Goal: Task Accomplishment & Management: Complete application form

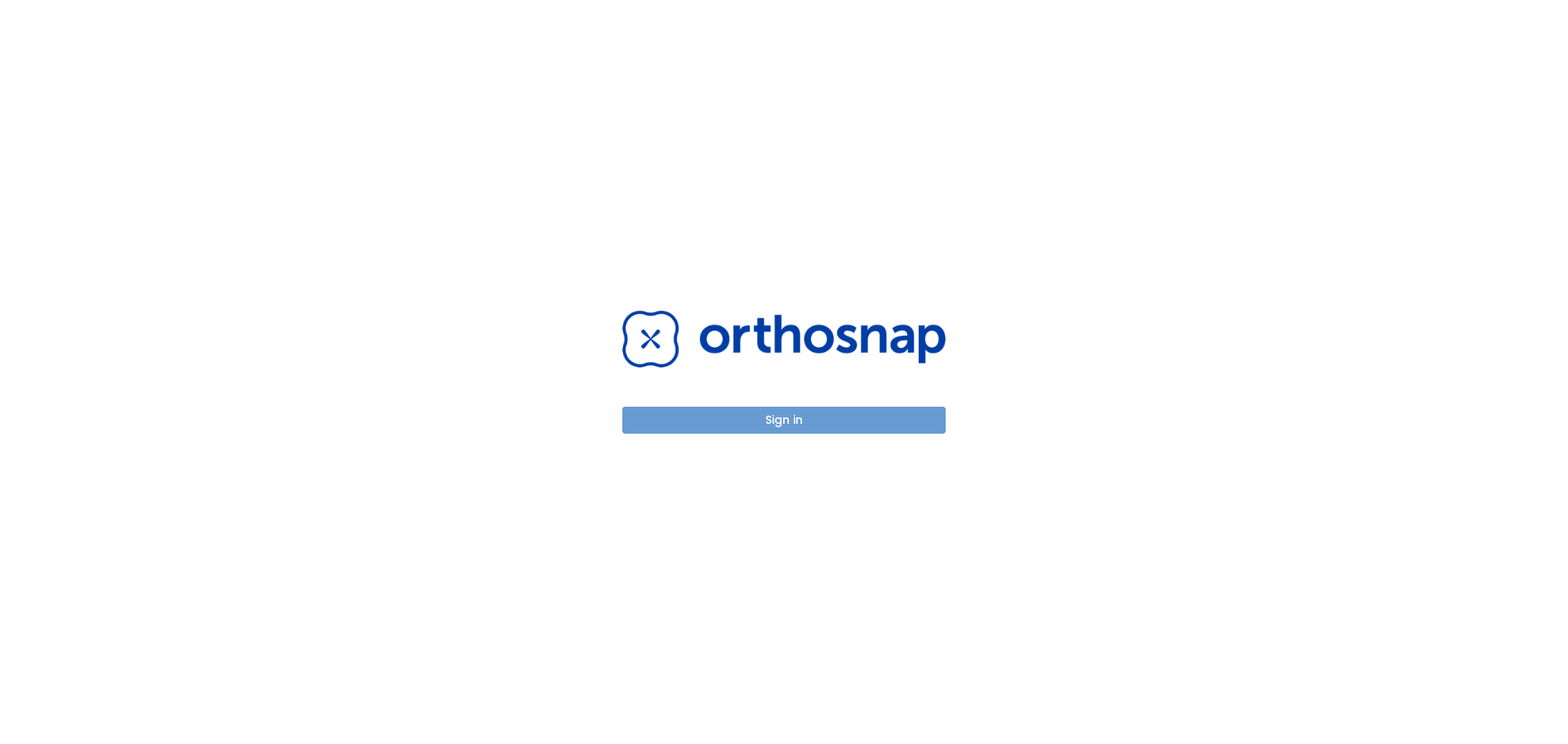
click at [880, 436] on div "Sign in" at bounding box center [783, 372] width 363 height 744
click at [869, 428] on button "Sign in" at bounding box center [783, 420] width 323 height 27
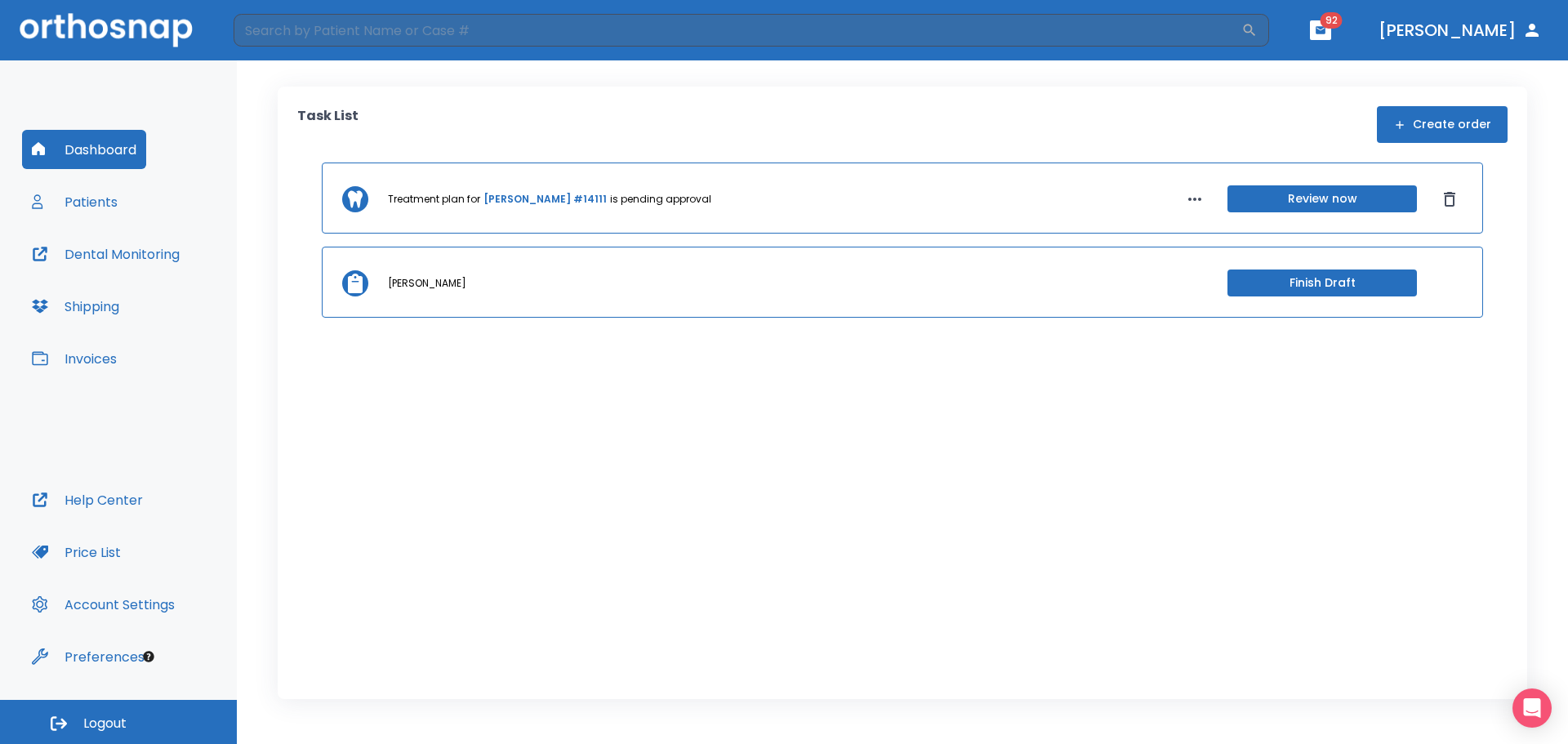
click at [1463, 117] on button "Create order" at bounding box center [1442, 124] width 131 height 37
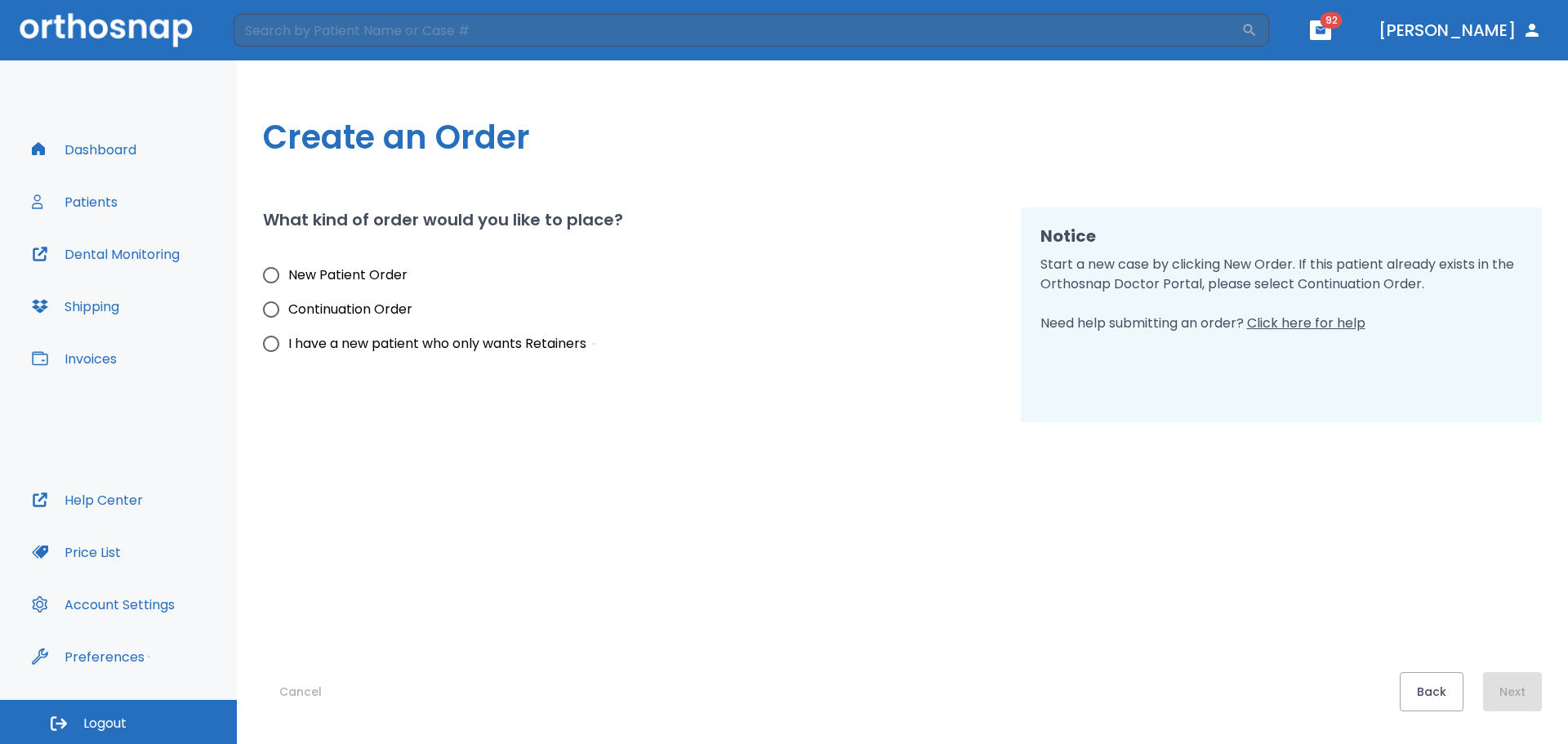
click at [96, 354] on button "Invoices" at bounding box center [74, 358] width 104 height 39
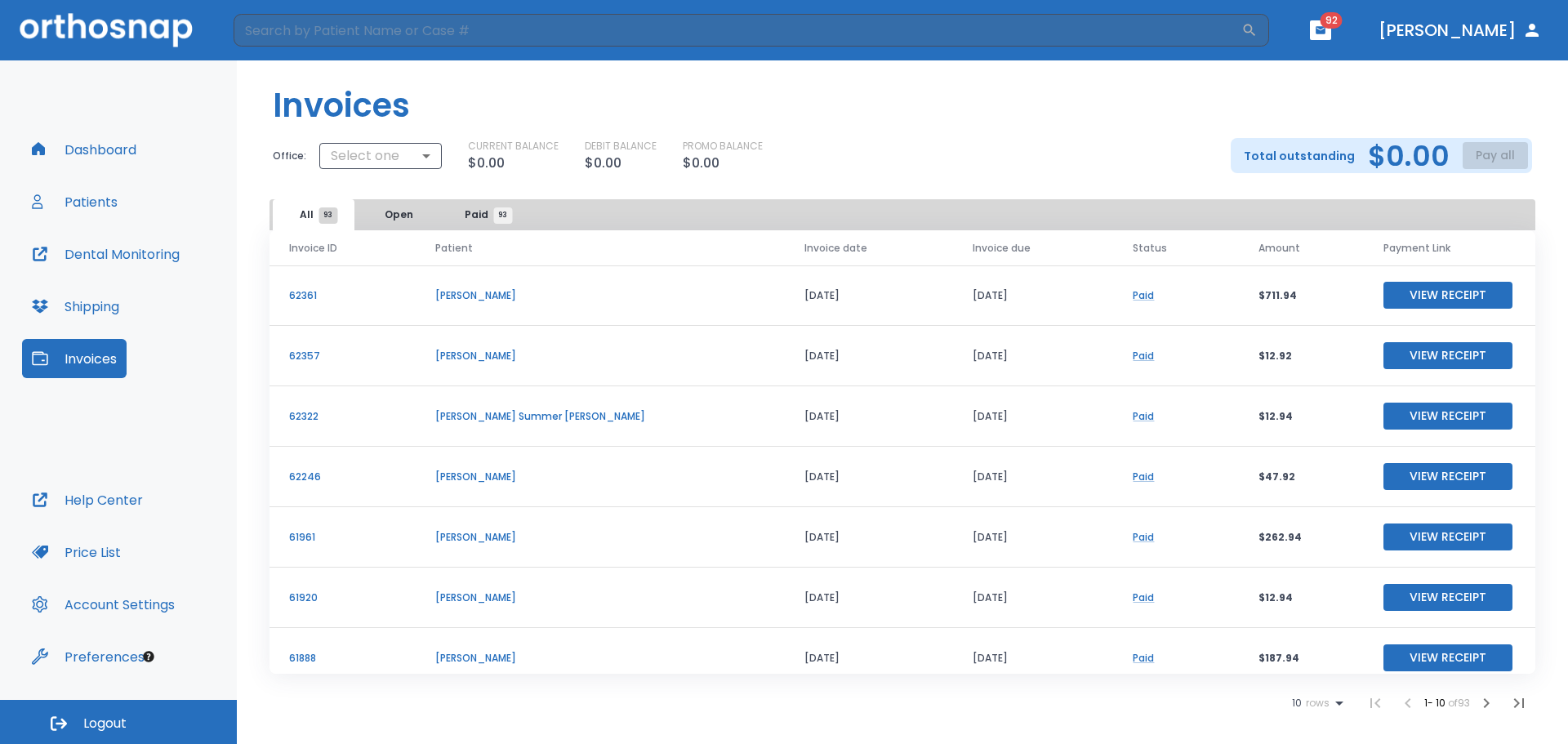
click at [88, 195] on button "Patients" at bounding box center [75, 201] width 105 height 39
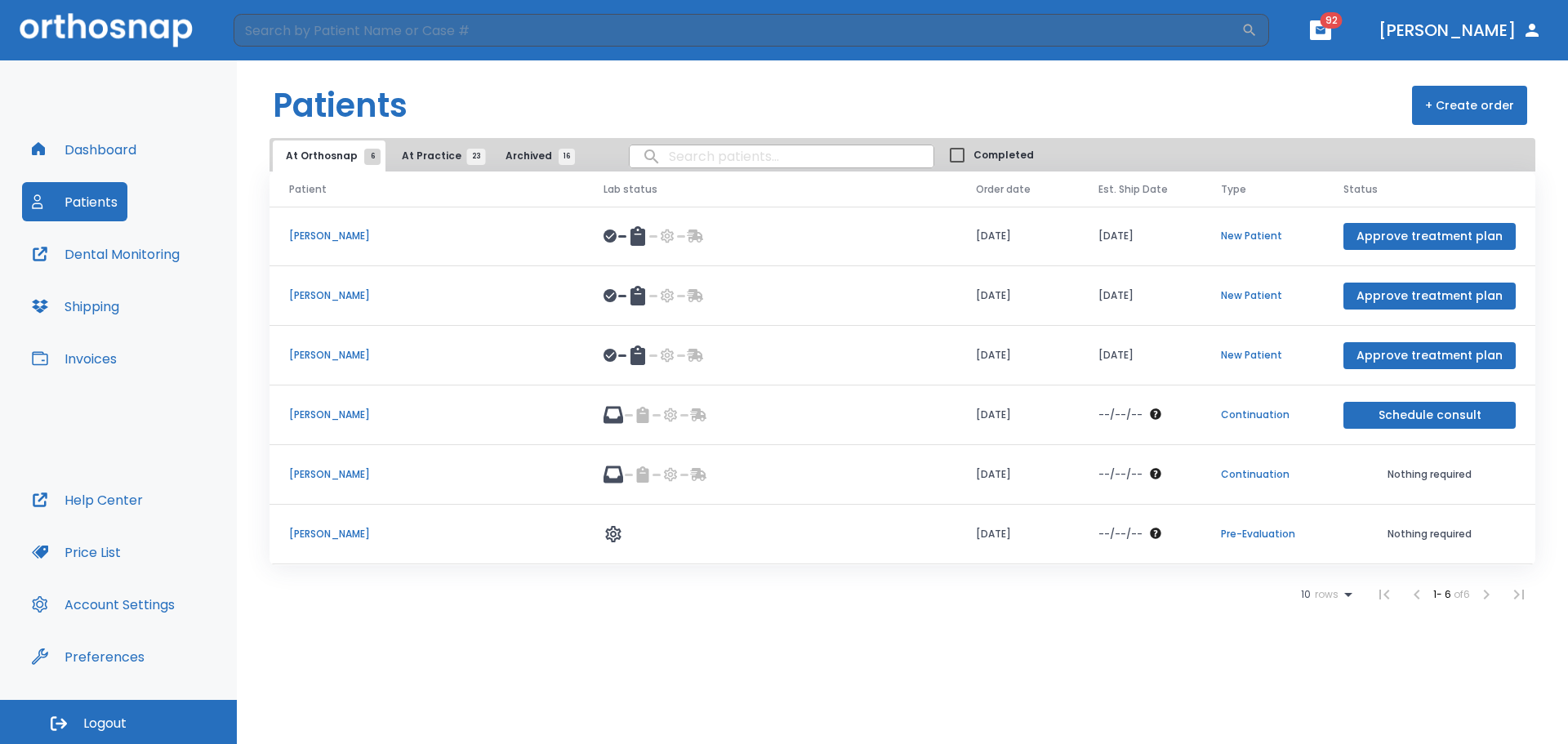
click at [488, 531] on p "[PERSON_NAME]" at bounding box center [426, 534] width 275 height 15
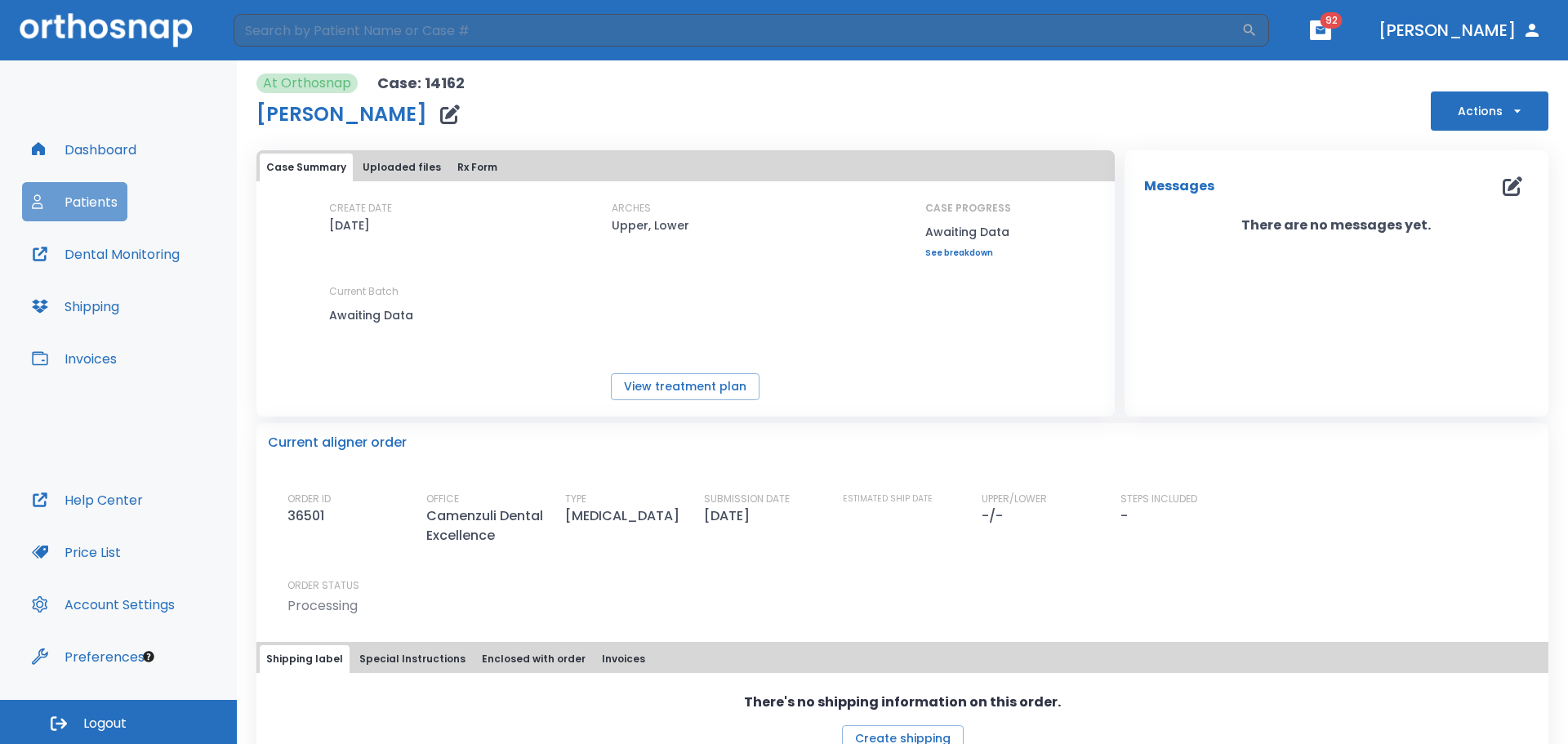
click at [69, 195] on button "Patients" at bounding box center [75, 201] width 105 height 39
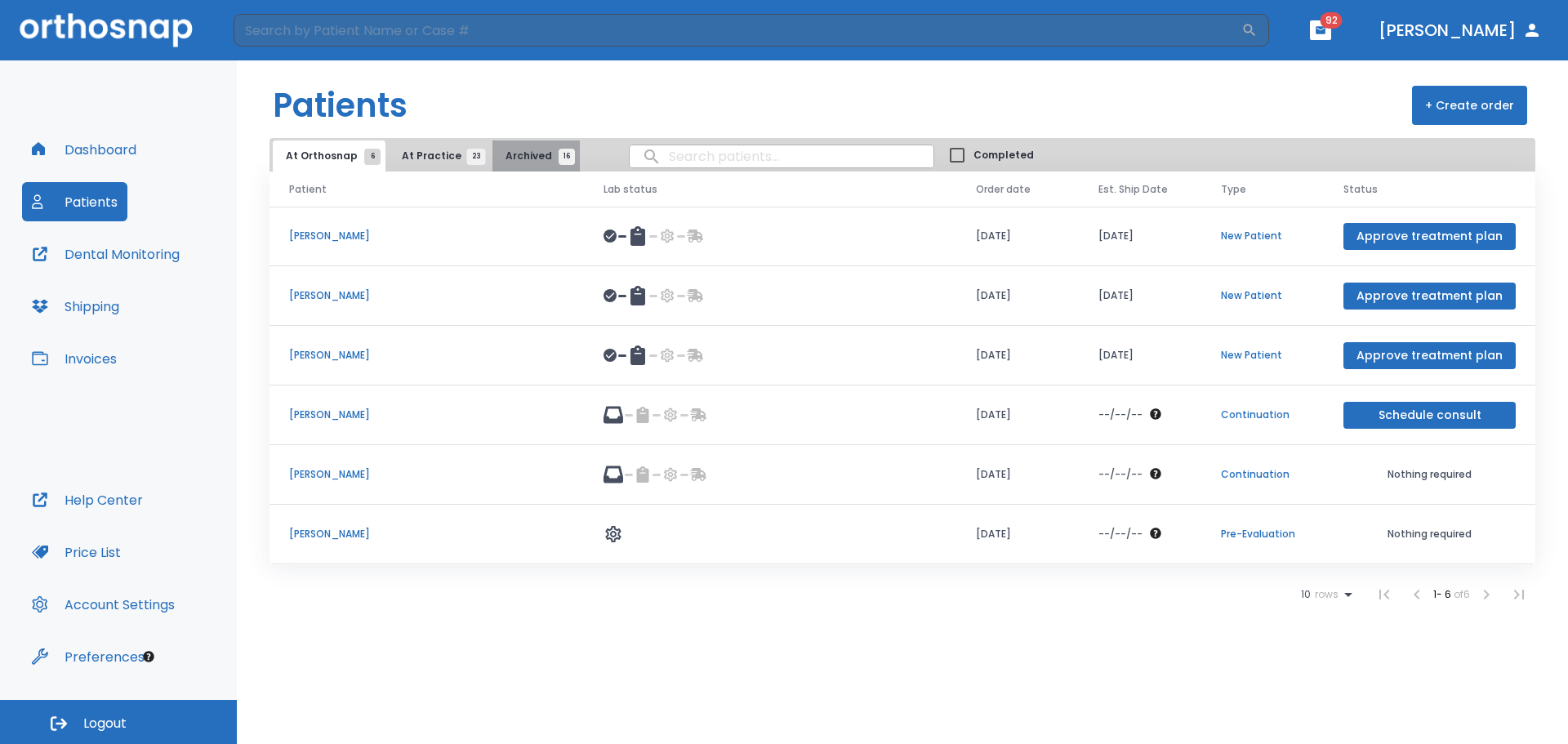
click at [532, 149] on span "Archived 16" at bounding box center [536, 155] width 61 height 15
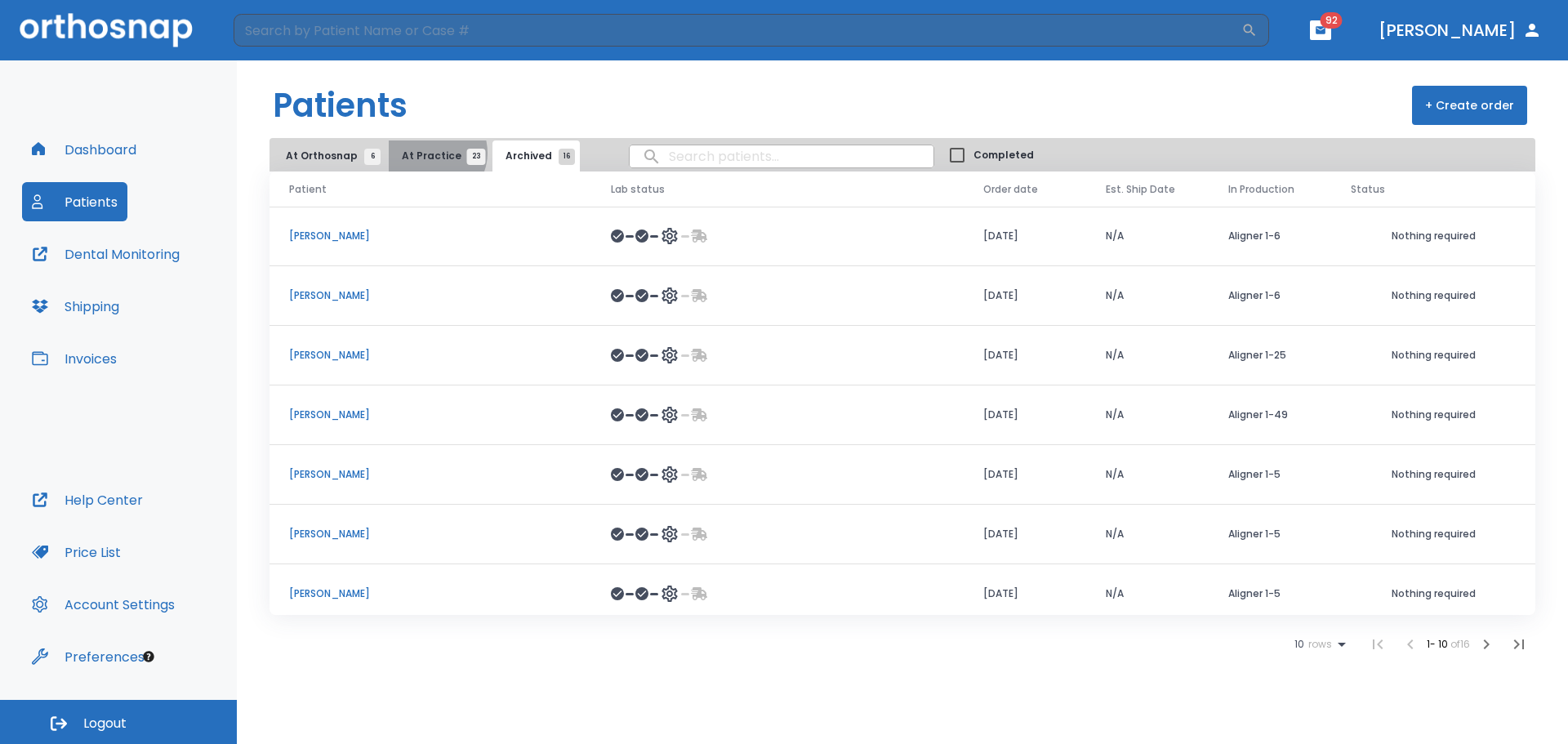
click at [425, 153] on span "At Practice 23" at bounding box center [439, 155] width 74 height 15
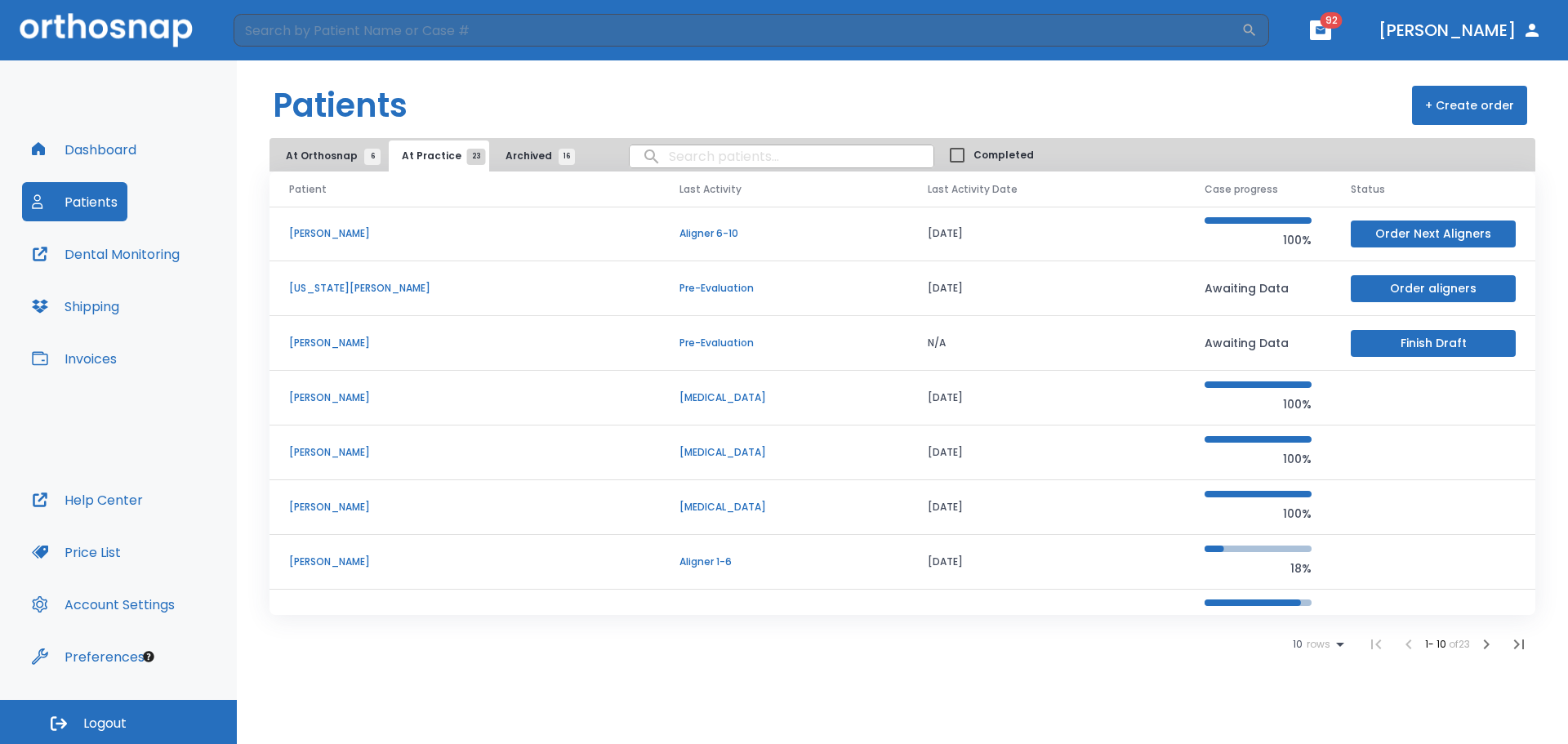
click at [323, 340] on p "Portia Williams" at bounding box center [465, 343] width 352 height 15
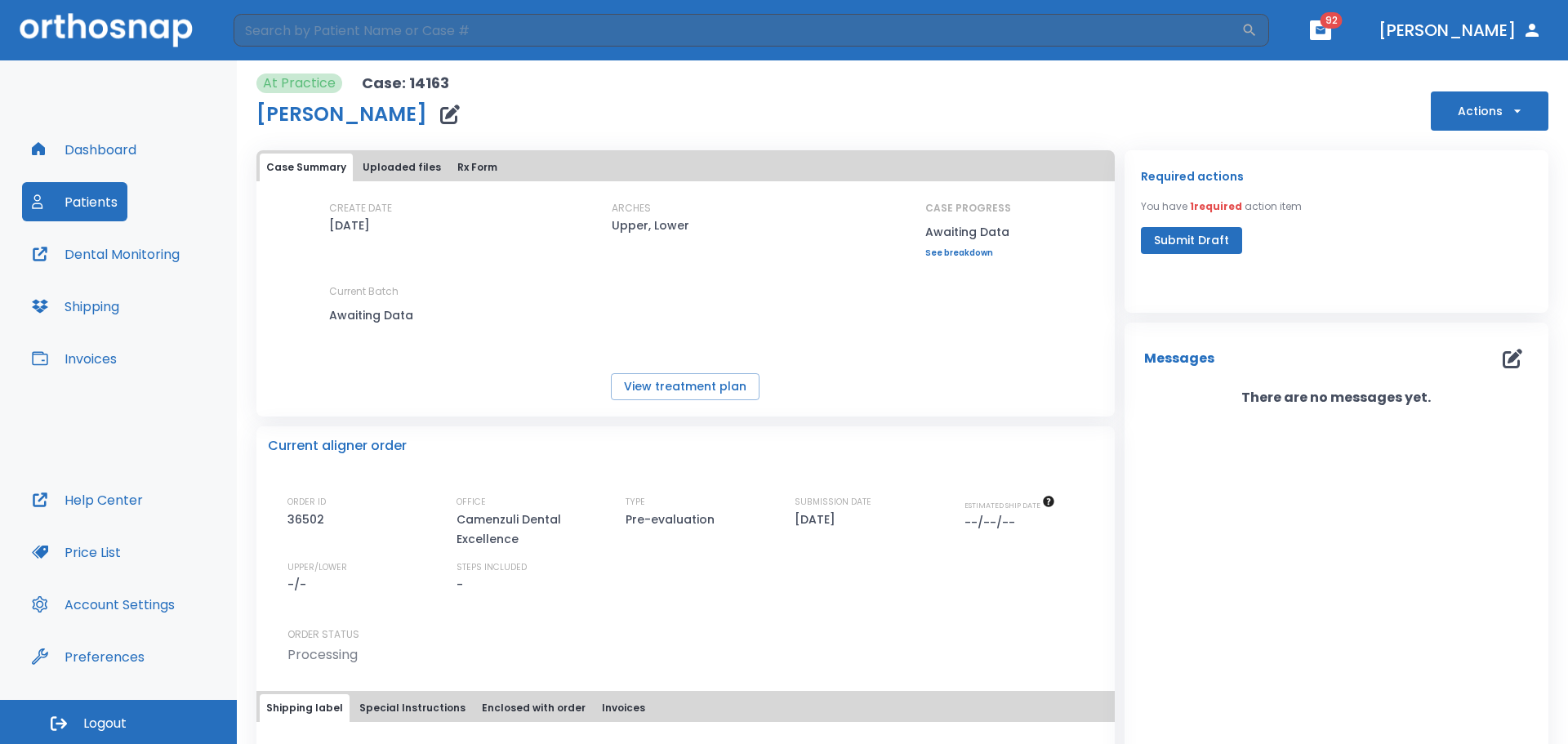
click at [470, 166] on button "Rx Form" at bounding box center [477, 167] width 53 height 28
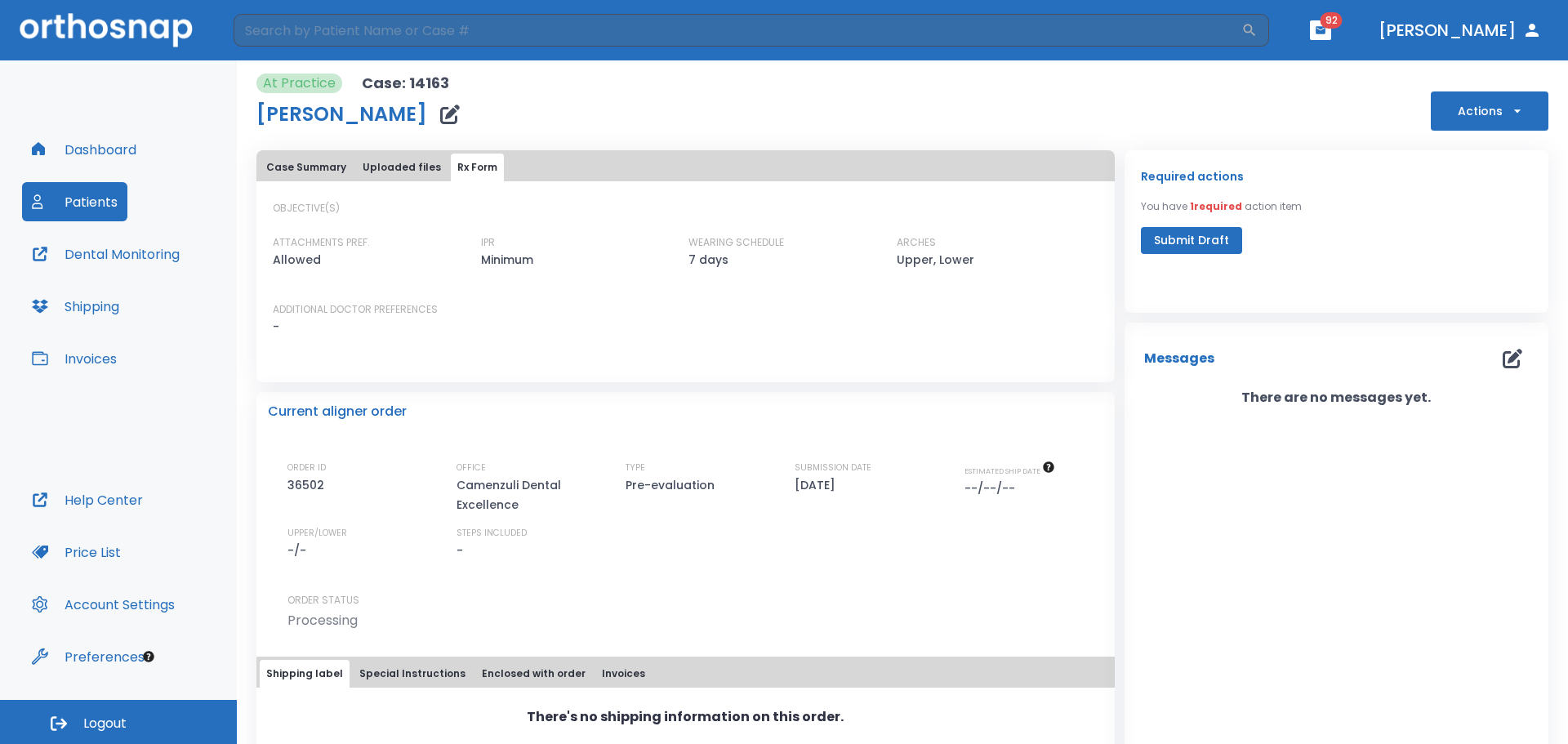
click at [1191, 237] on button "Submit Draft" at bounding box center [1192, 240] width 102 height 27
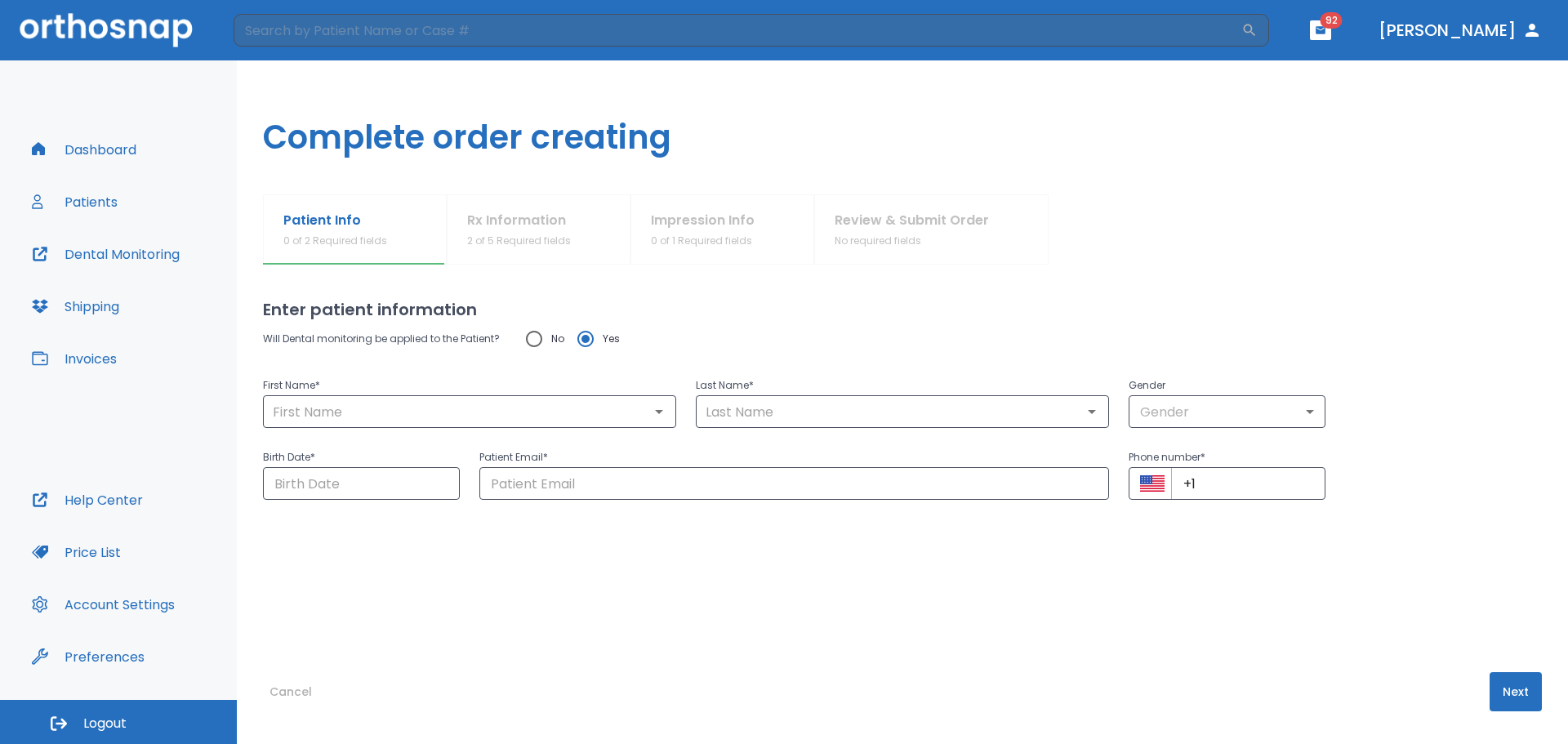
type input "Portia"
type input "Williams"
type input "0"
type input "06/26/1978"
type input "portialwilliams@gmail.com"
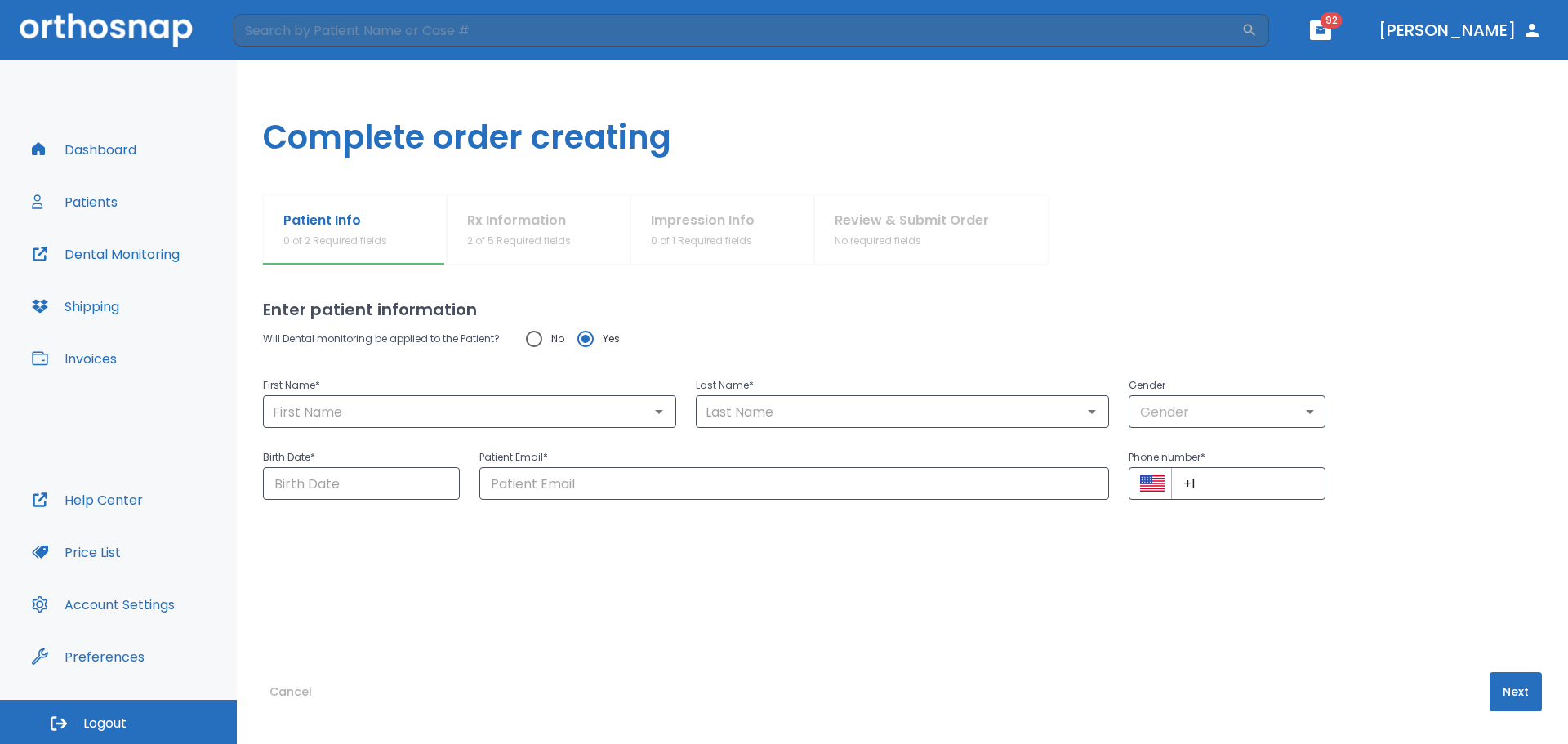
type input "+1 (504) 919-0554"
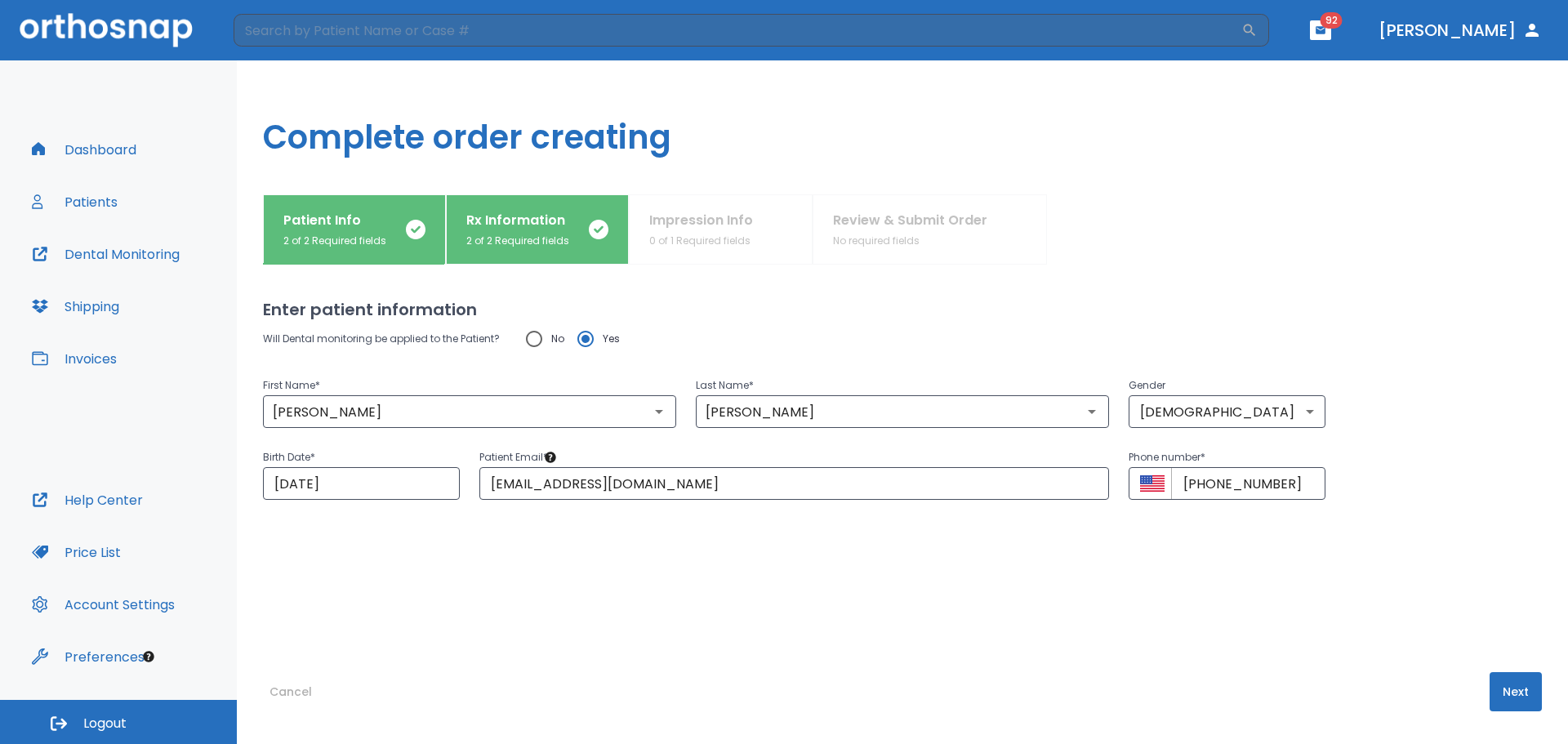
click at [1493, 686] on button "Next" at bounding box center [1515, 691] width 53 height 39
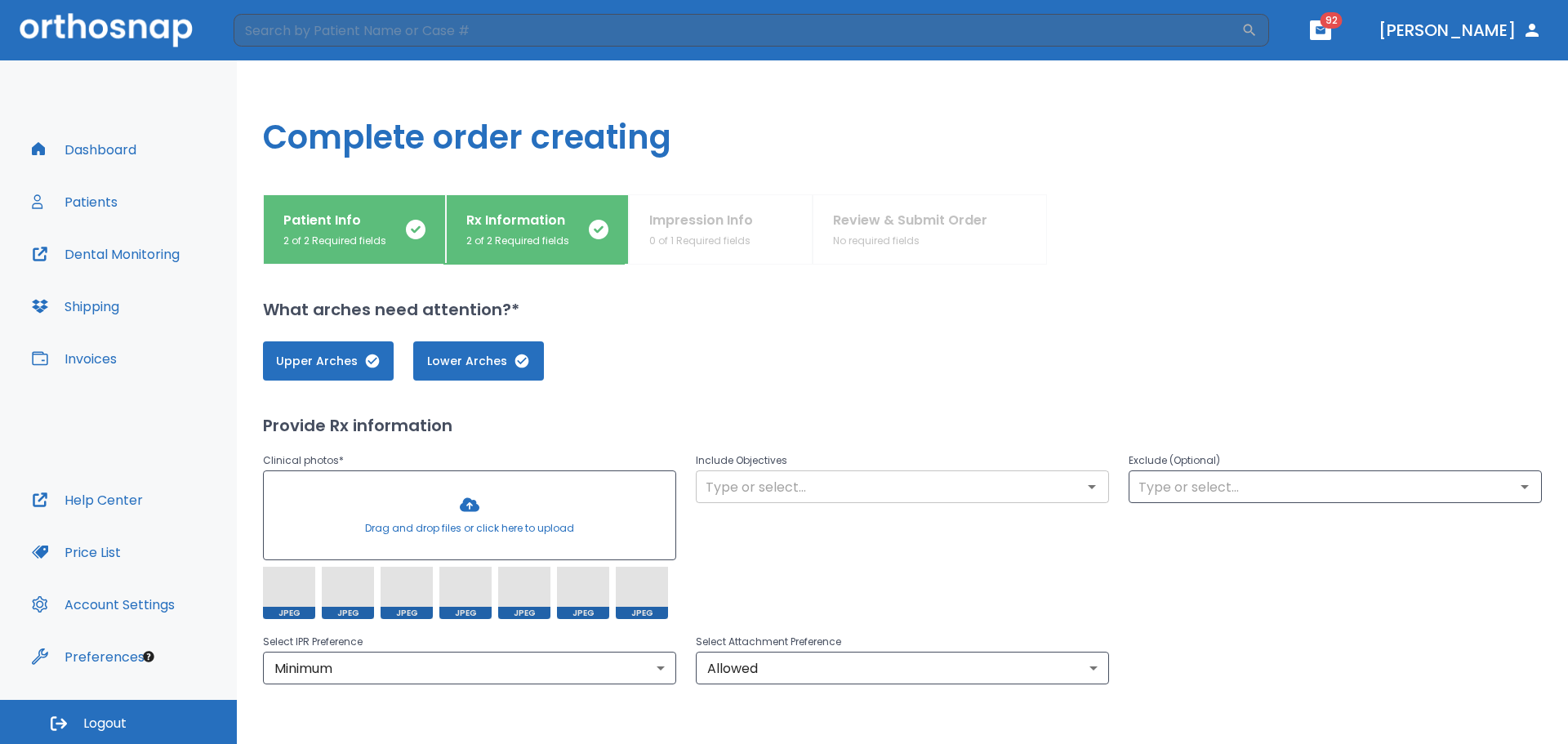
click at [829, 497] on input "text" at bounding box center [902, 487] width 403 height 23
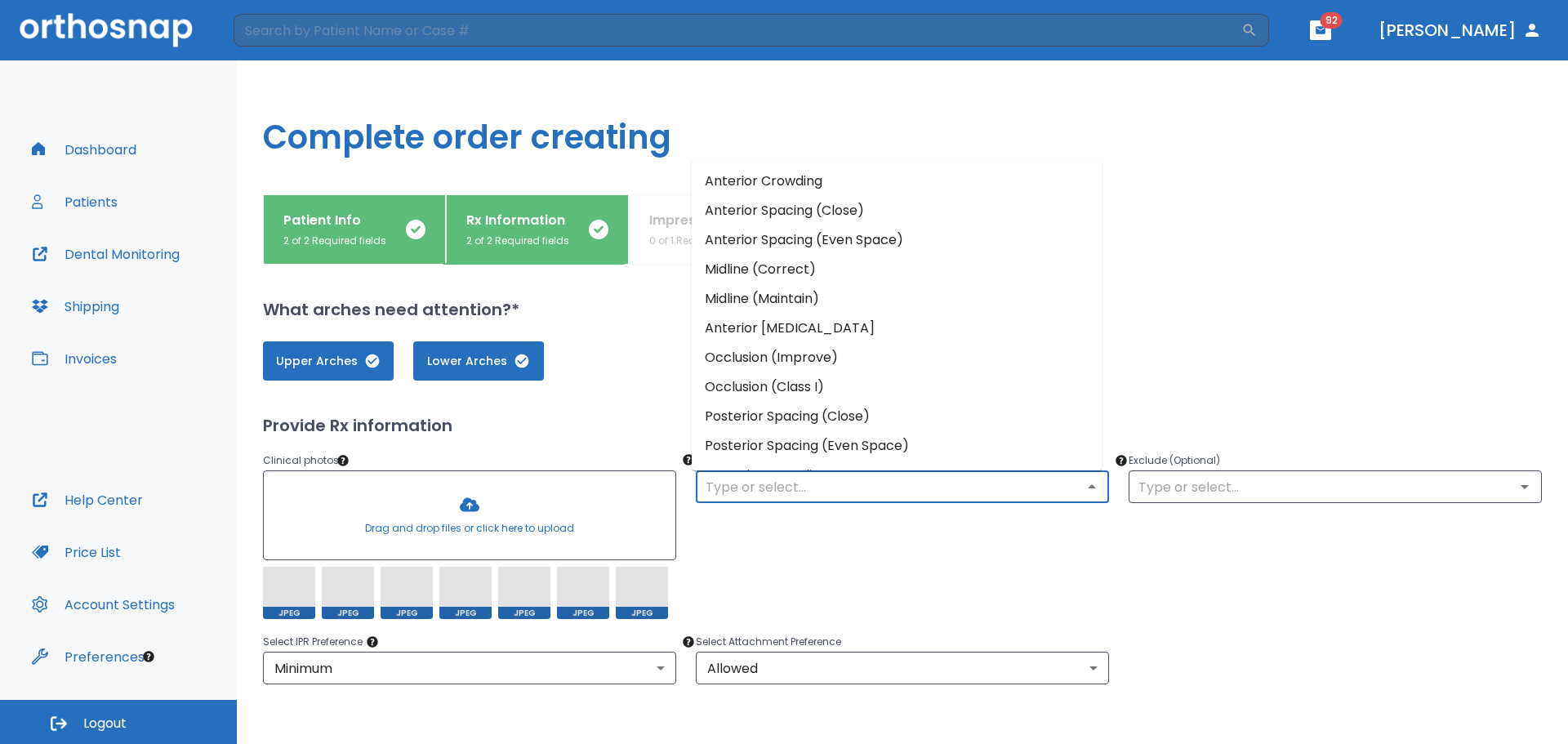
click at [867, 191] on li "Anterior Crowding" at bounding box center [897, 181] width 410 height 29
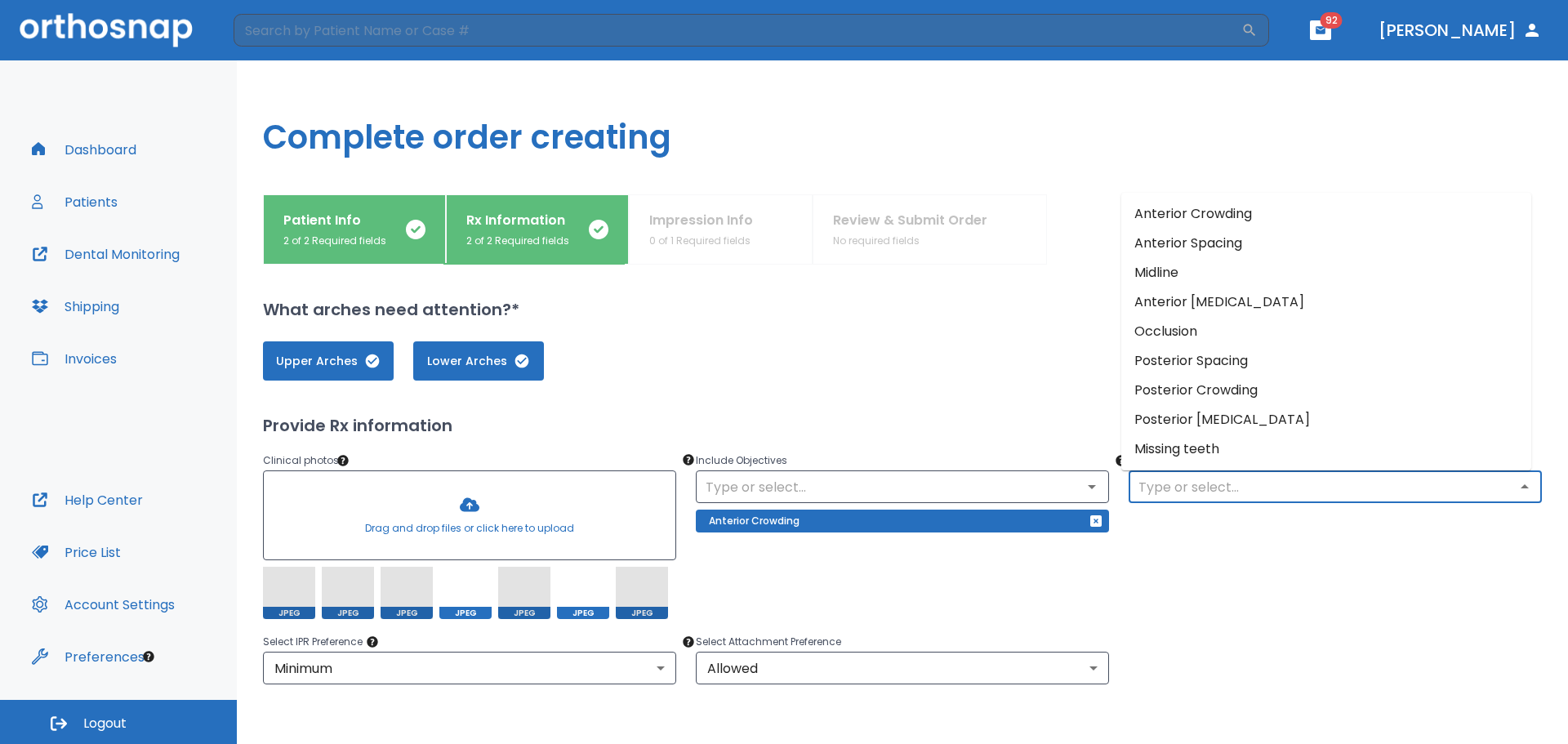
click at [1219, 486] on input "text" at bounding box center [1335, 487] width 403 height 23
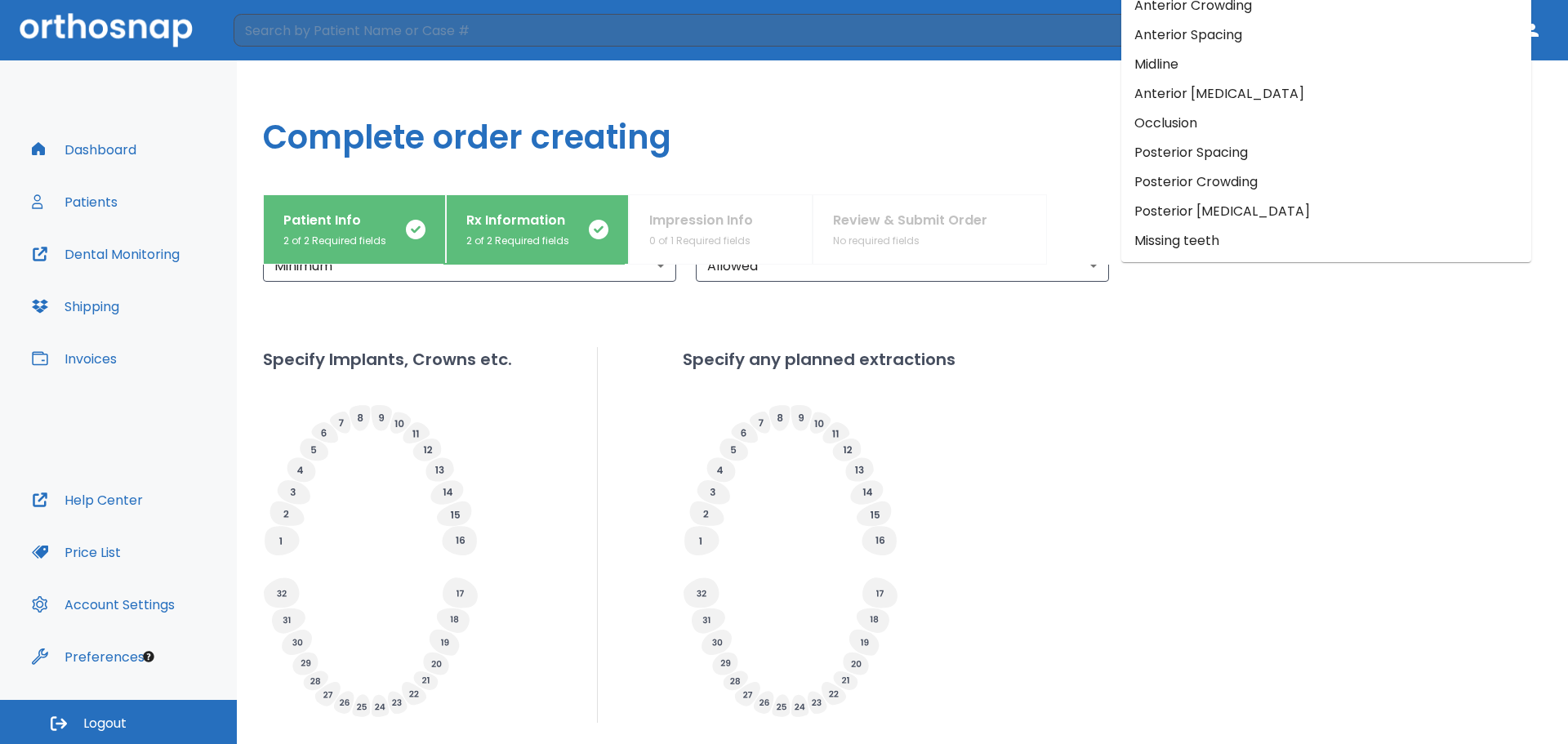
scroll to position [519, 0]
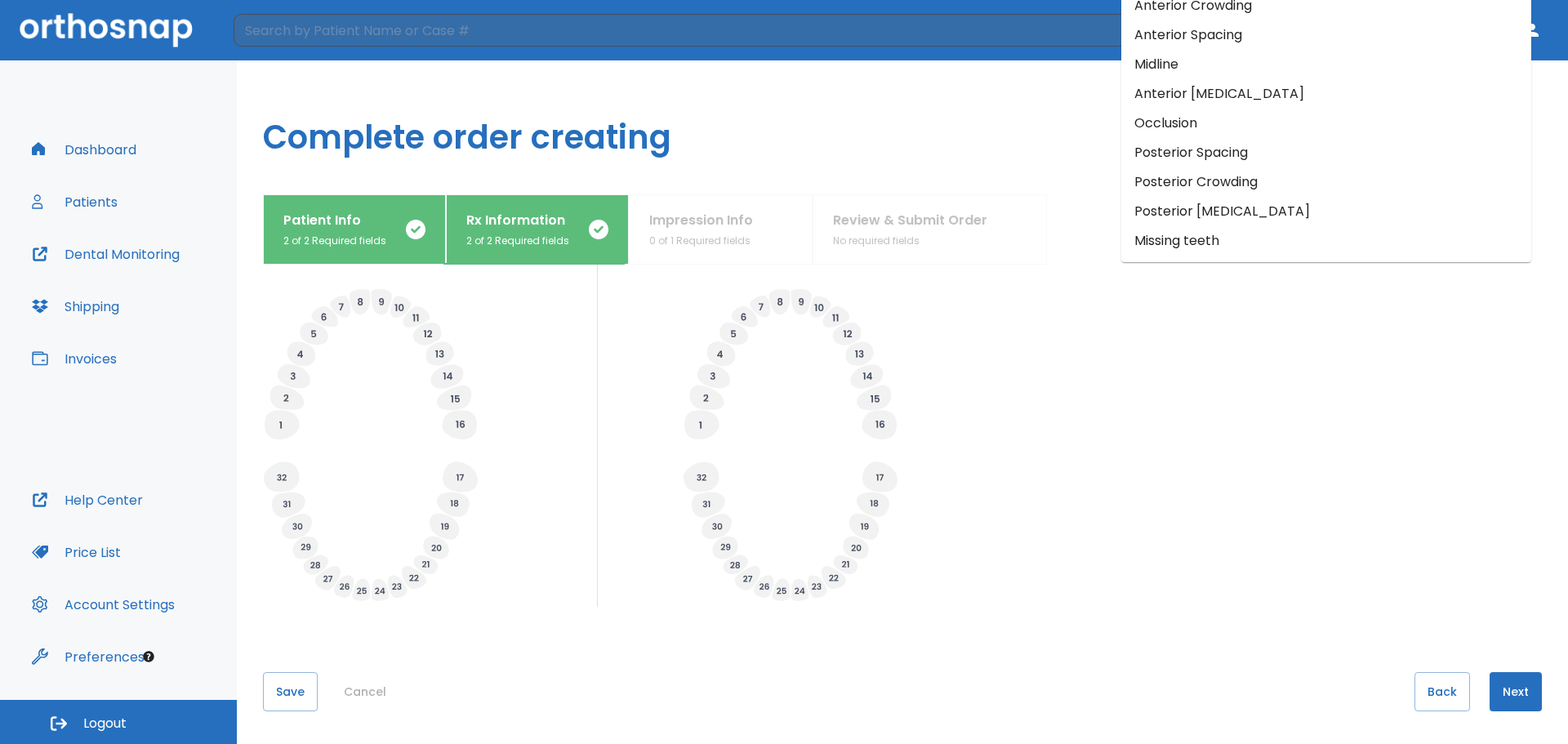
click at [1492, 684] on button "Next" at bounding box center [1515, 691] width 53 height 39
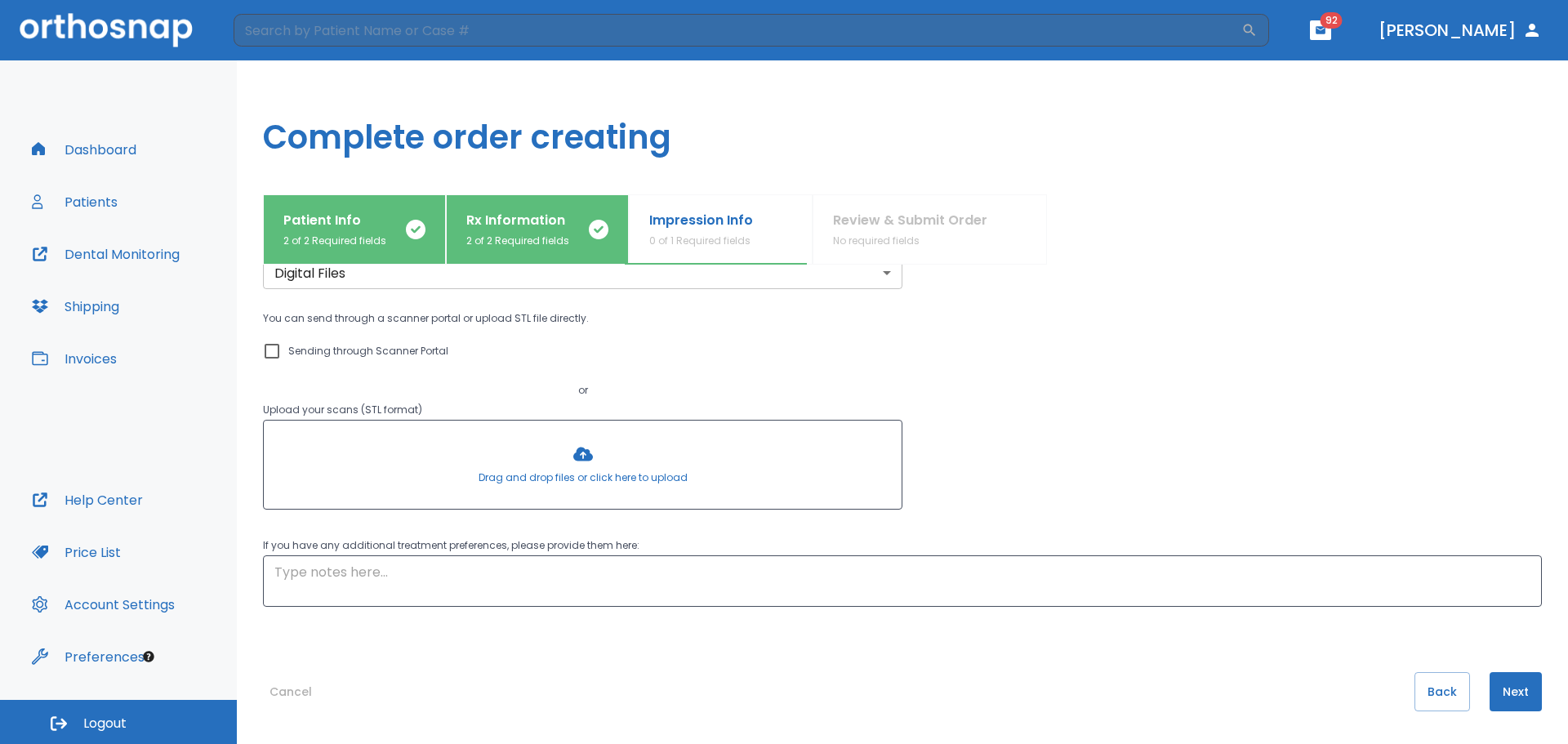
scroll to position [0, 0]
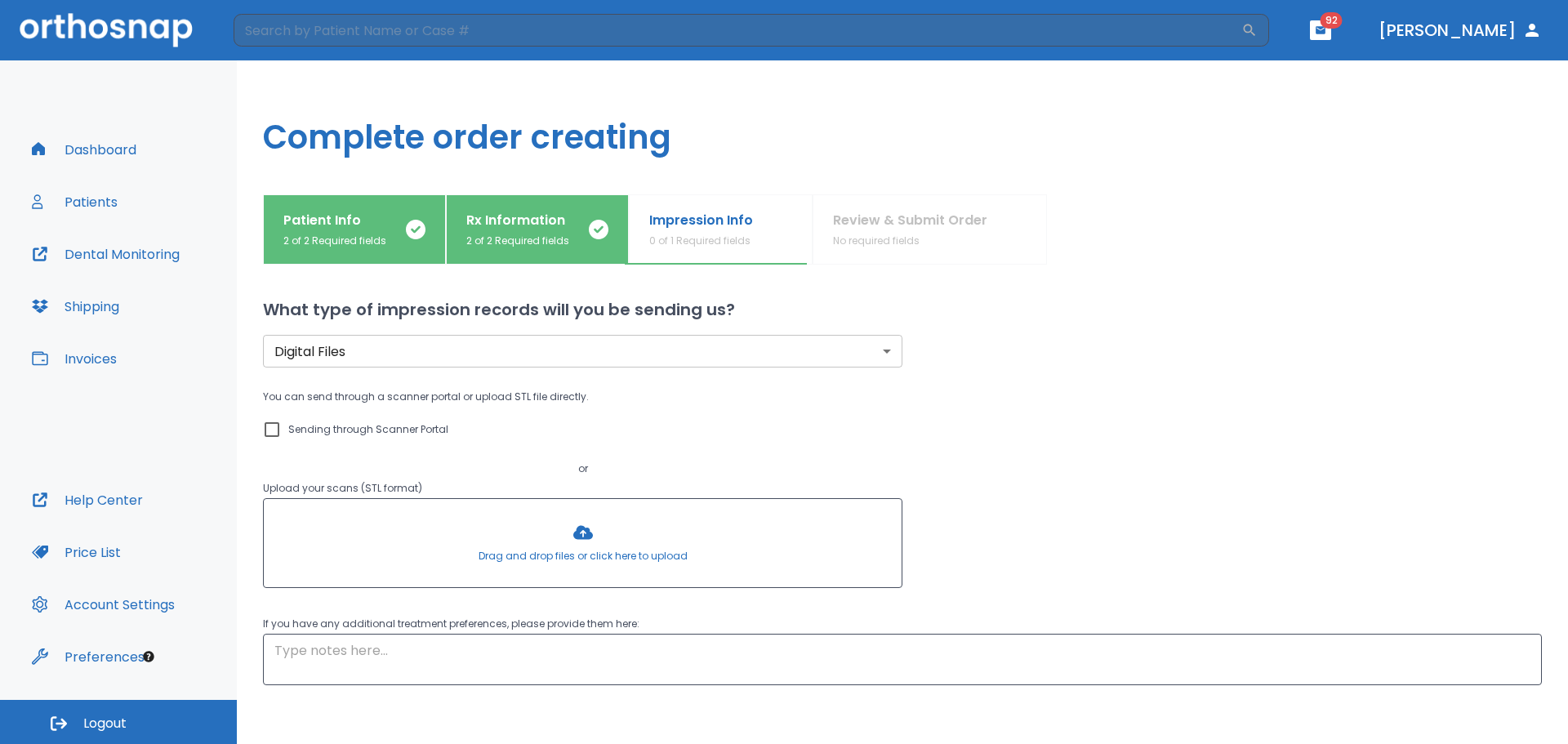
click at [342, 431] on p "Sending through Scanner Portal" at bounding box center [369, 429] width 160 height 20
click at [282, 431] on input "Sending through Scanner Portal" at bounding box center [271, 429] width 20 height 20
checkbox input "true"
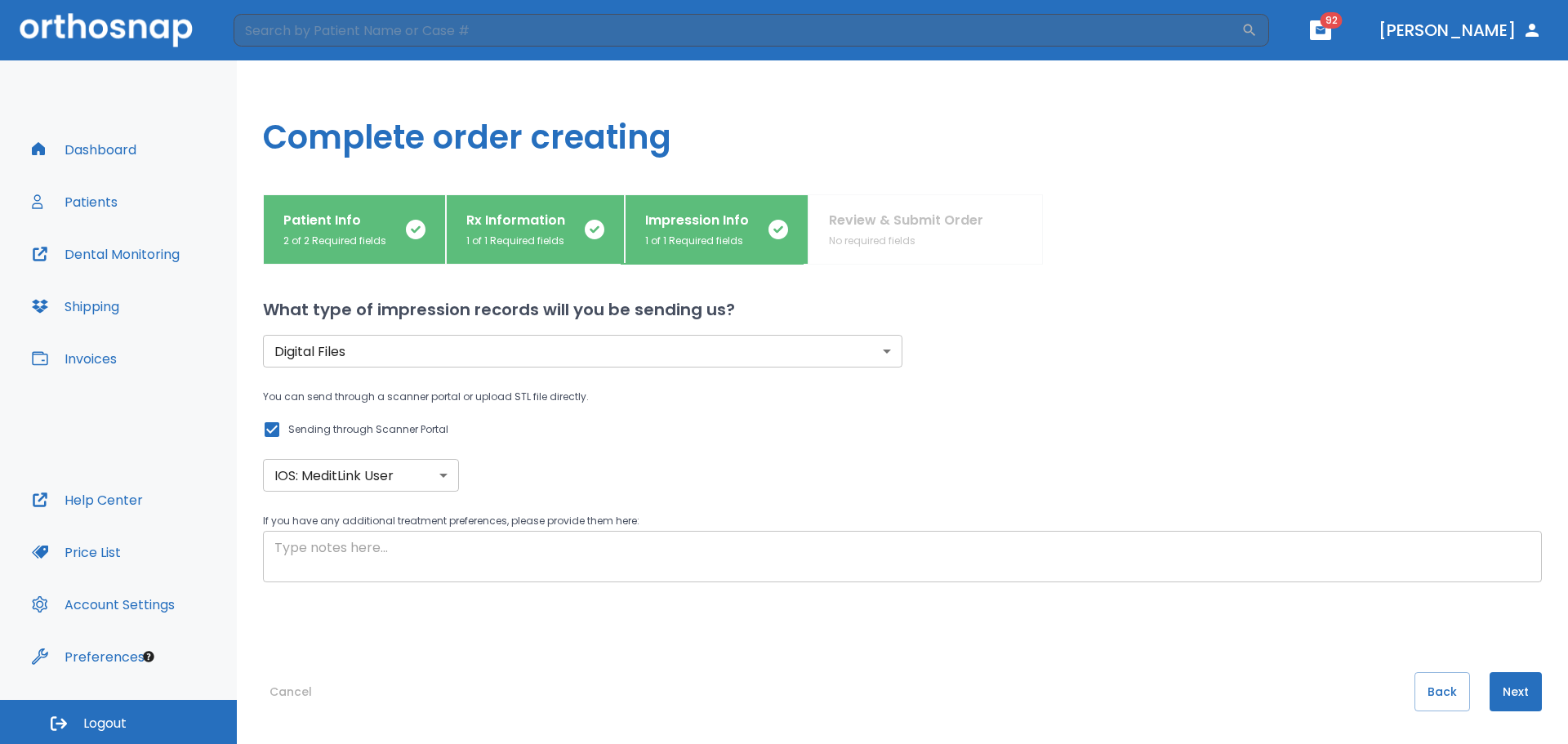
click at [464, 552] on textarea at bounding box center [902, 558] width 1256 height 38
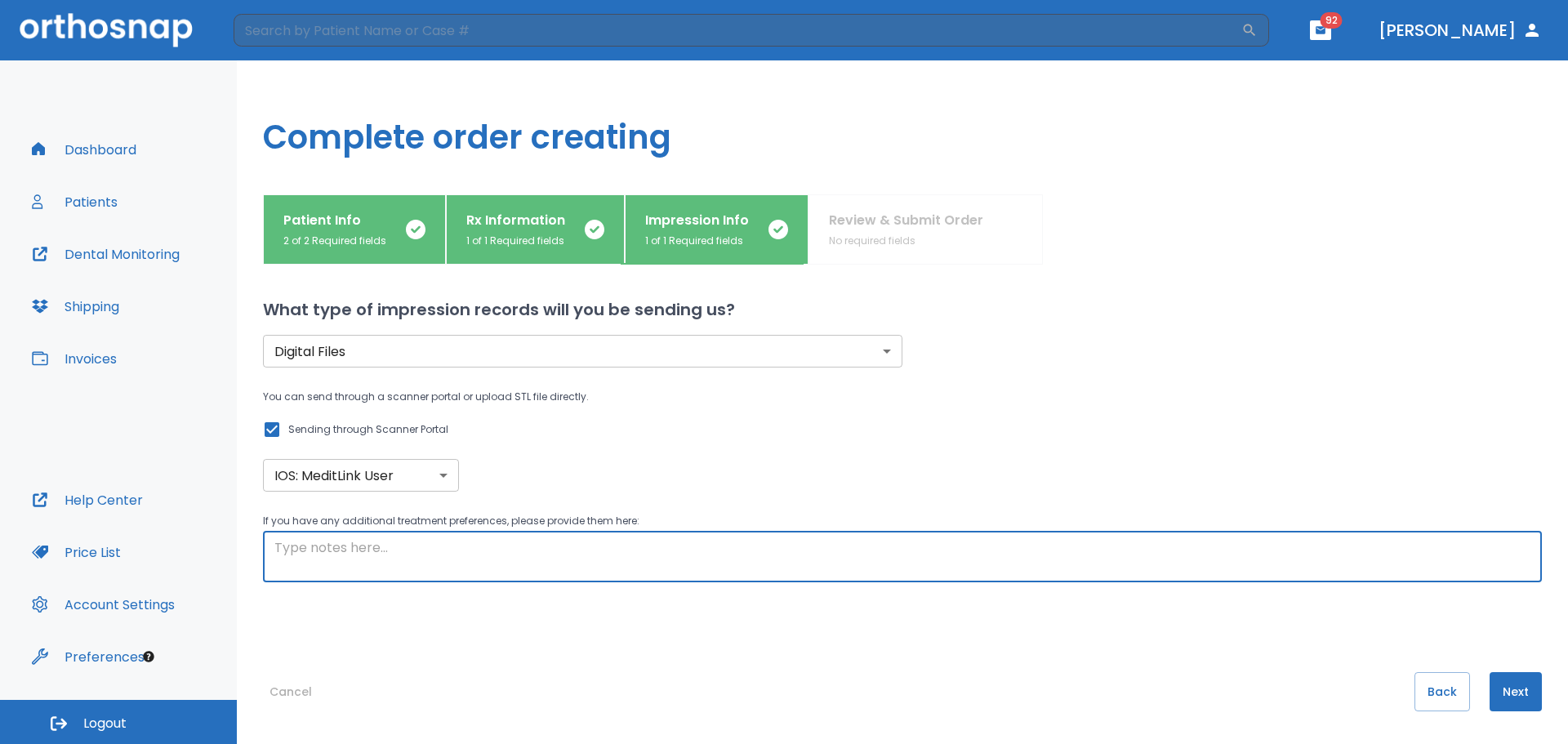
click at [1510, 686] on button "Next" at bounding box center [1515, 691] width 53 height 39
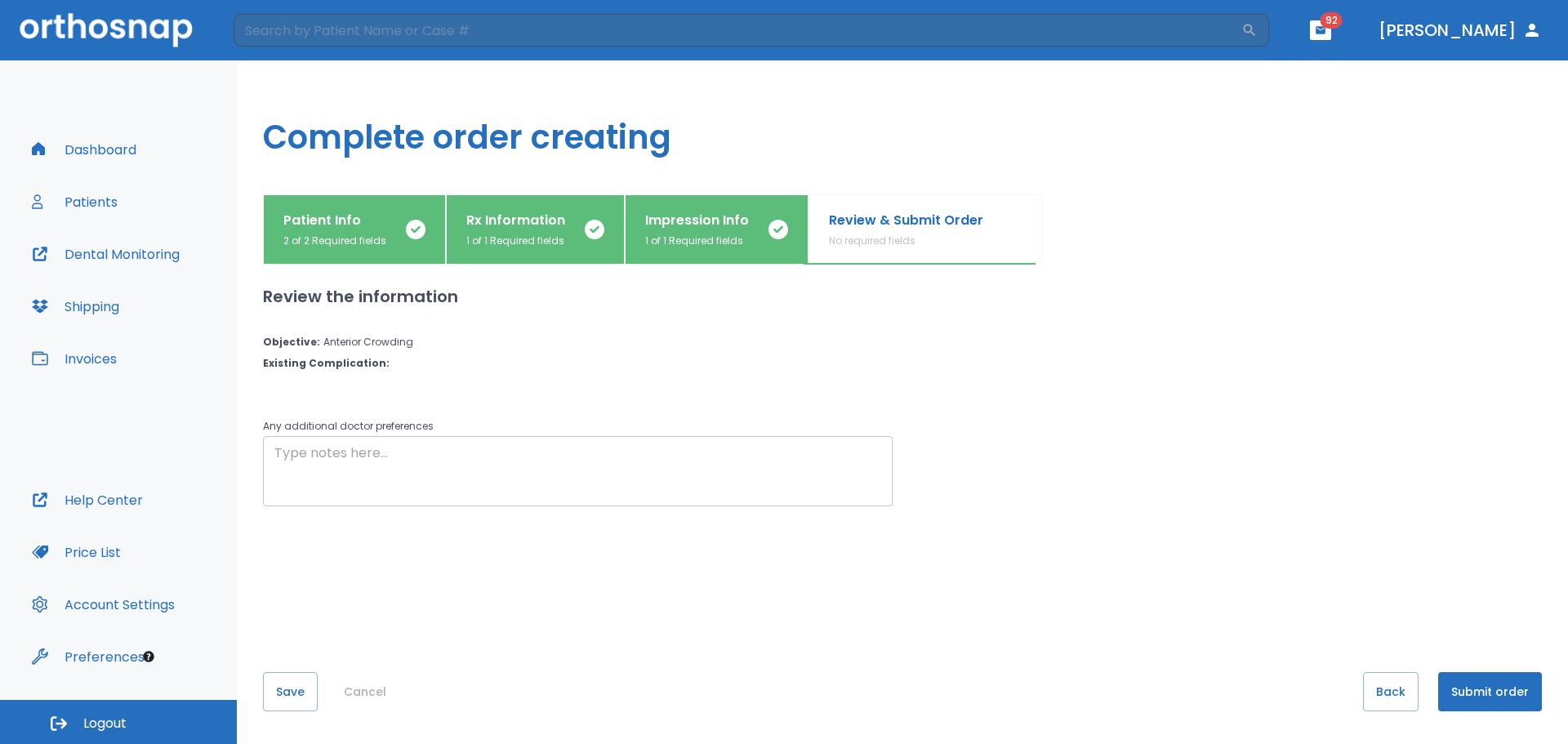
click at [612, 493] on textarea at bounding box center [577, 472] width 607 height 56
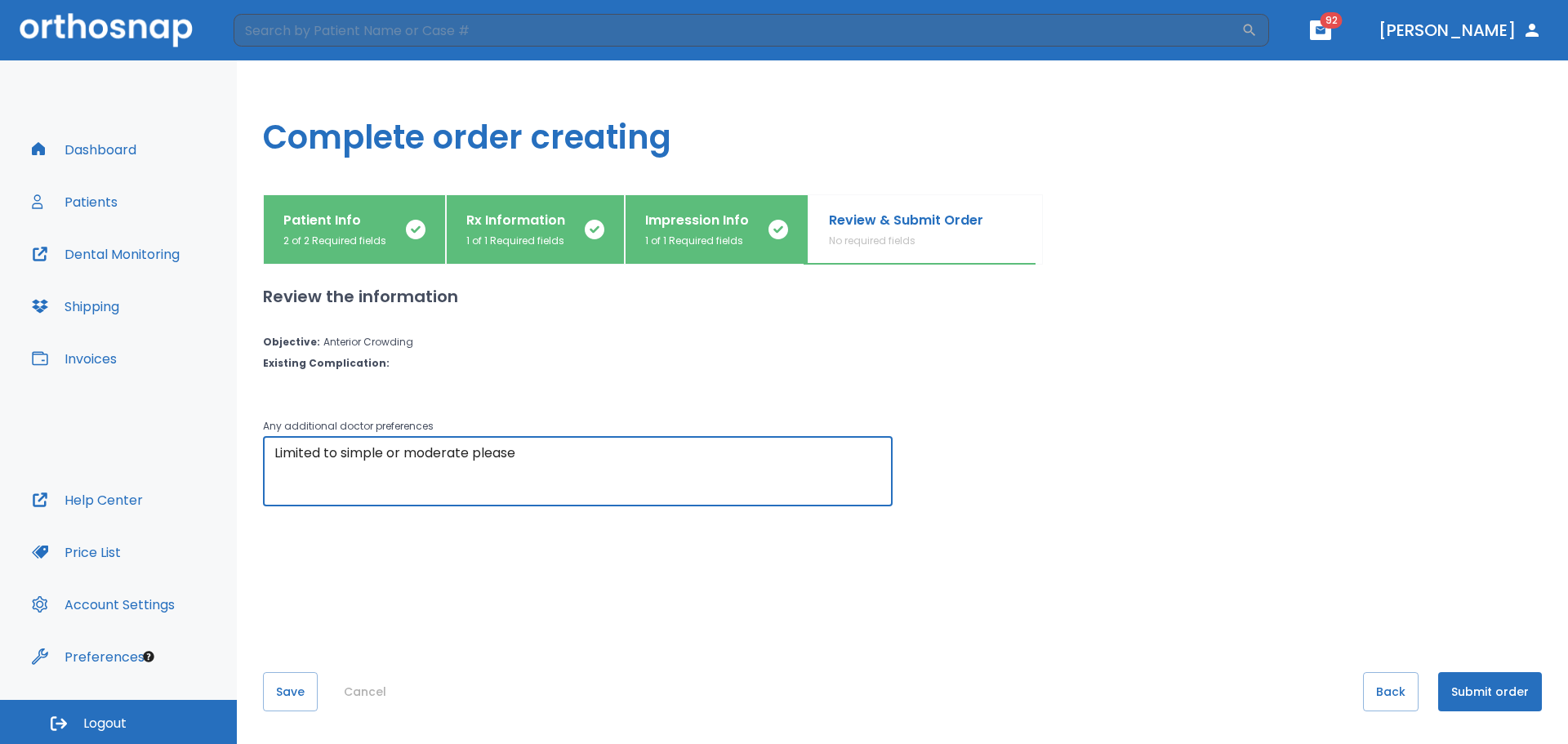
type textarea "Limited to simple or moderate please"
click at [1489, 691] on button "Submit order" at bounding box center [1490, 691] width 103 height 39
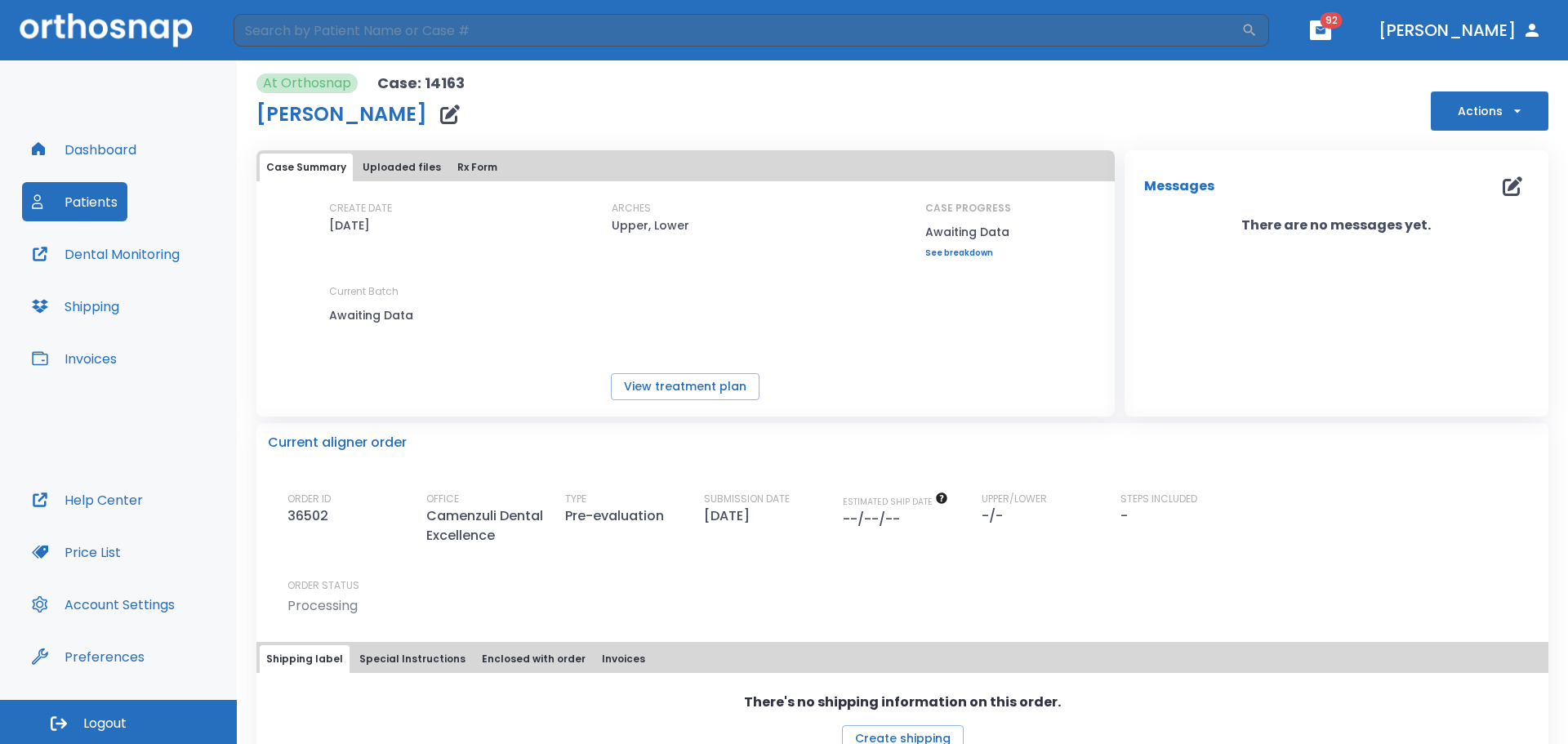
click at [78, 151] on button "Dashboard" at bounding box center [84, 149] width 124 height 39
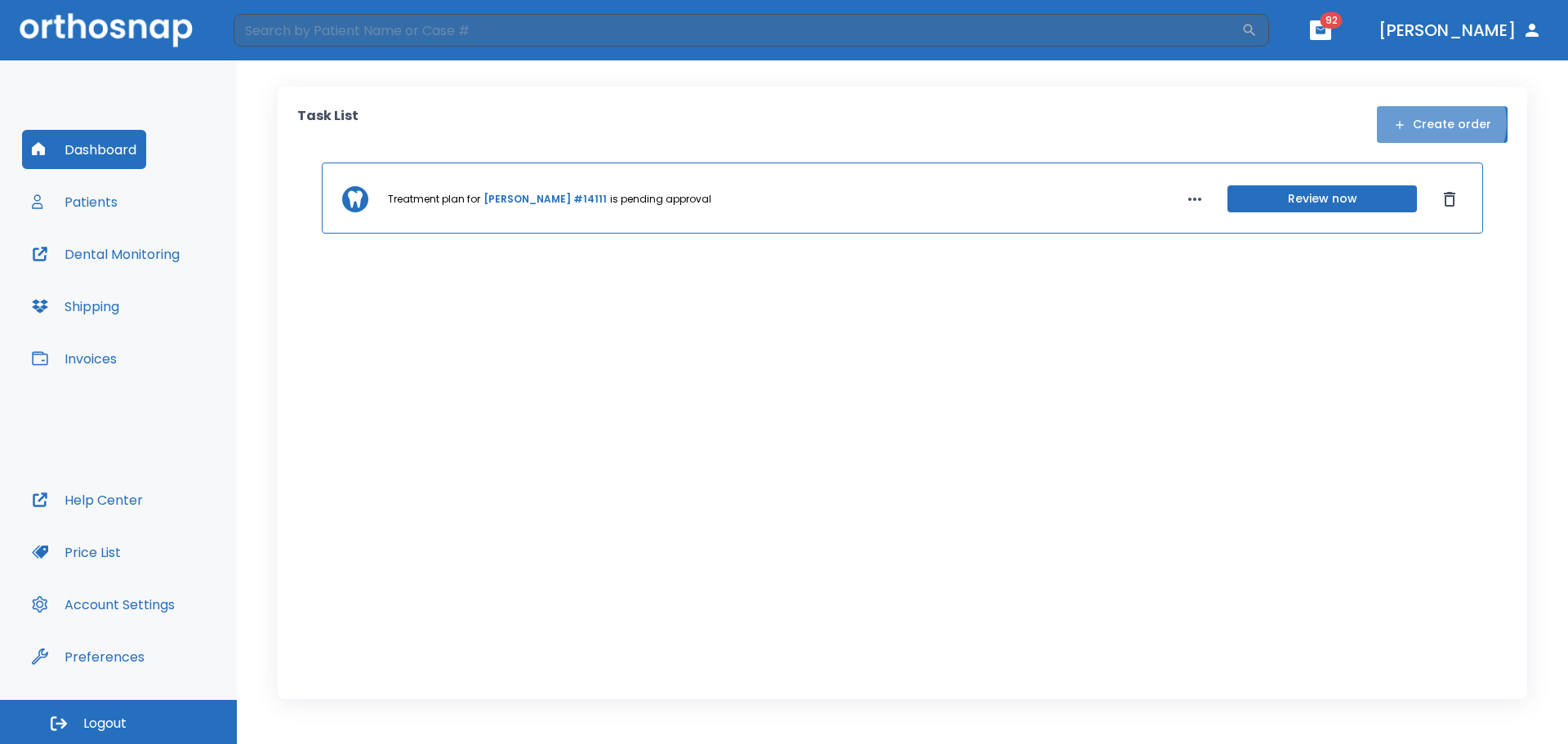
click at [1440, 122] on button "Create order" at bounding box center [1442, 124] width 131 height 37
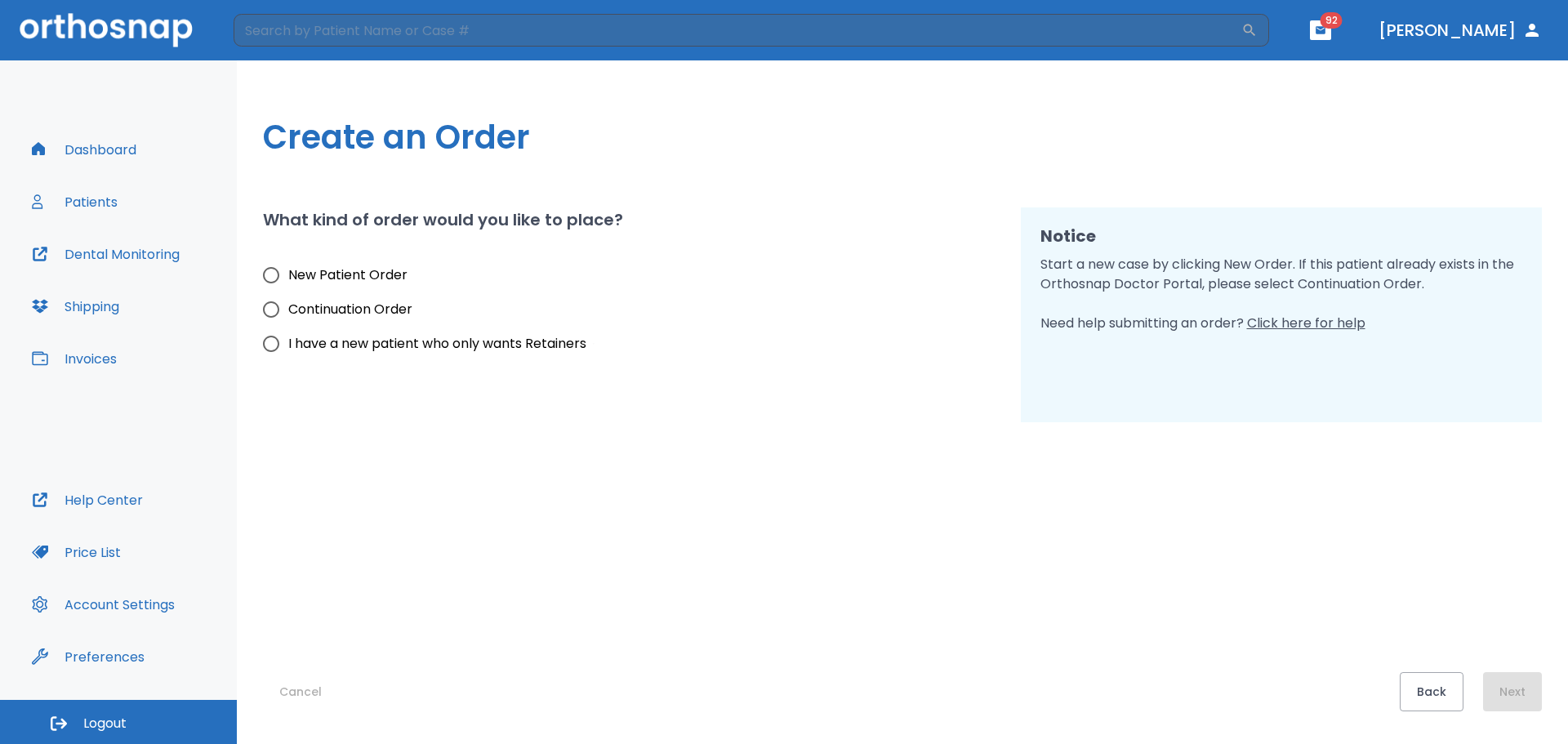
click at [275, 278] on input "New Patient Order" at bounding box center [271, 276] width 34 height 34
radio input "true"
click at [1506, 691] on button "Next" at bounding box center [1512, 691] width 59 height 39
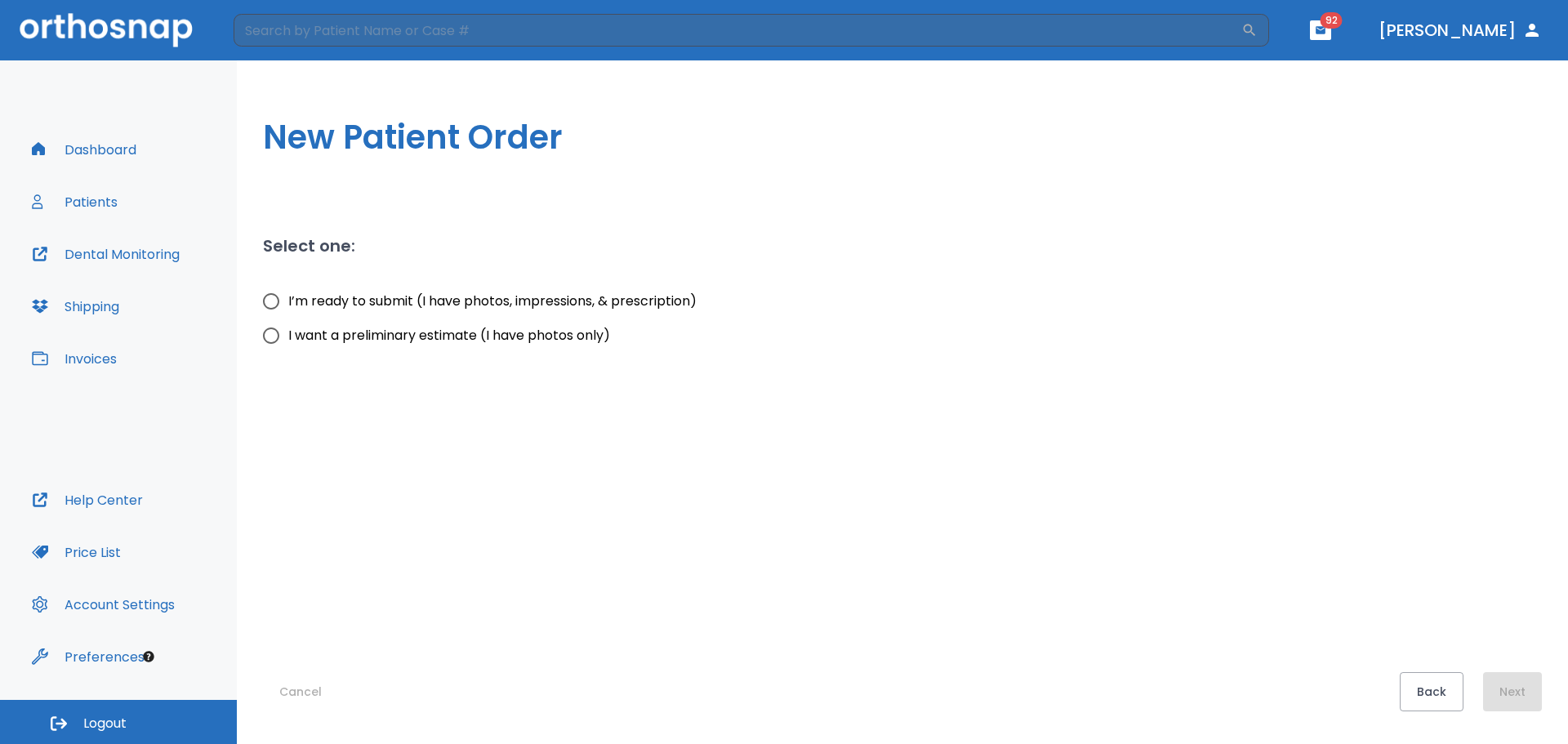
click at [276, 304] on input "I’m ready to submit (I have photos, impressions, & prescription)" at bounding box center [271, 302] width 34 height 34
radio input "true"
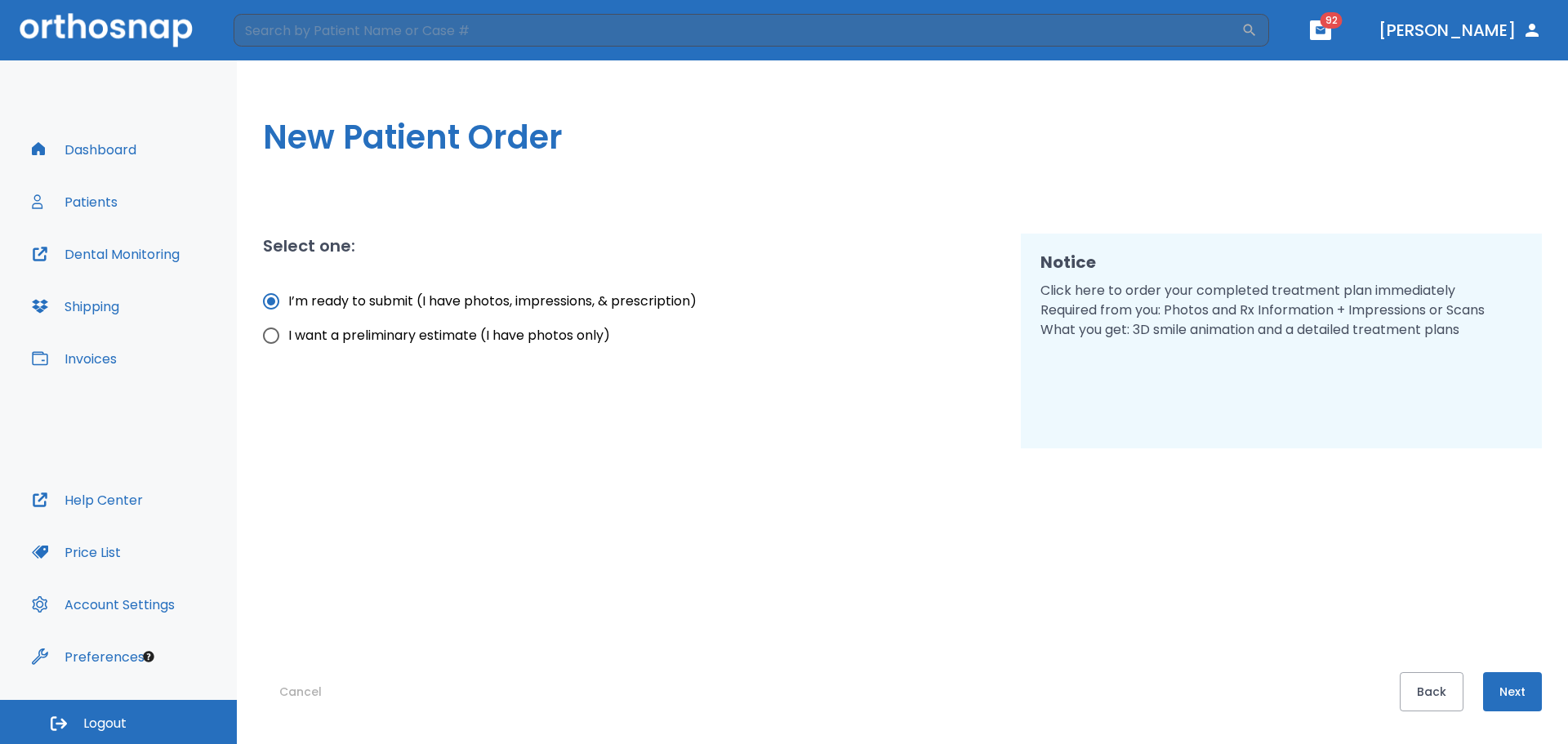
click at [1510, 691] on button "Next" at bounding box center [1512, 691] width 59 height 39
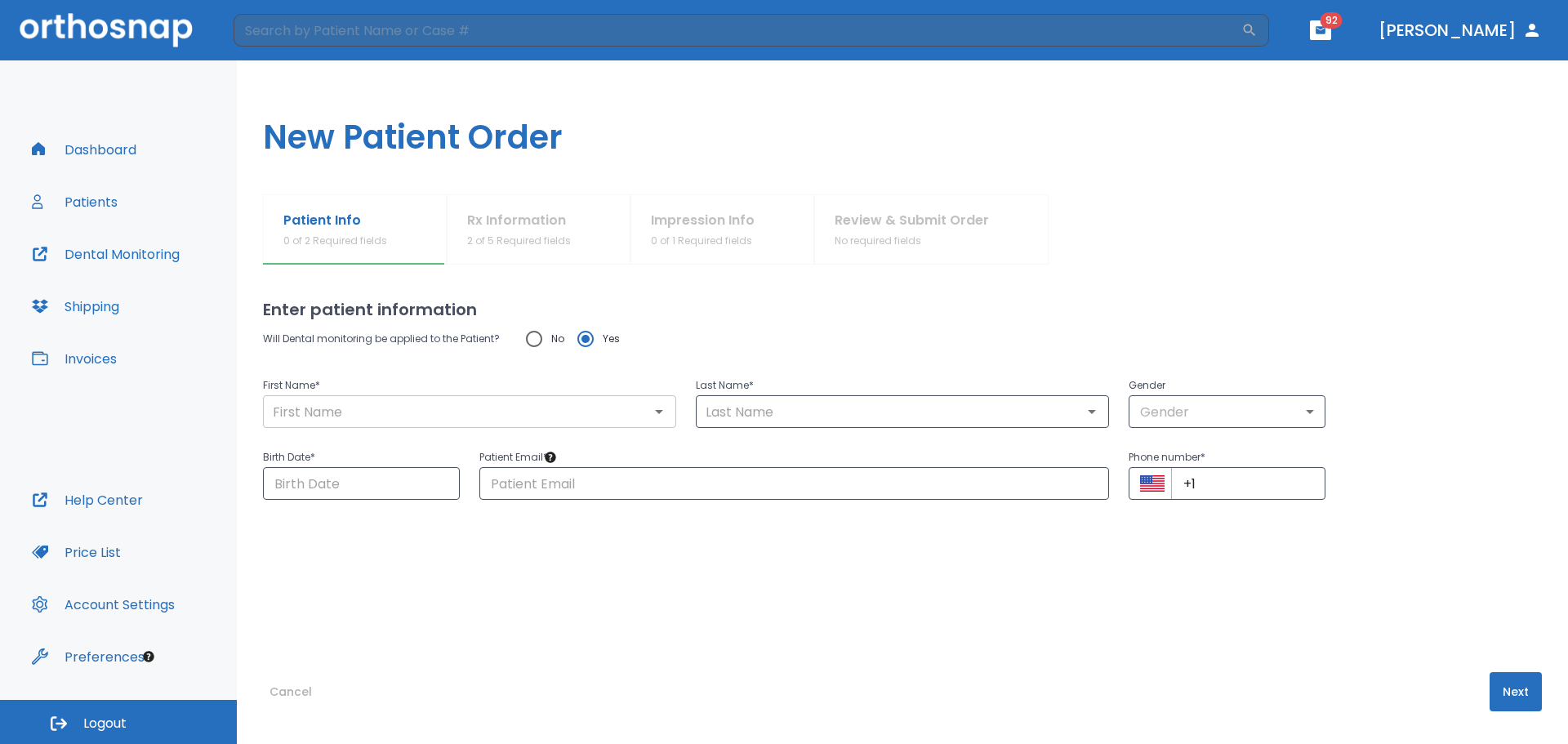
click at [445, 409] on input "text" at bounding box center [470, 411] width 403 height 23
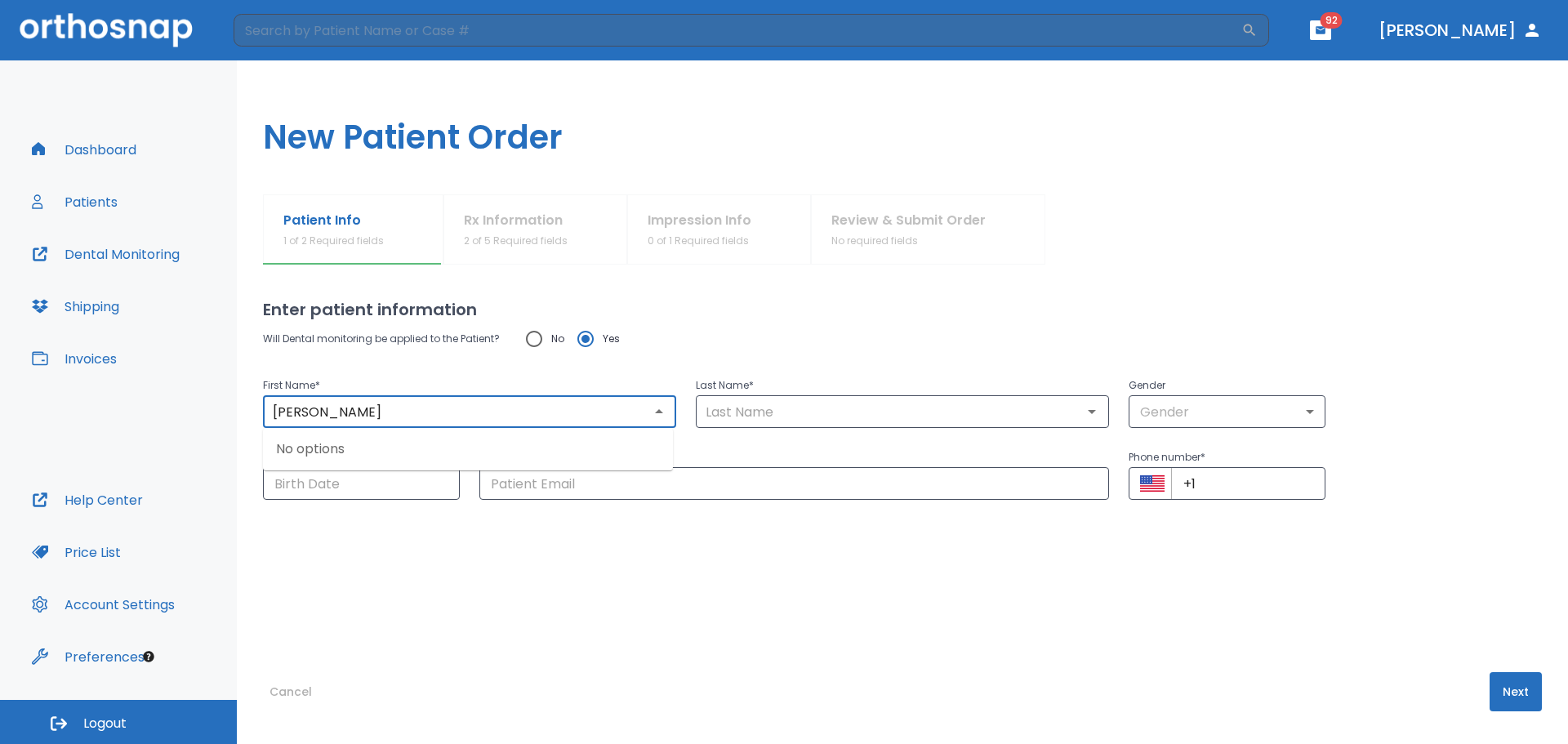
type input "Emily"
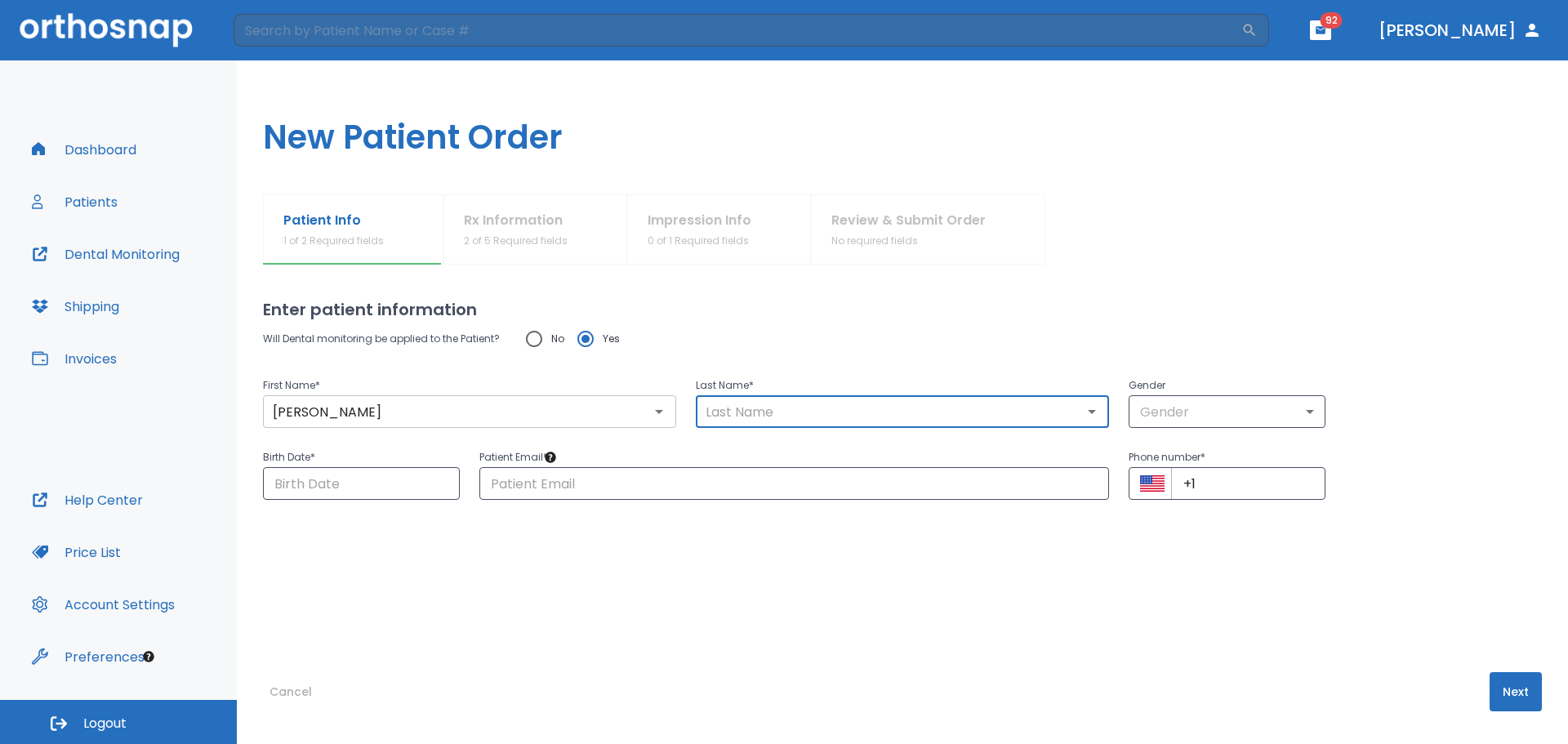
type input "M"
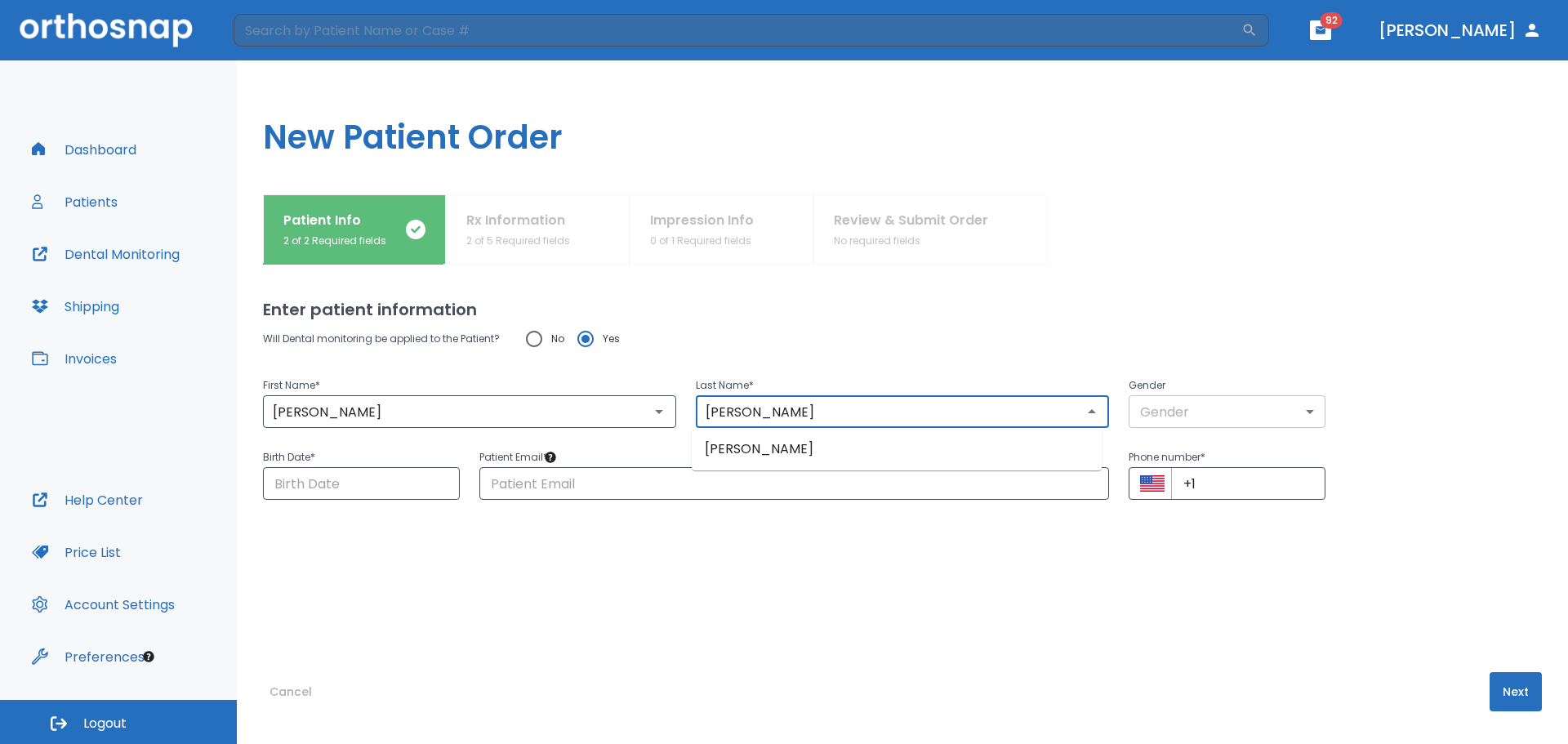
type input "McWilliams"
click at [1138, 402] on body "​ 92 Dr. Camenzuli Dashboard Patients Dental Monitoring Shipping Invoices Help …" at bounding box center [784, 372] width 1568 height 744
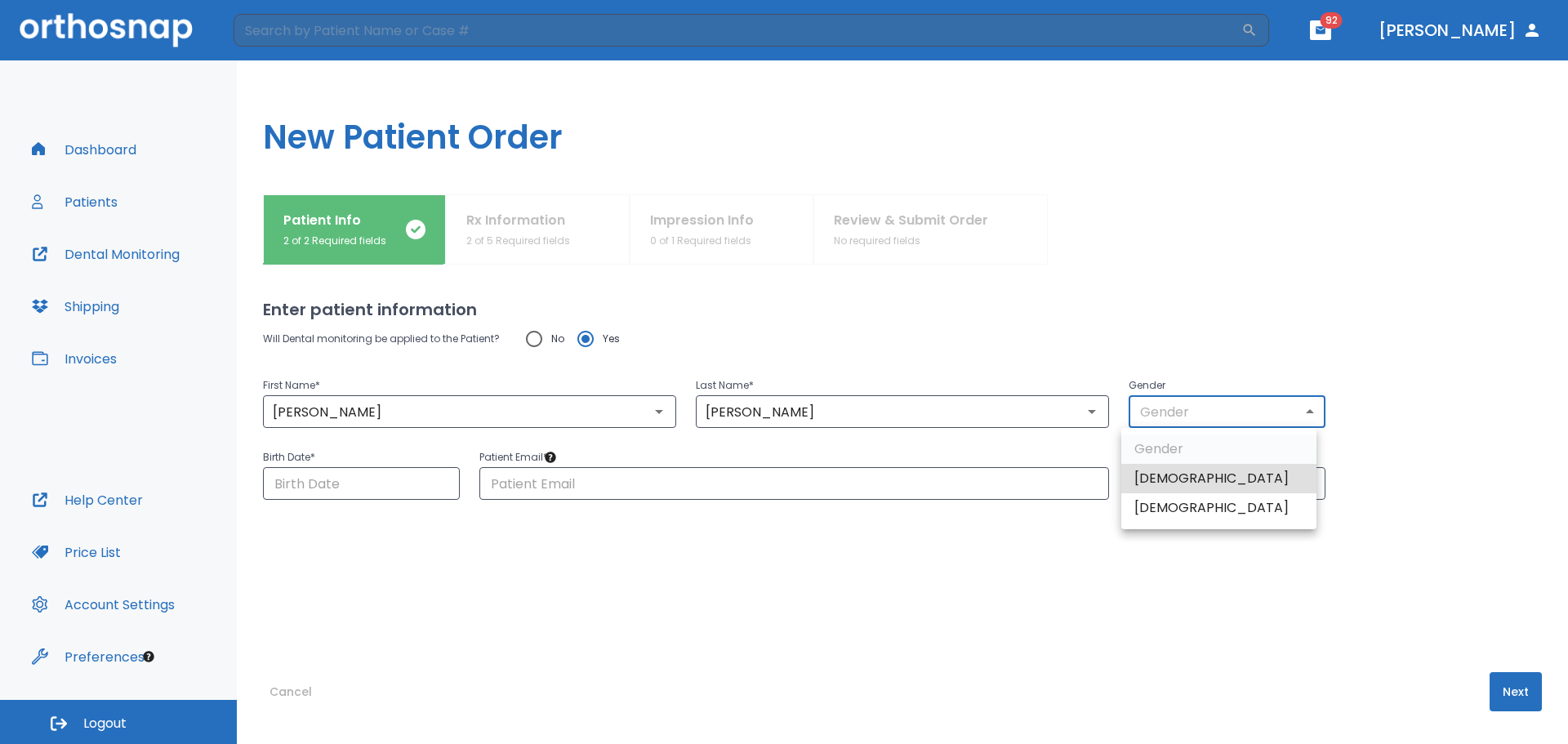
click at [1167, 520] on li "Female" at bounding box center [1218, 508] width 196 height 29
type input "0"
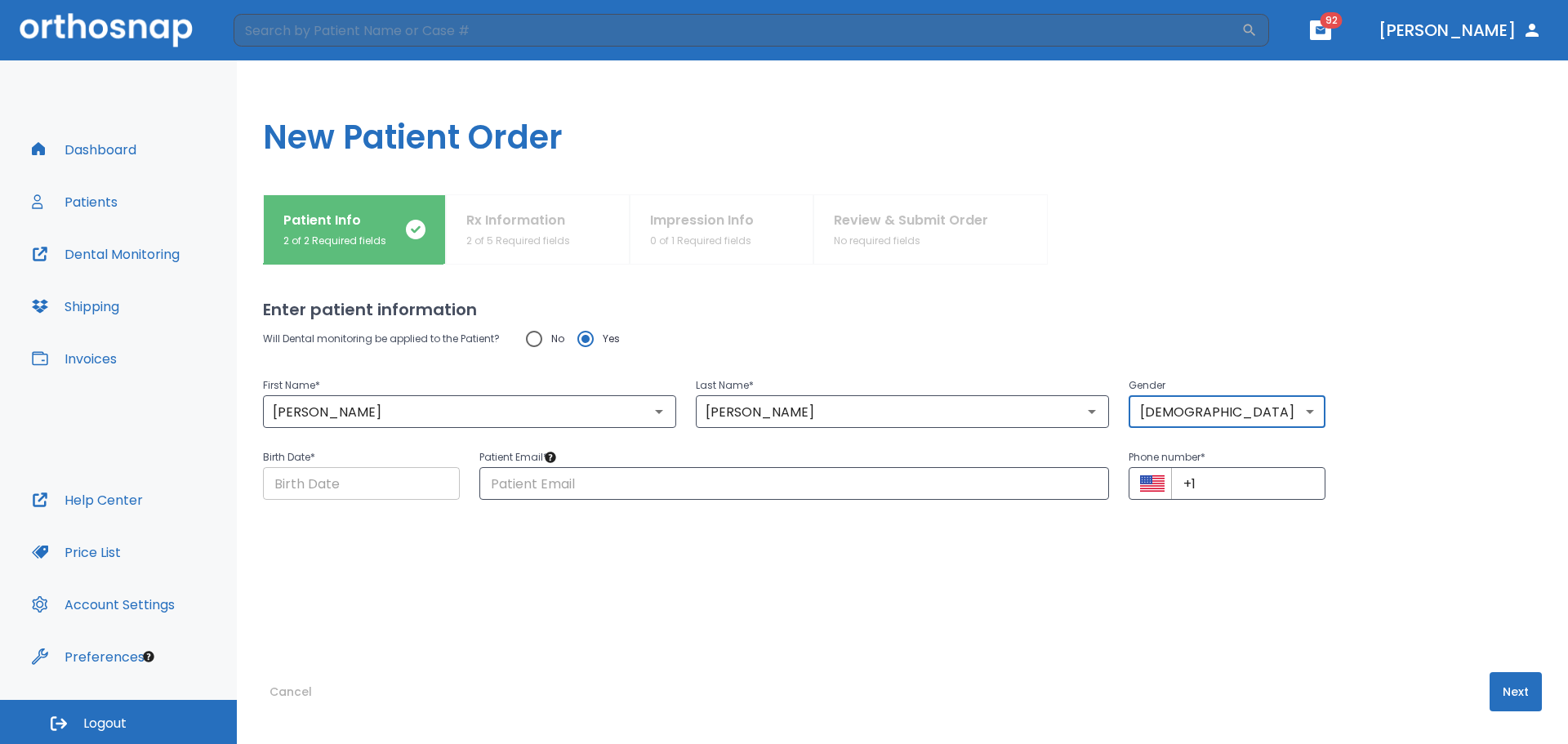
click at [363, 487] on input "Choose date" at bounding box center [361, 484] width 196 height 33
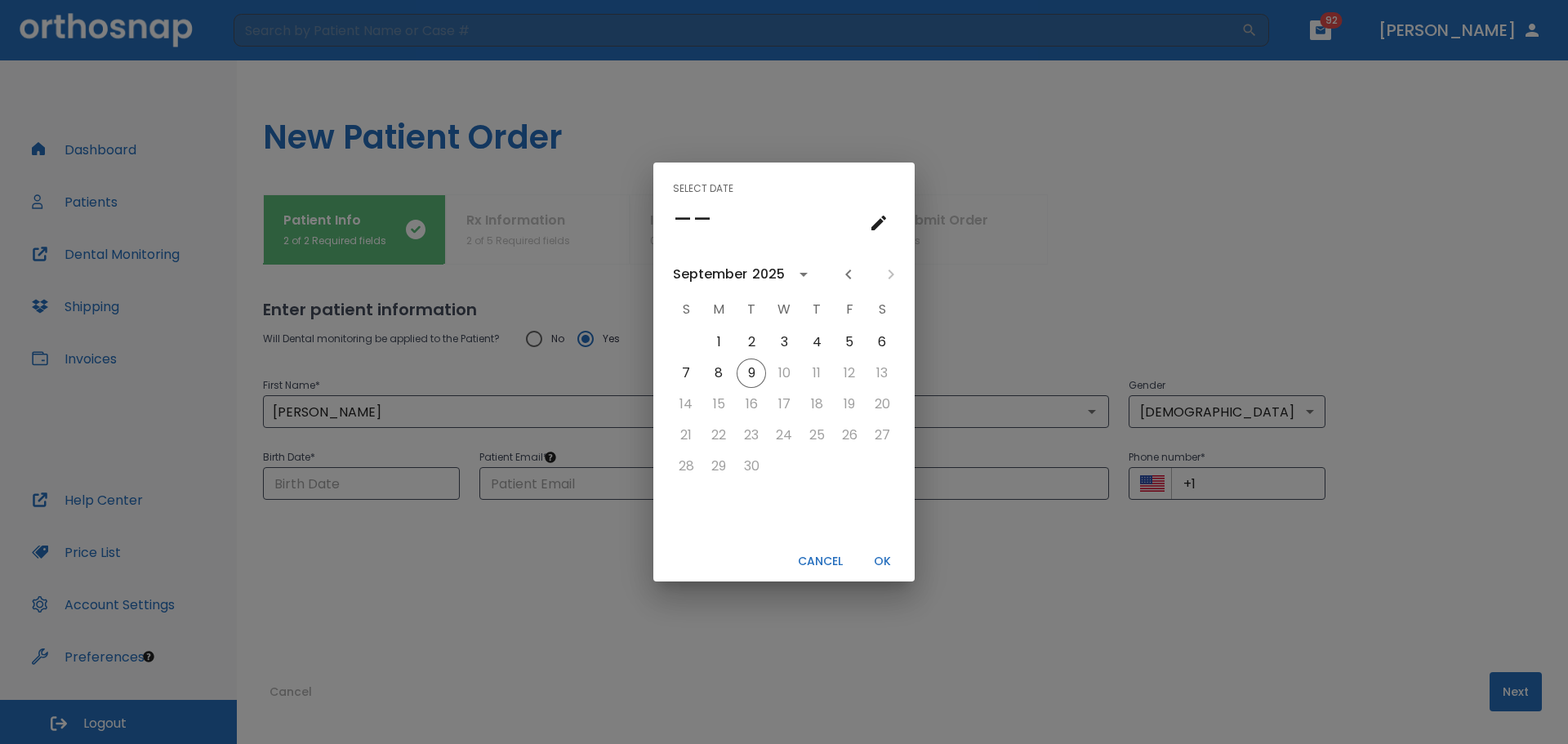
click at [696, 220] on h4 "––" at bounding box center [692, 219] width 39 height 34
click at [868, 222] on button "calendar view is open, go to text input view" at bounding box center [879, 223] width 33 height 33
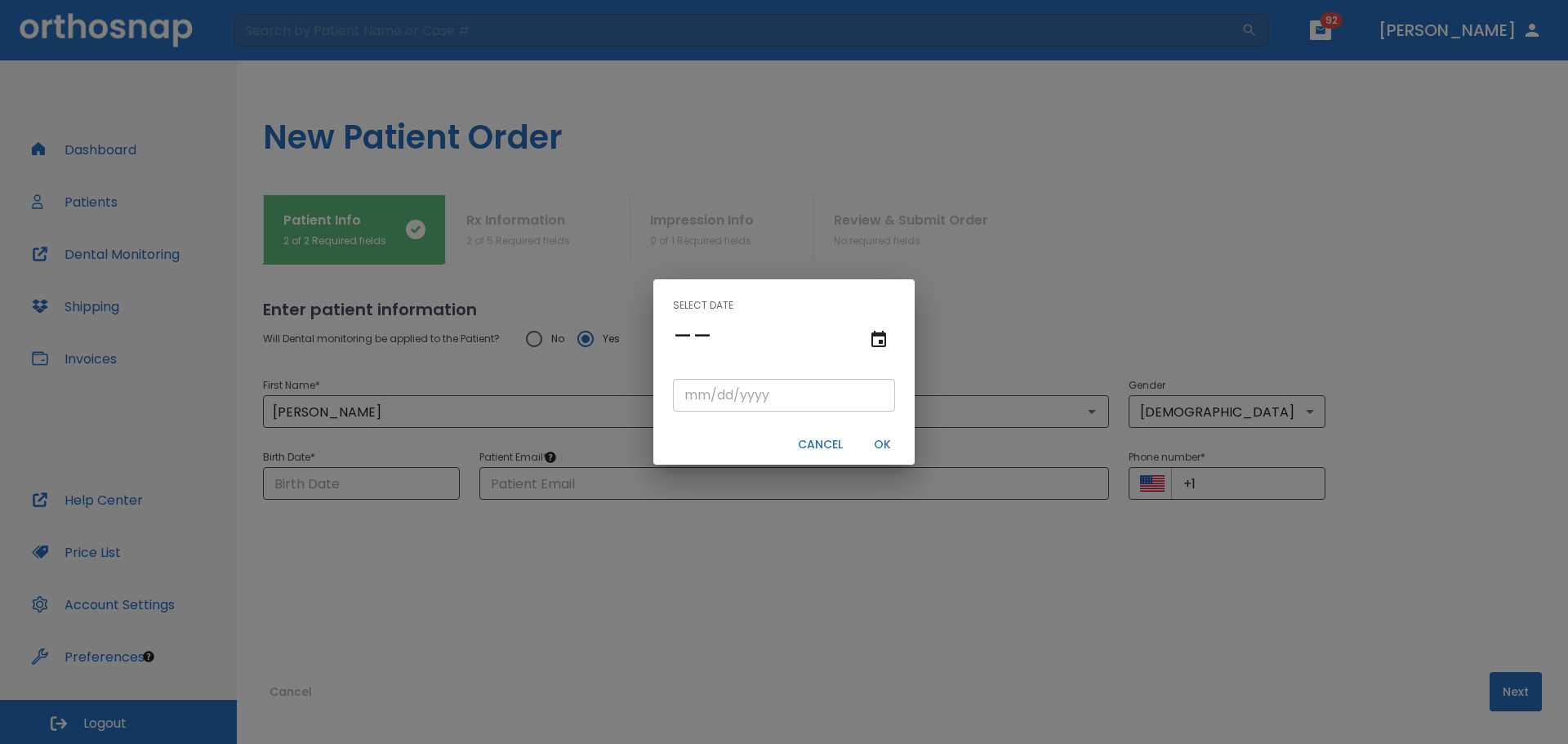
click at [696, 389] on input "tel" at bounding box center [784, 396] width 222 height 33
type input "01/05/"
type input "01/05/0001"
type input "01/05/1"
type input "01/05/0019"
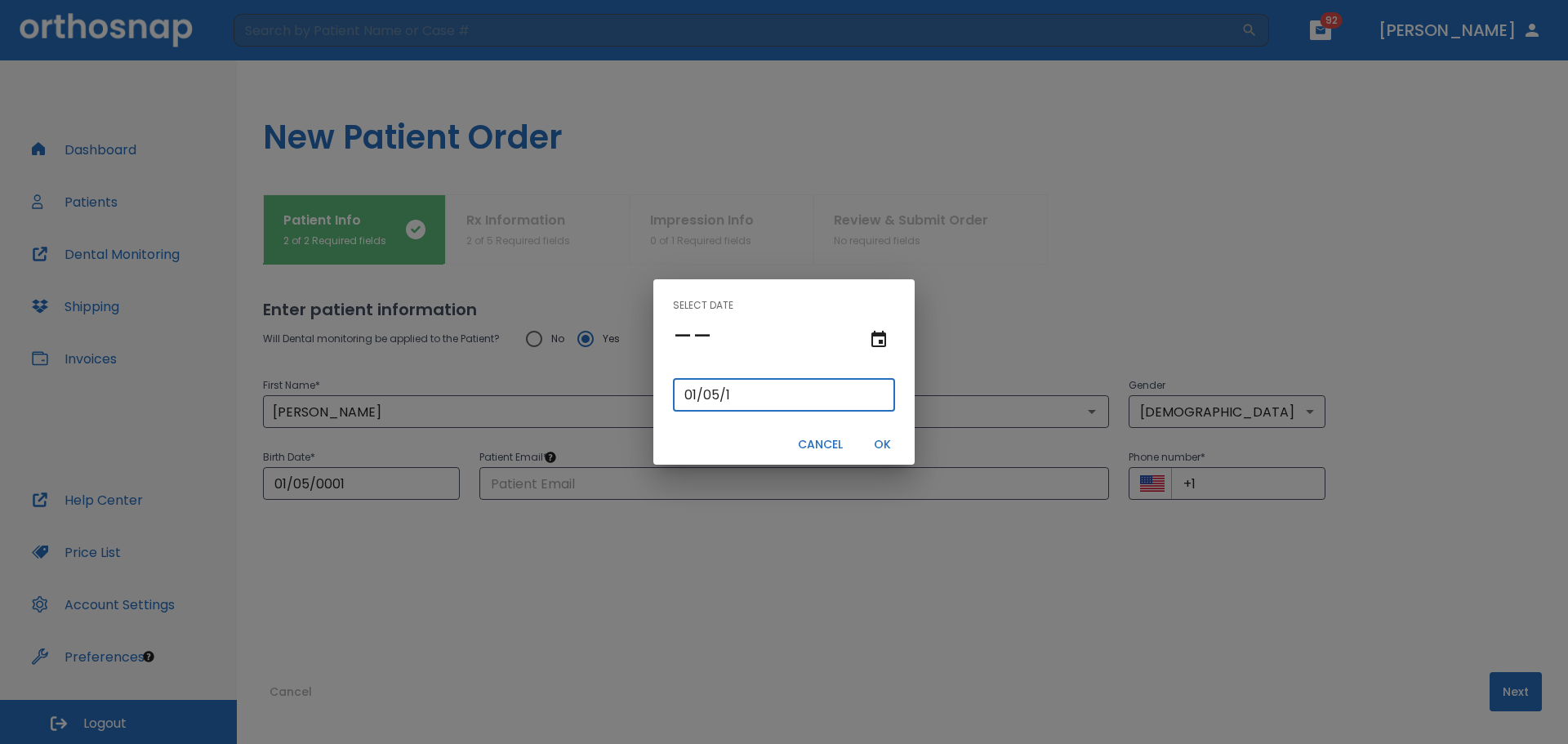
type input "01/05/19"
type input "01/05/0198"
type input "01/05/198"
type input "01/05/1985"
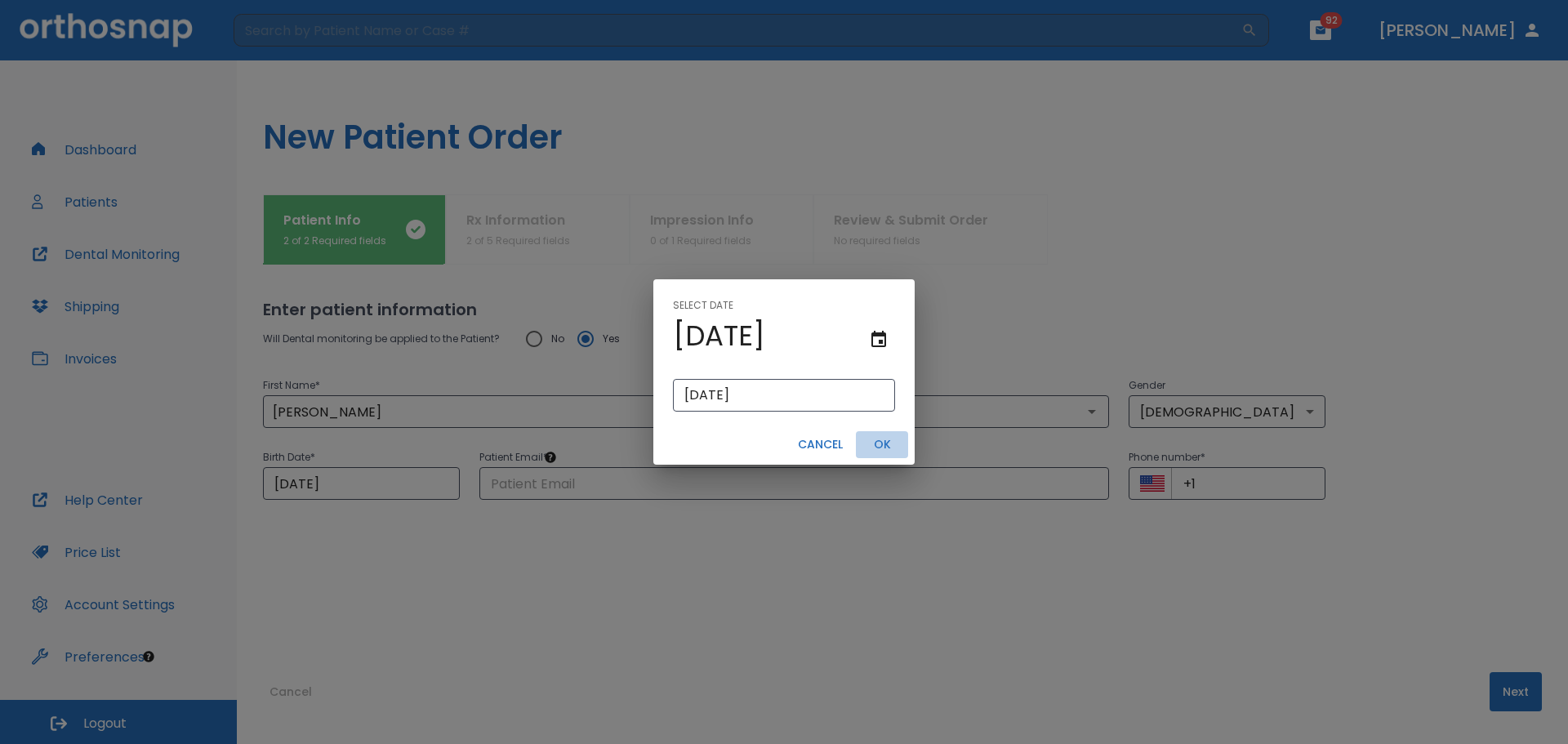
click at [884, 445] on button "OK" at bounding box center [881, 444] width 53 height 27
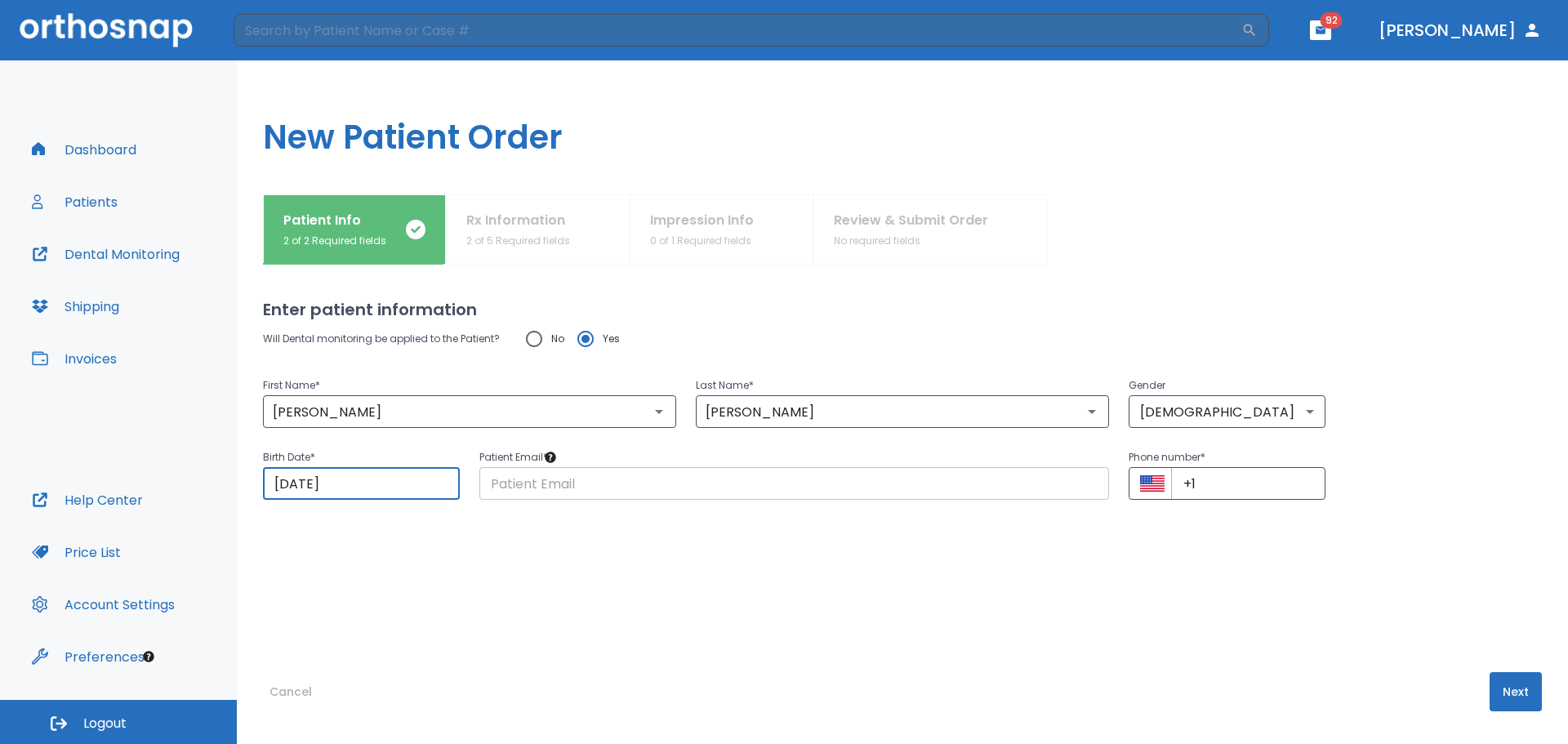
click at [561, 486] on input "text" at bounding box center [793, 484] width 630 height 33
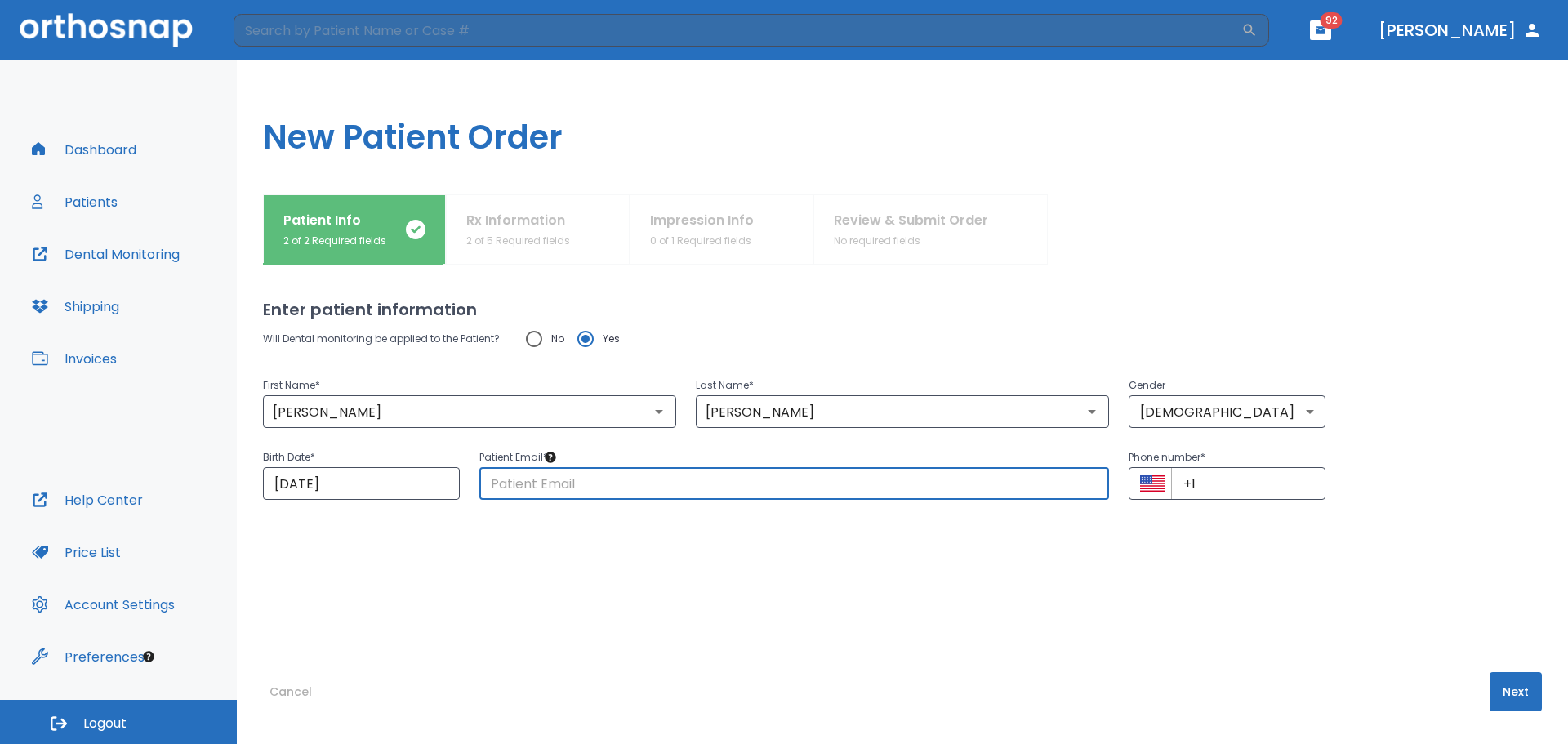
paste input "ejmcwill@gmail.com"
type input "ejmcwill@gmail.com"
click at [1200, 484] on input "+1" at bounding box center [1248, 484] width 154 height 33
click at [1210, 480] on input "+1" at bounding box center [1248, 484] width 154 height 33
paste input "(504) 231-9693"
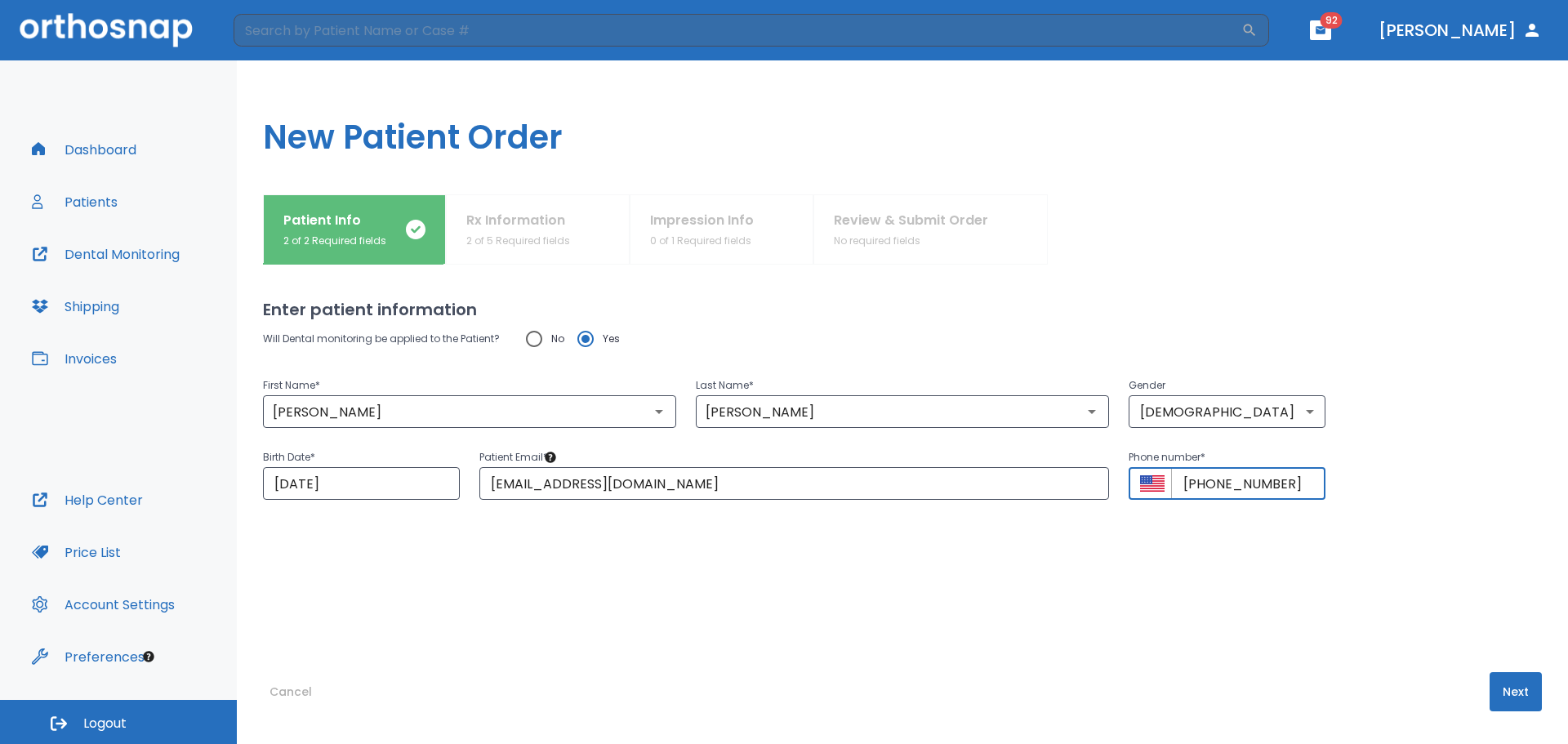
type input "+1 (504) 231-9693"
click at [539, 346] on input "No" at bounding box center [534, 339] width 34 height 34
radio input "true"
click at [1511, 697] on button "Next" at bounding box center [1515, 691] width 53 height 39
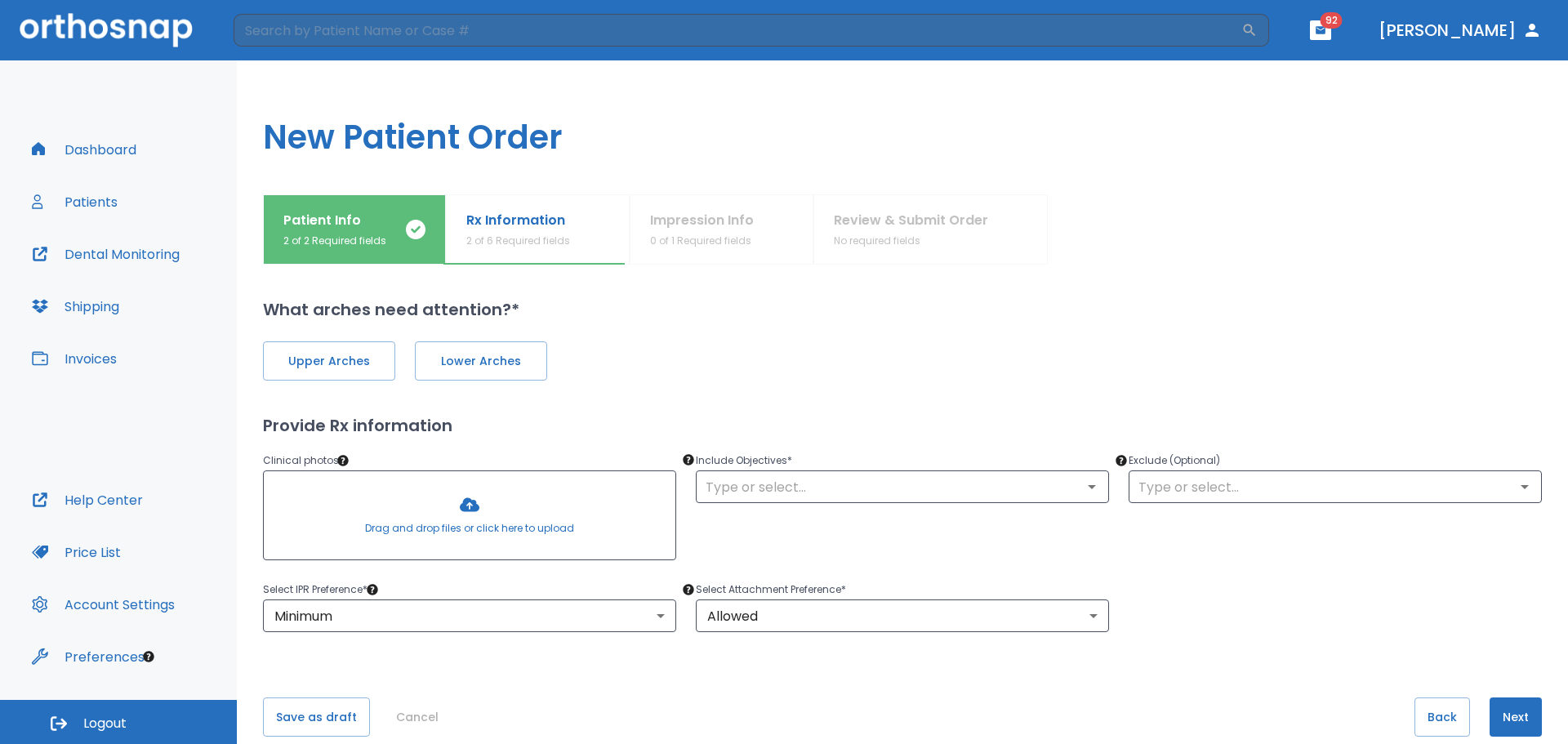
click at [399, 203] on button "Patient Info 2 of 2 Required fields" at bounding box center [354, 230] width 183 height 71
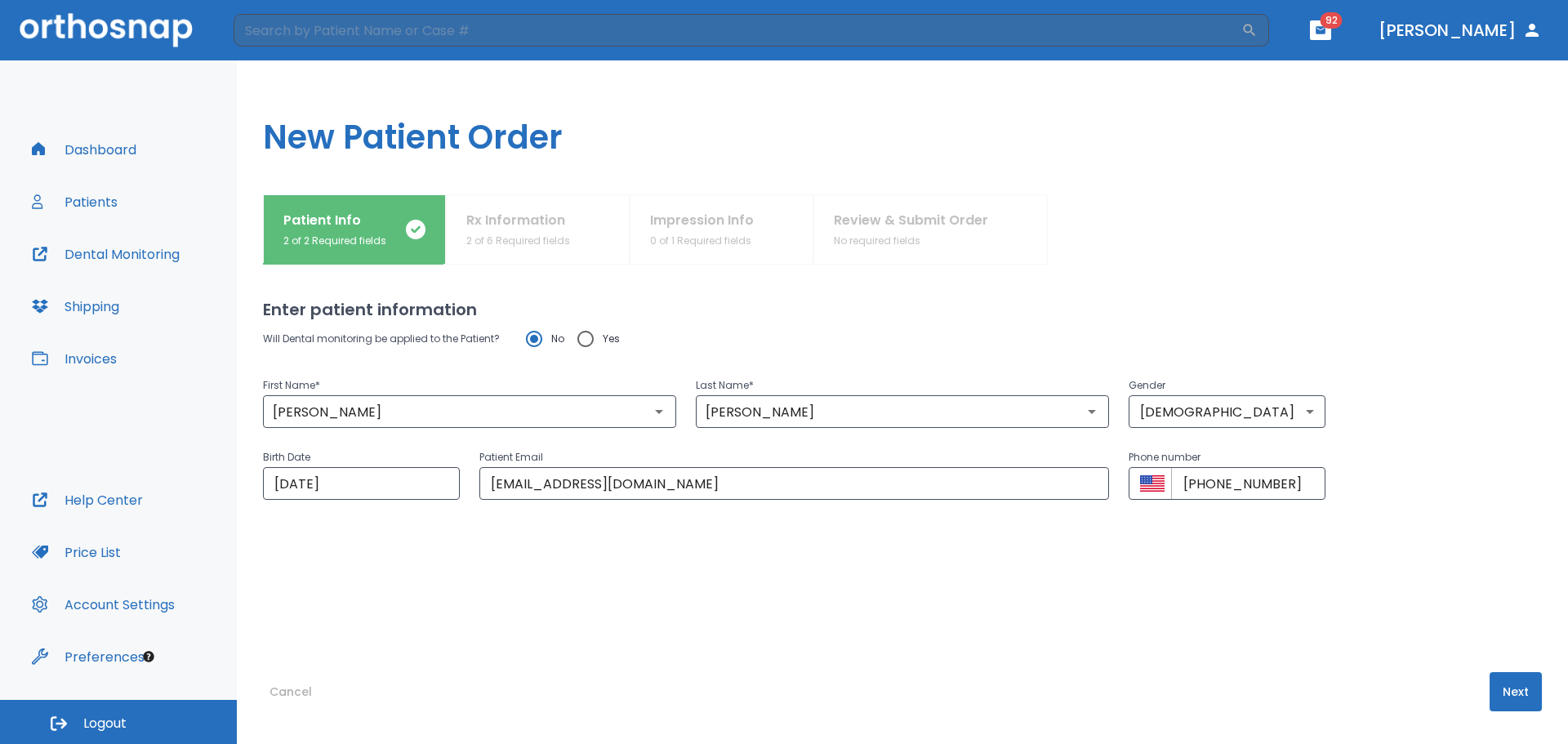
click at [587, 334] on input "Yes" at bounding box center [586, 339] width 34 height 34
radio input "true"
click at [1523, 689] on button "Next" at bounding box center [1515, 691] width 53 height 39
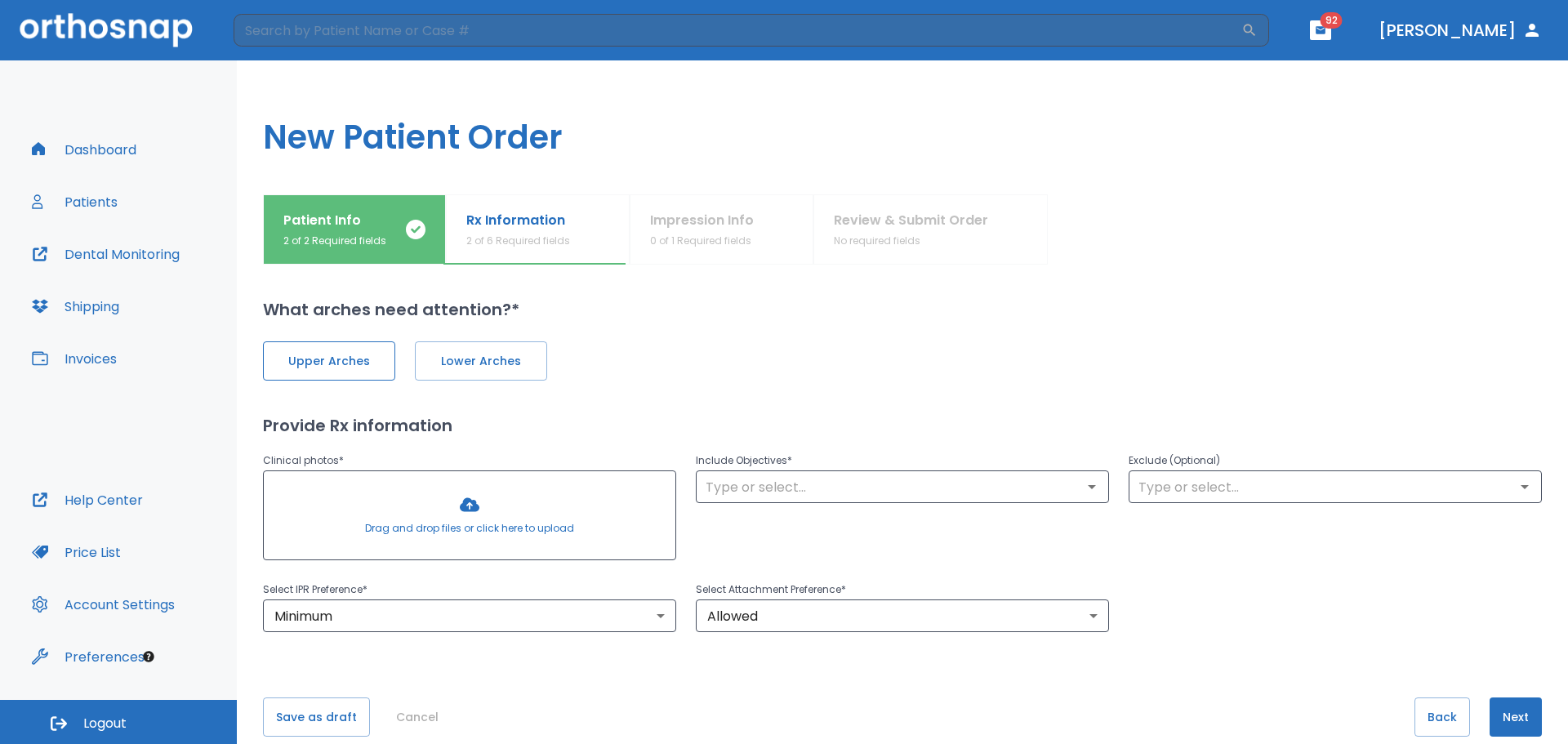
click at [352, 353] on span "Upper Arches" at bounding box center [329, 361] width 98 height 17
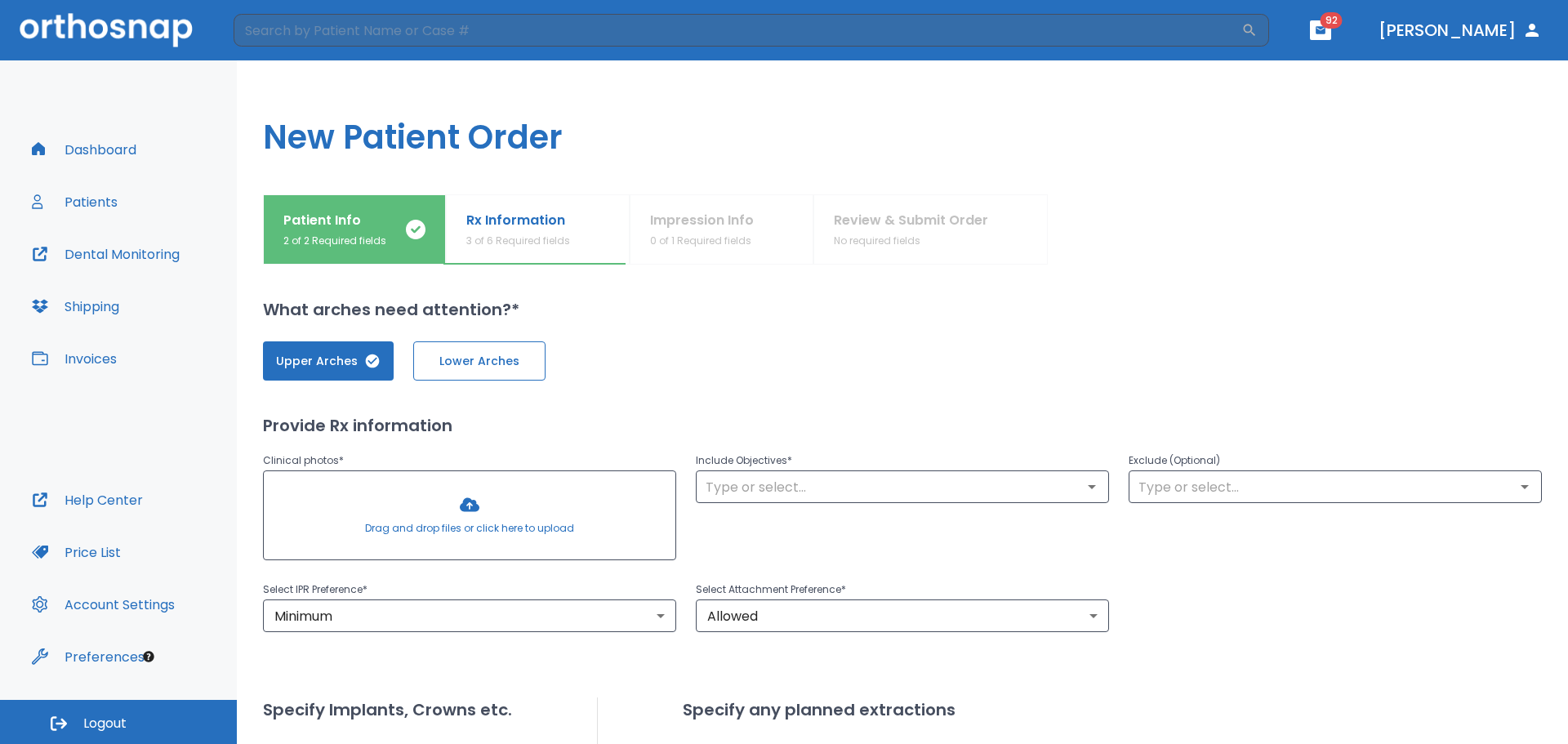
click at [481, 362] on span "Lower Arches" at bounding box center [479, 361] width 98 height 17
click at [463, 504] on div at bounding box center [470, 516] width 412 height 88
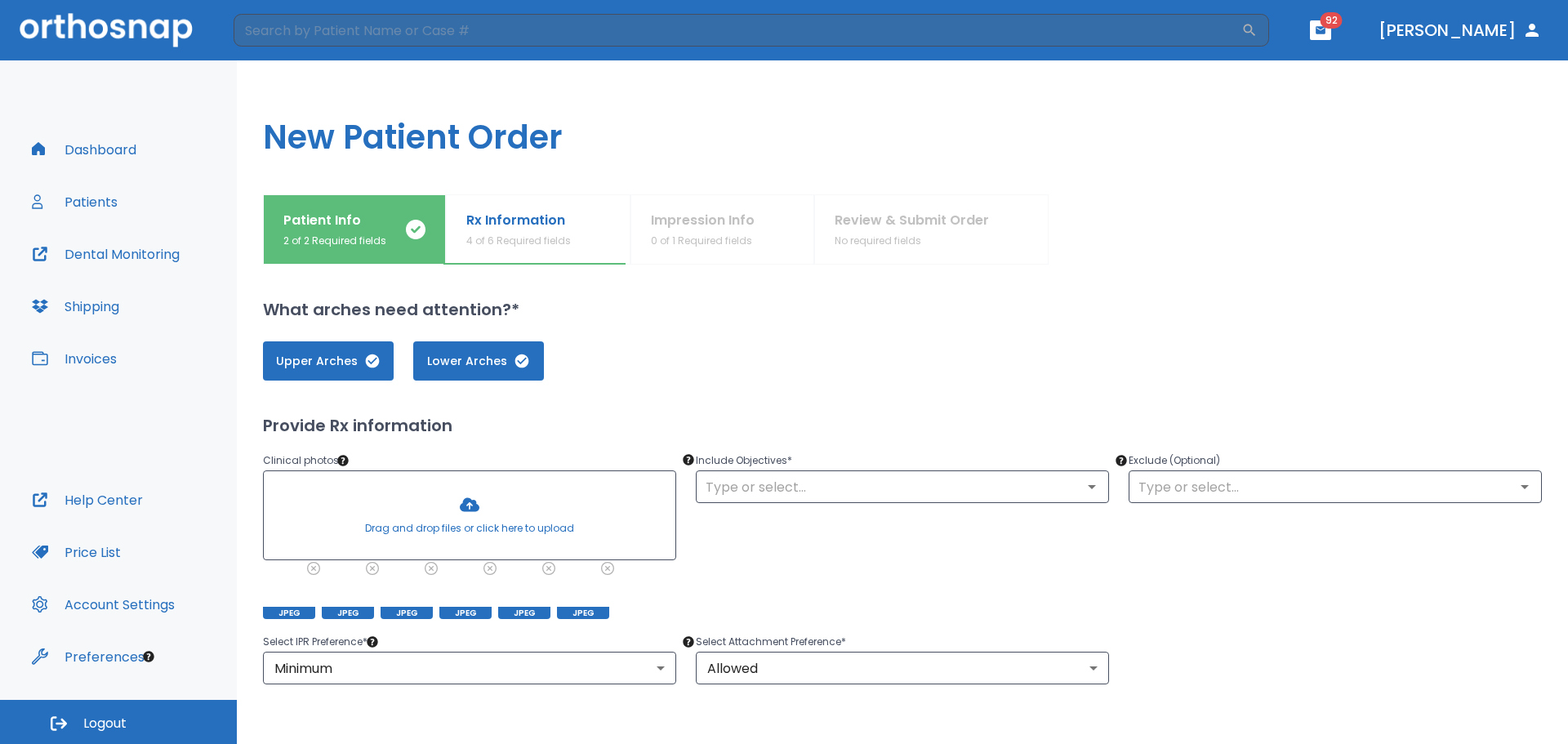
click at [538, 513] on div at bounding box center [470, 516] width 412 height 88
click at [492, 518] on div at bounding box center [470, 516] width 412 height 88
click at [894, 498] on div "​" at bounding box center [903, 487] width 414 height 33
click at [1088, 491] on icon "Open" at bounding box center [1092, 487] width 20 height 20
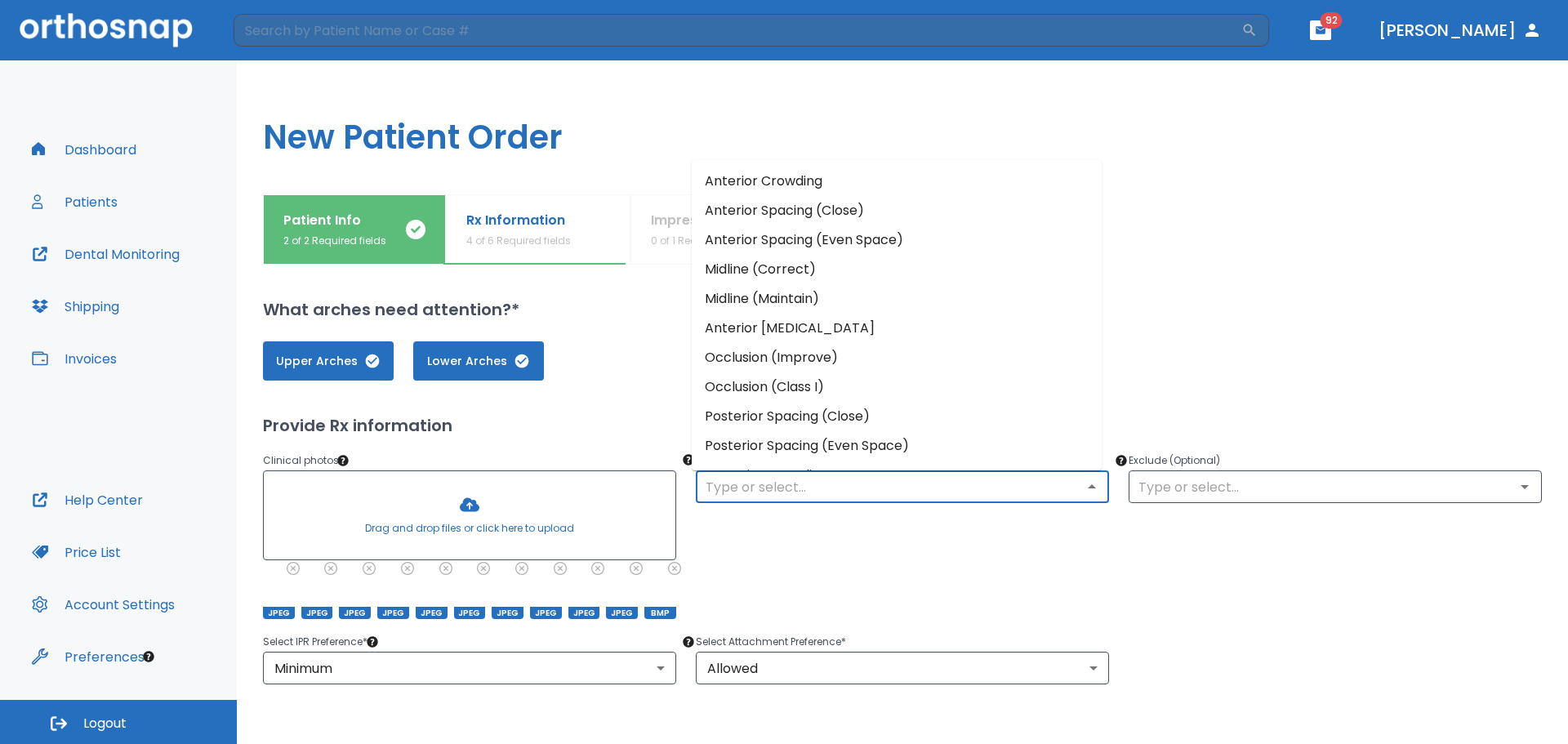
scroll to position [144, 0]
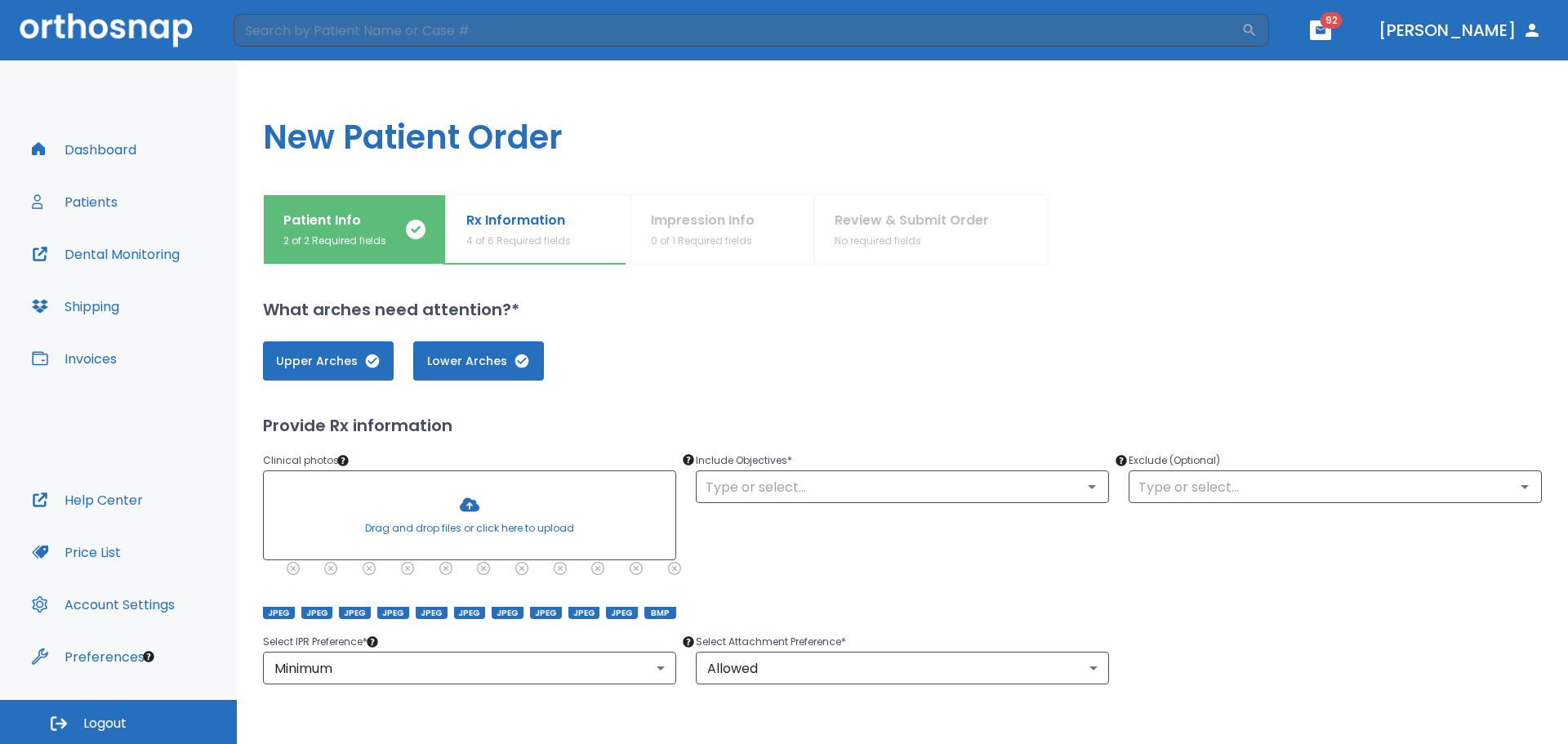
click at [1350, 111] on h1 "New Patient Order" at bounding box center [902, 127] width 1331 height 134
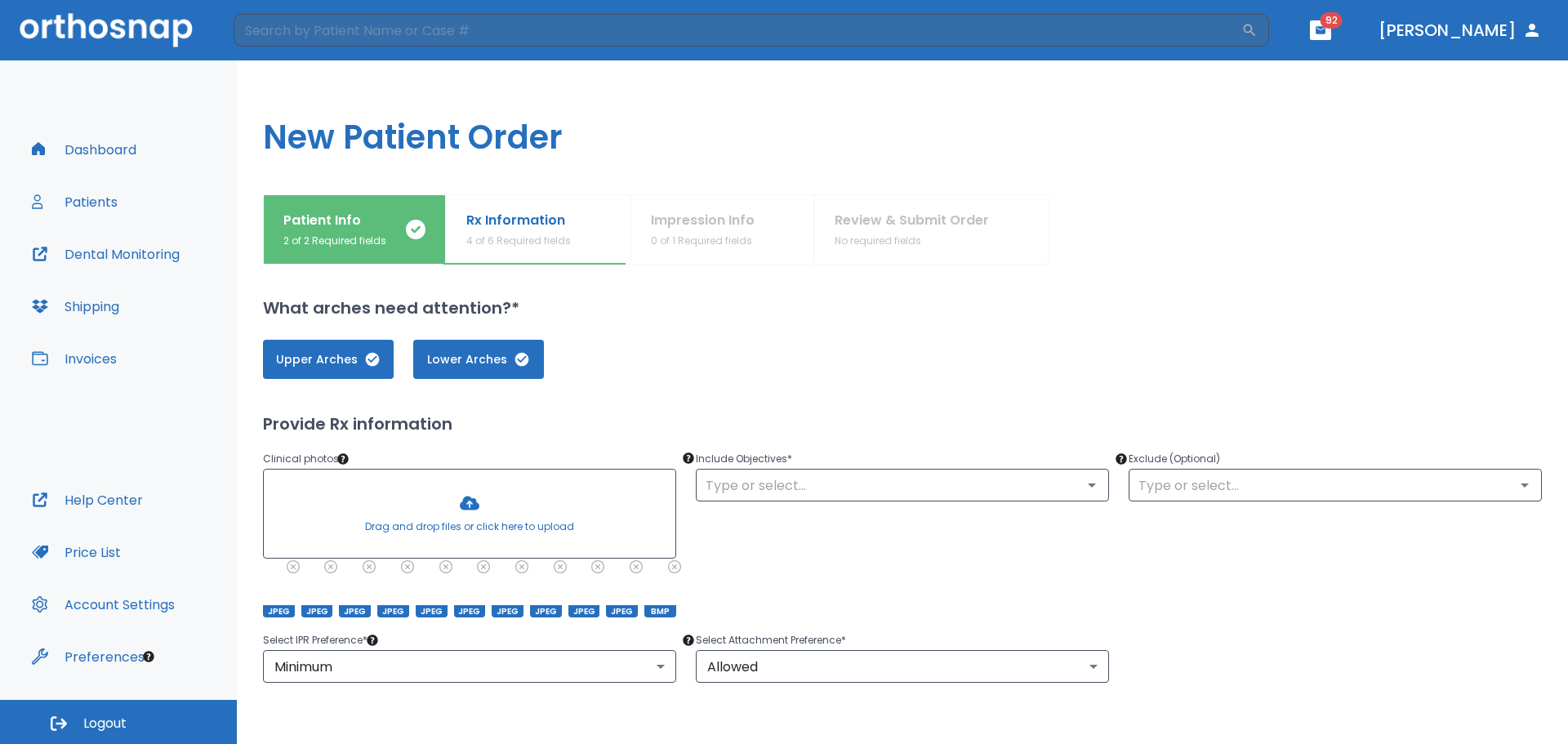
scroll to position [0, 0]
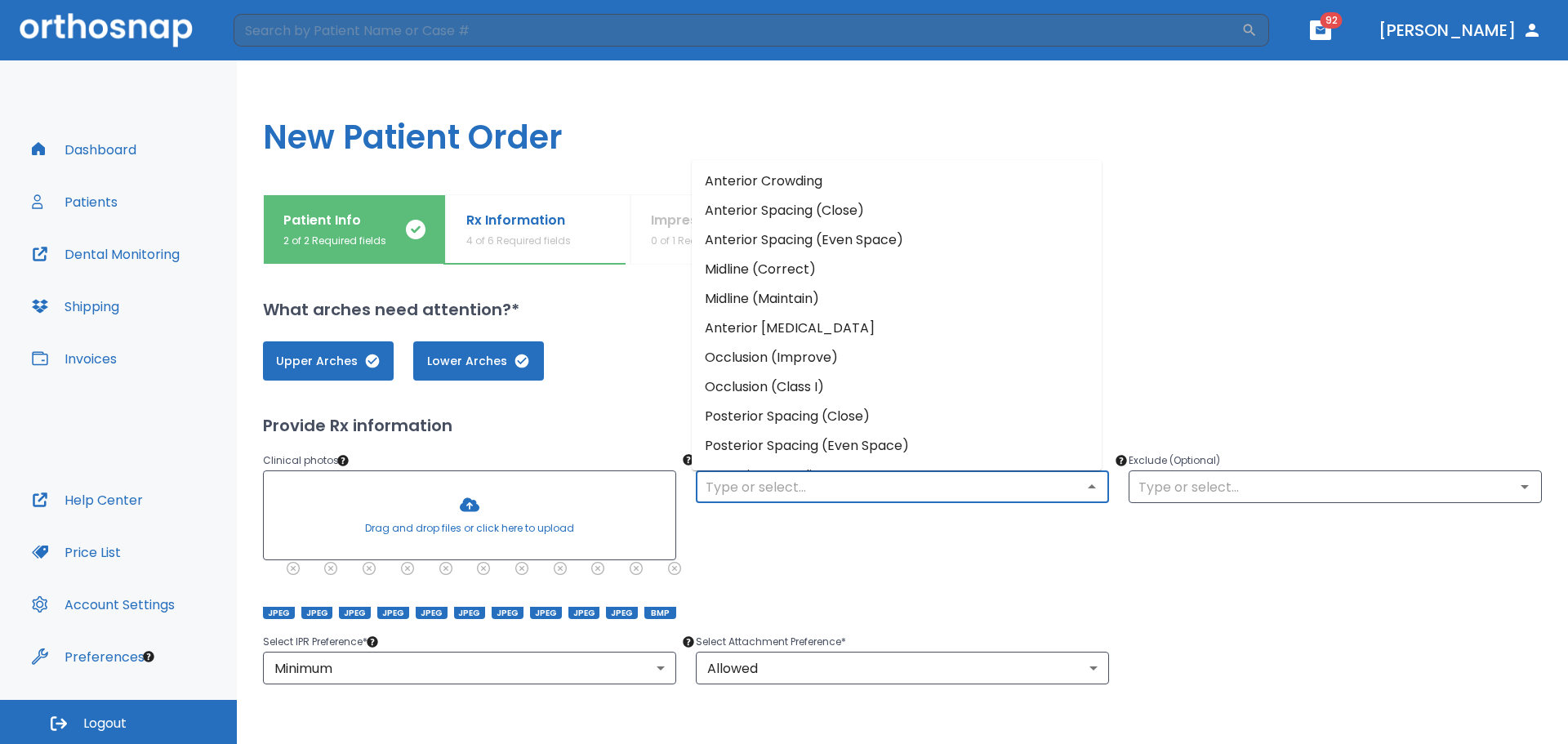
click at [921, 483] on input "text" at bounding box center [902, 487] width 403 height 23
click at [827, 178] on li "Anterior Crowding" at bounding box center [897, 181] width 410 height 29
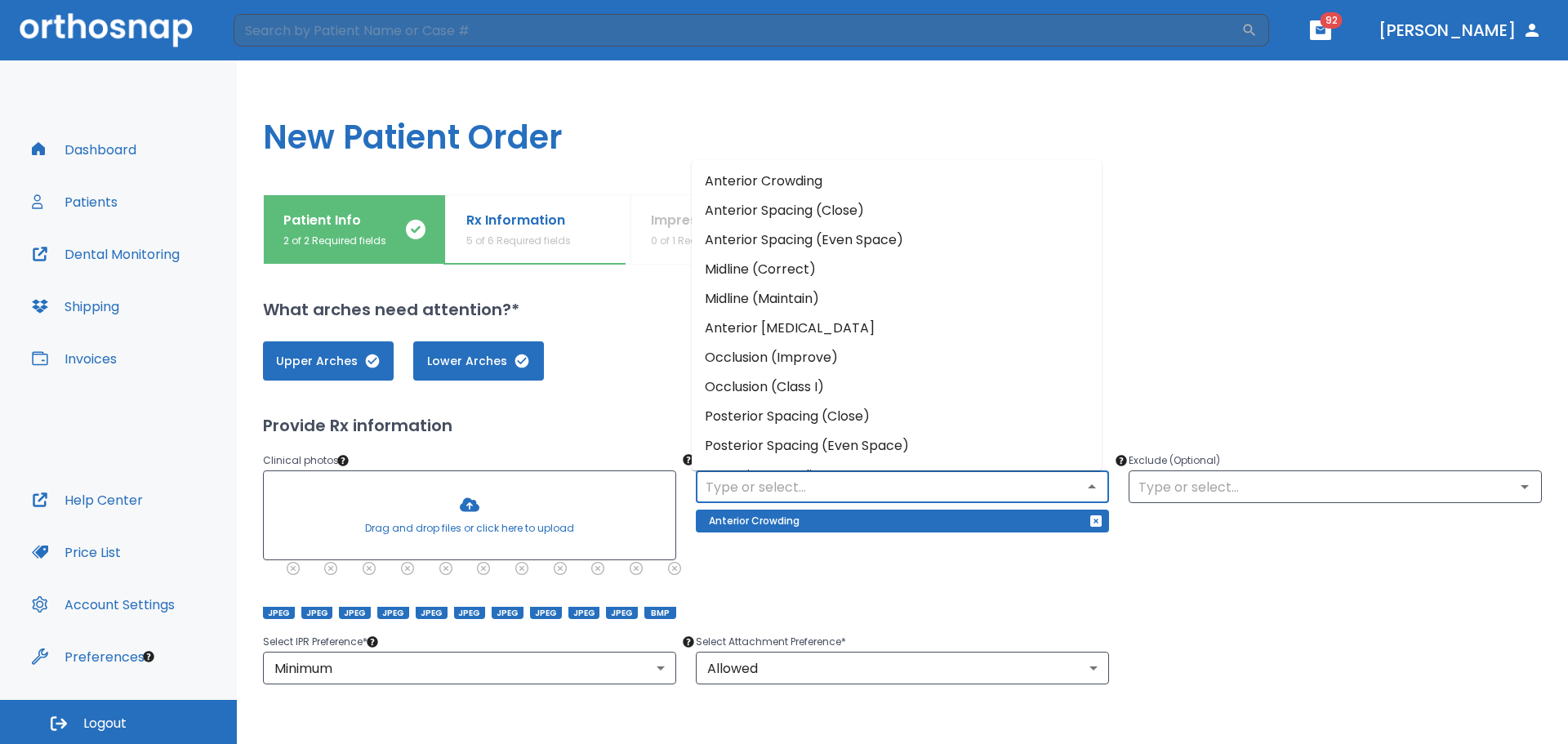
click at [939, 482] on input "text" at bounding box center [902, 487] width 403 height 23
click at [896, 320] on li "Anterior Crossbite" at bounding box center [897, 328] width 410 height 29
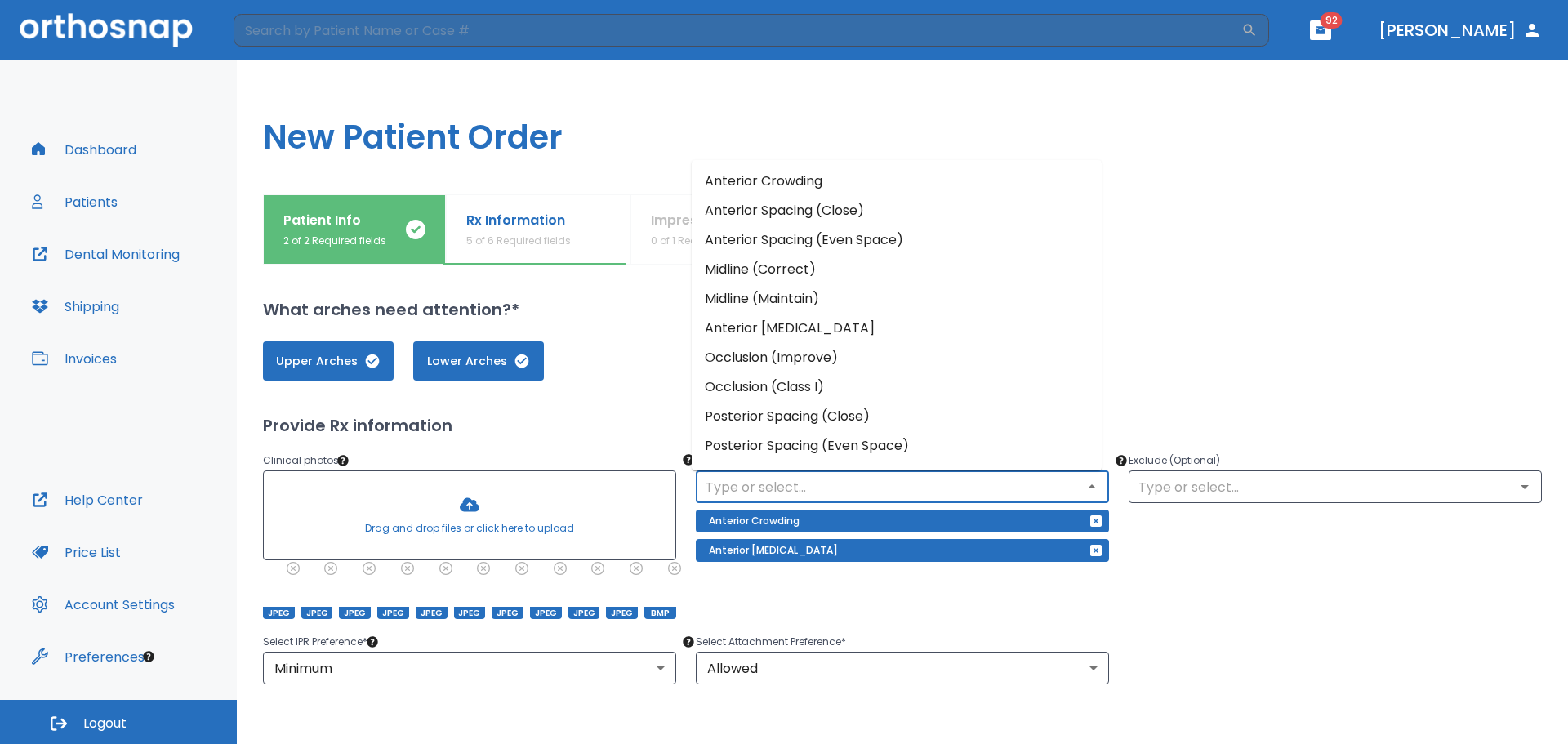
click at [937, 480] on input "text" at bounding box center [902, 487] width 403 height 23
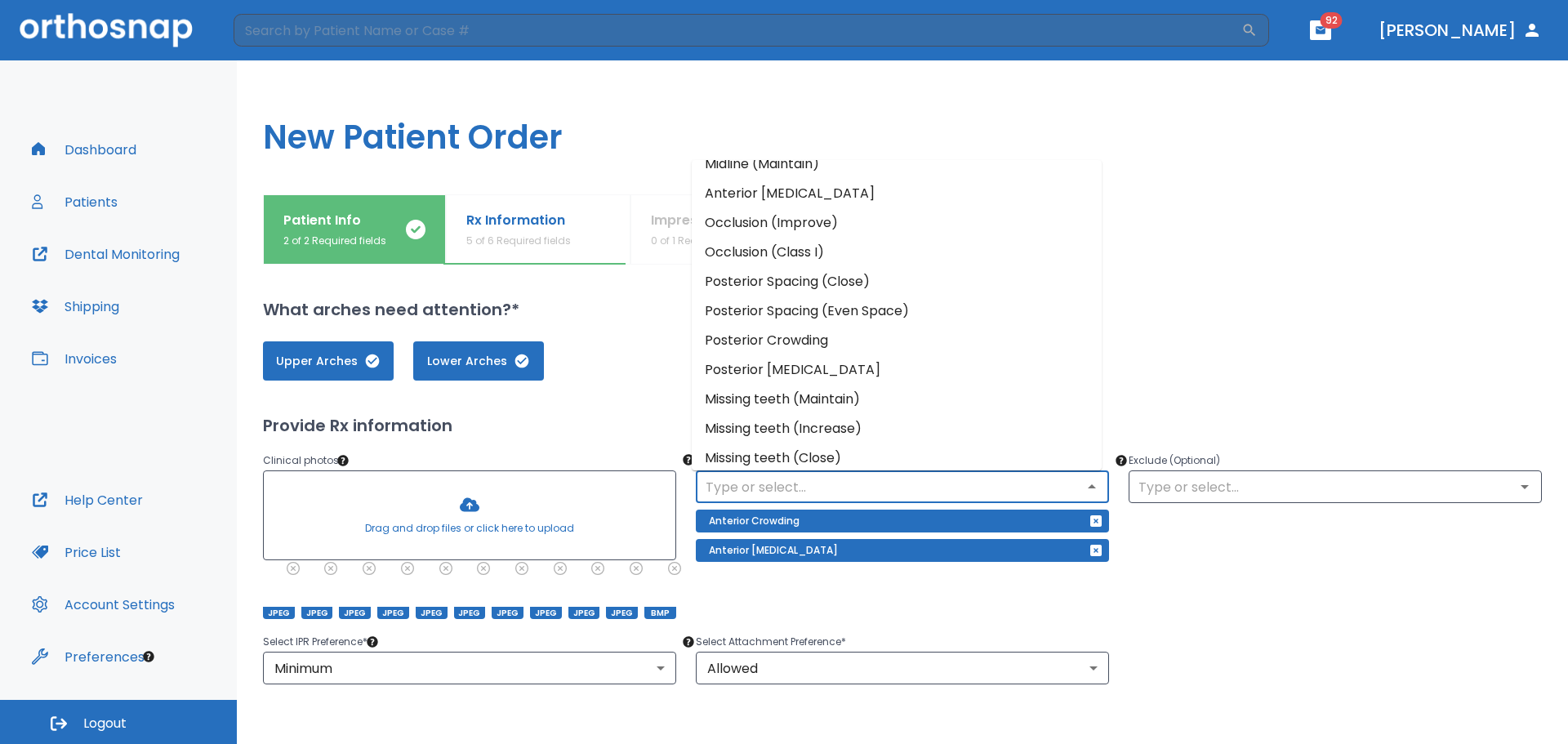
scroll to position [144, 0]
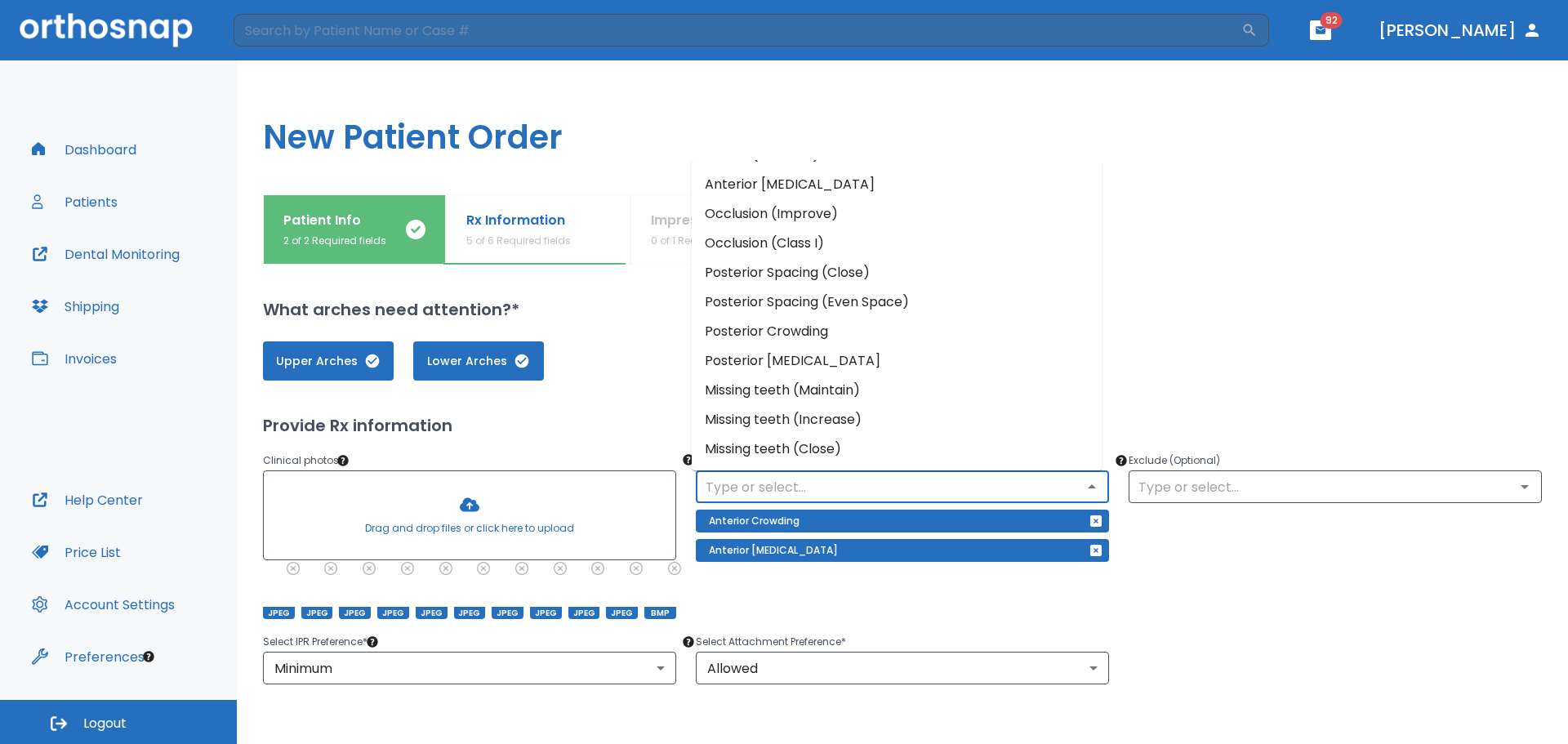
click at [916, 332] on li "Posterior Crowding" at bounding box center [897, 332] width 410 height 29
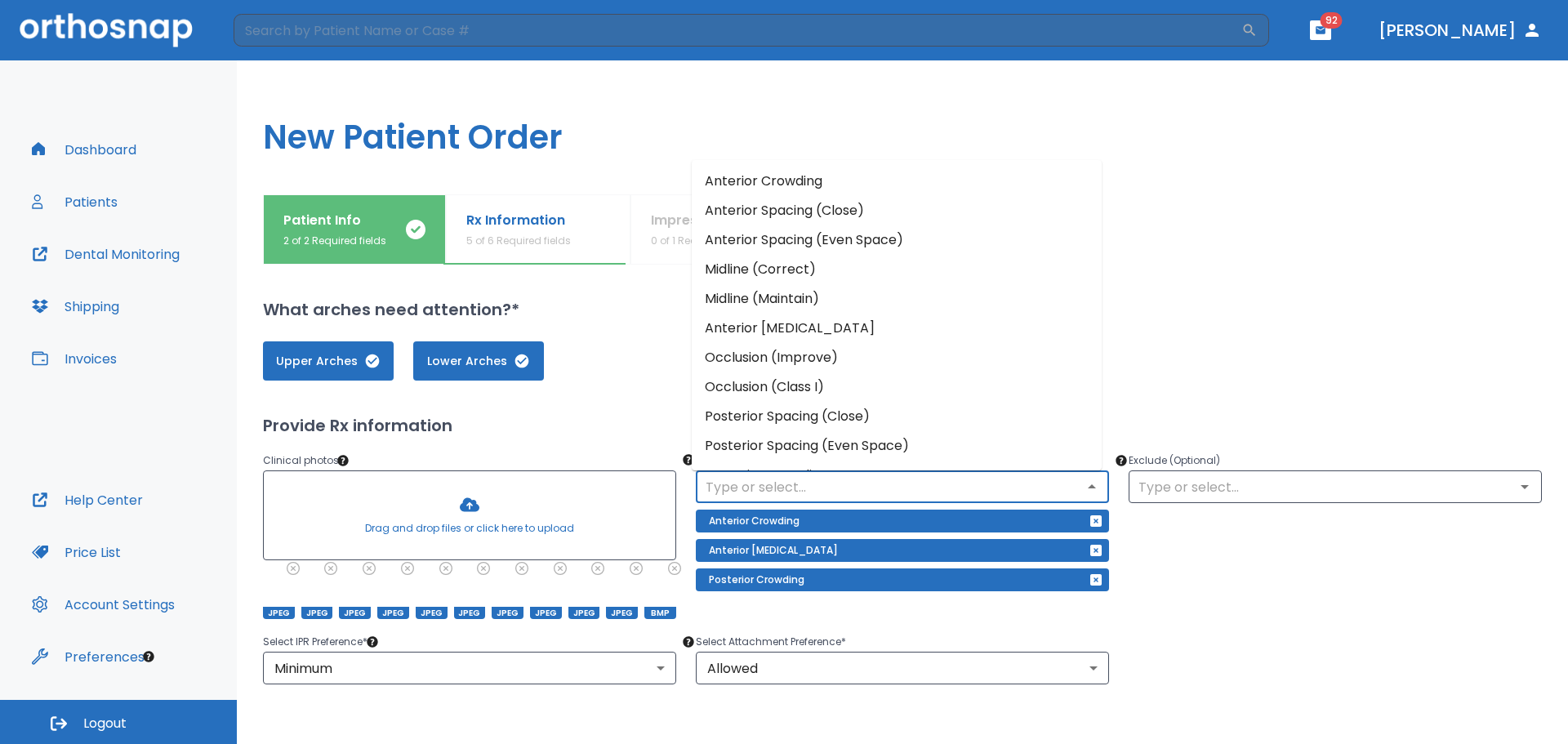
click at [925, 493] on input "text" at bounding box center [902, 487] width 403 height 23
click at [878, 364] on li "Occlusion (Improve)" at bounding box center [897, 358] width 410 height 29
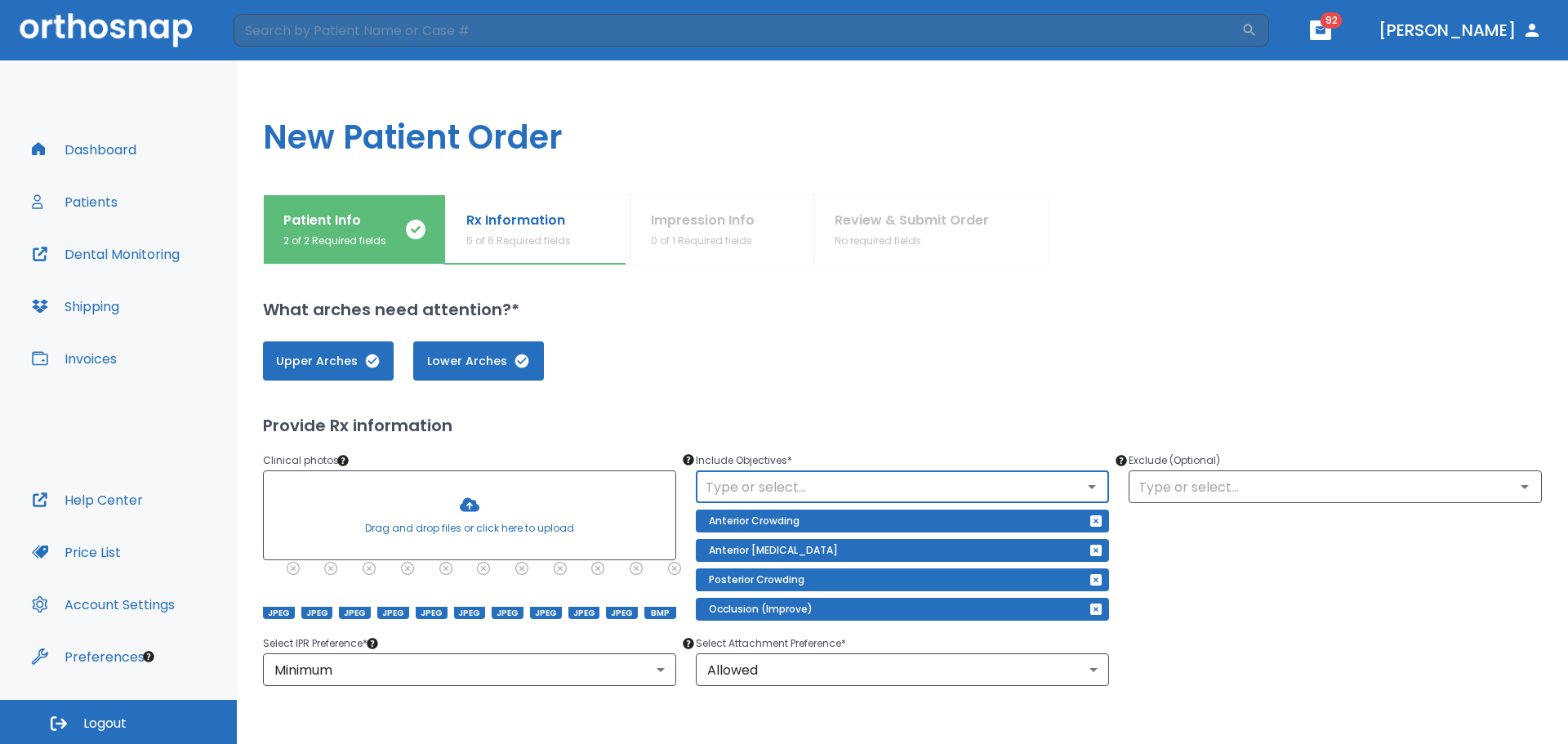
click at [893, 483] on input "text" at bounding box center [902, 487] width 403 height 23
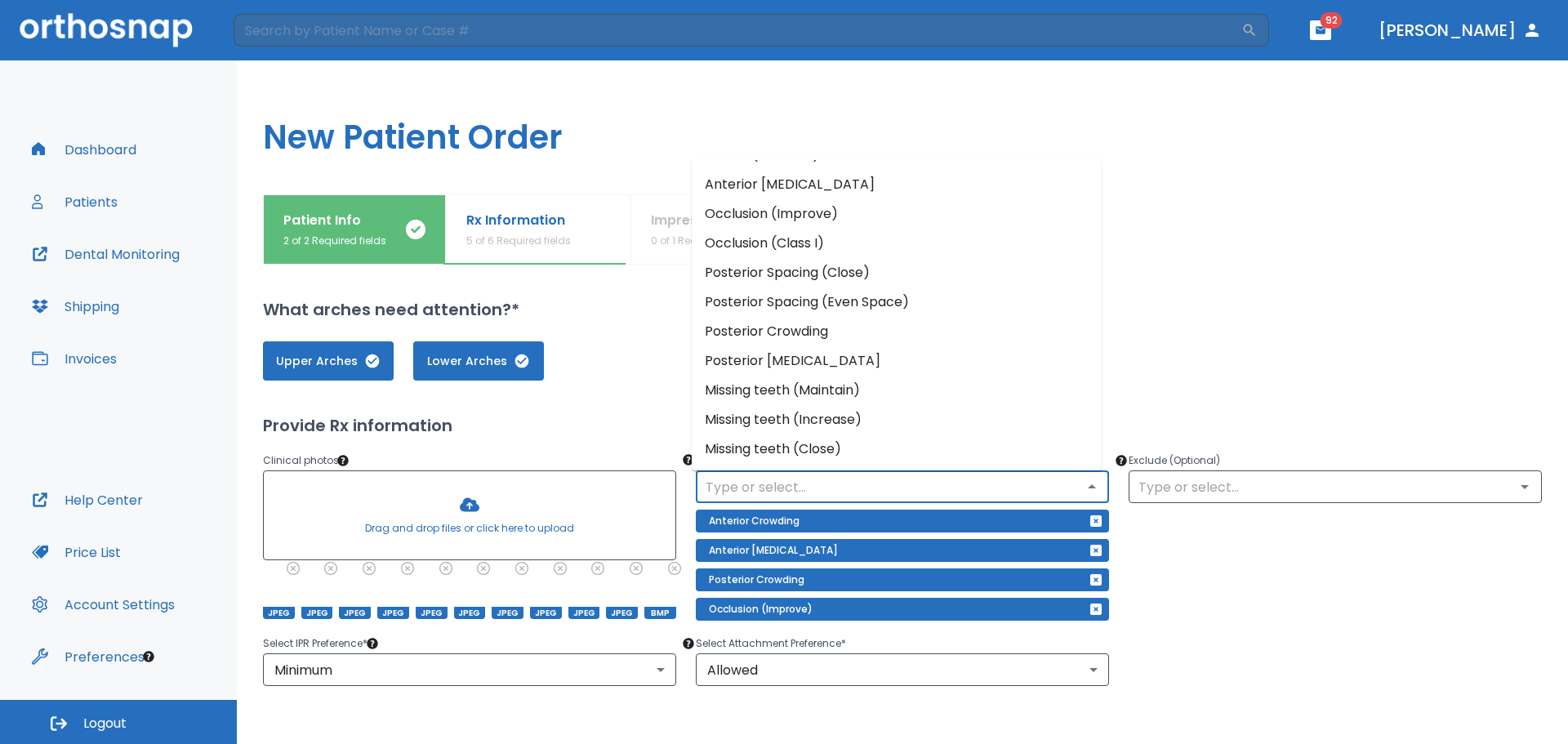
scroll to position [0, 0]
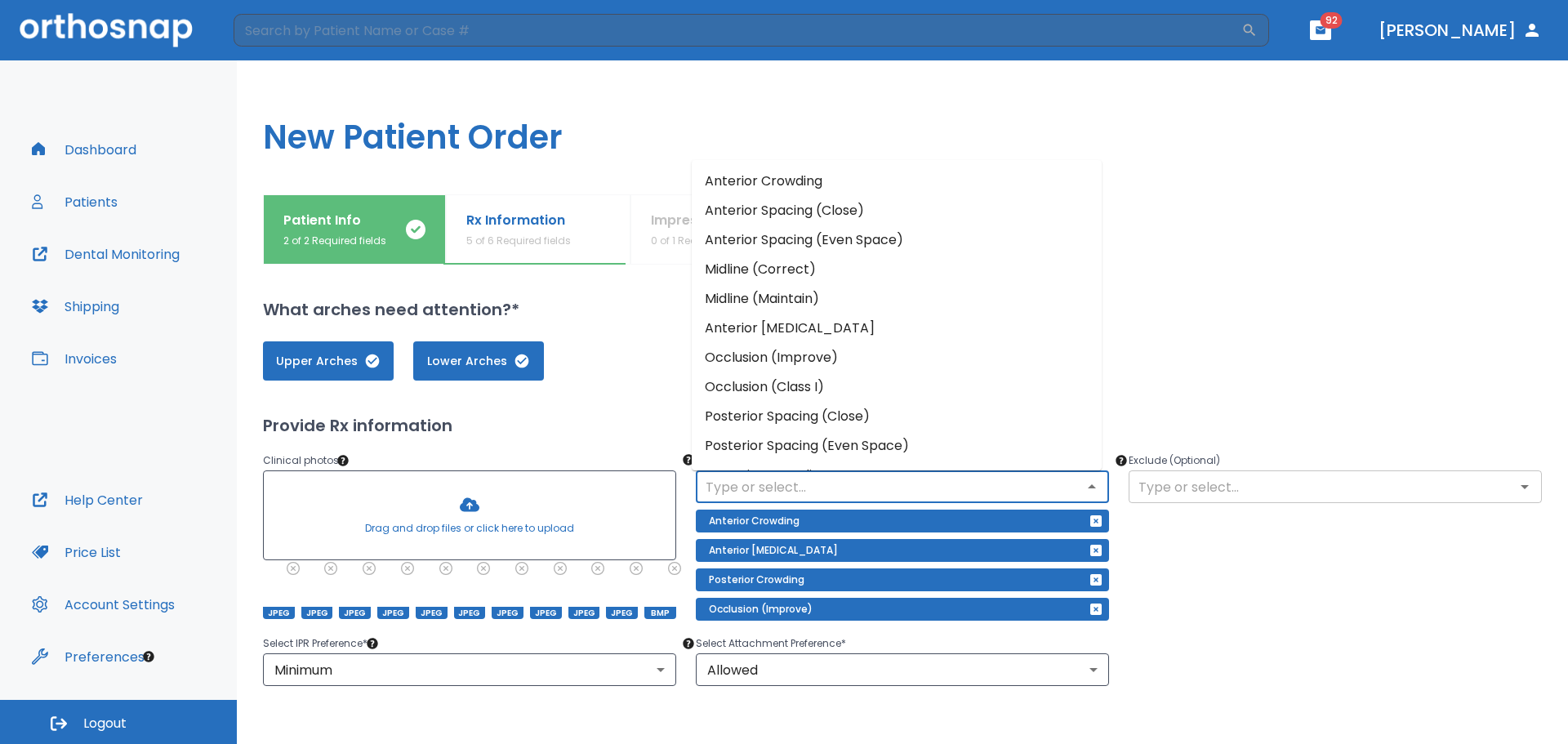
click at [1275, 487] on input "text" at bounding box center [1335, 487] width 403 height 23
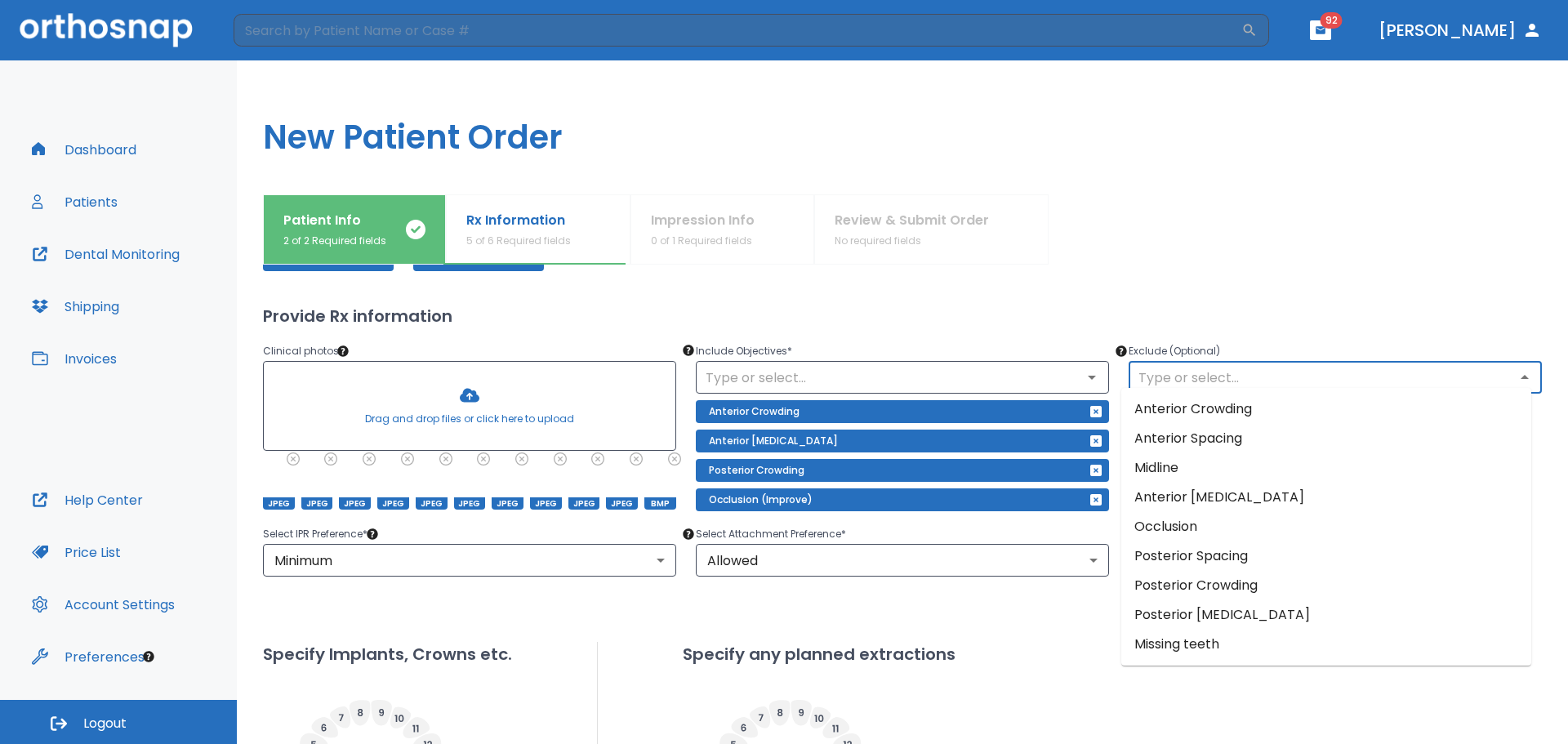
scroll to position [101, 0]
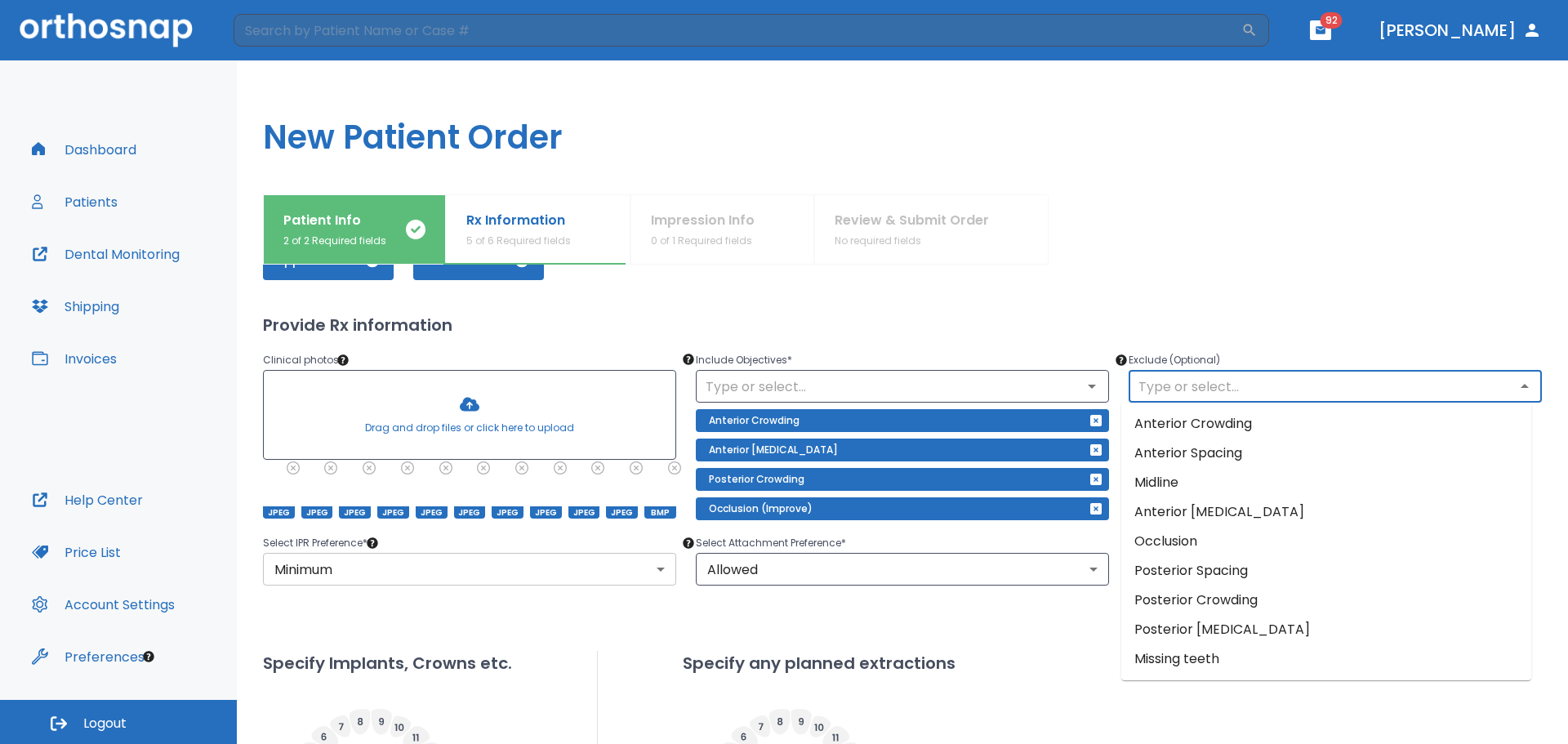
click at [541, 566] on body "​ 92 Dr. Camenzuli Dashboard Patients Dental Monitoring Shipping Invoices Help …" at bounding box center [784, 372] width 1568 height 744
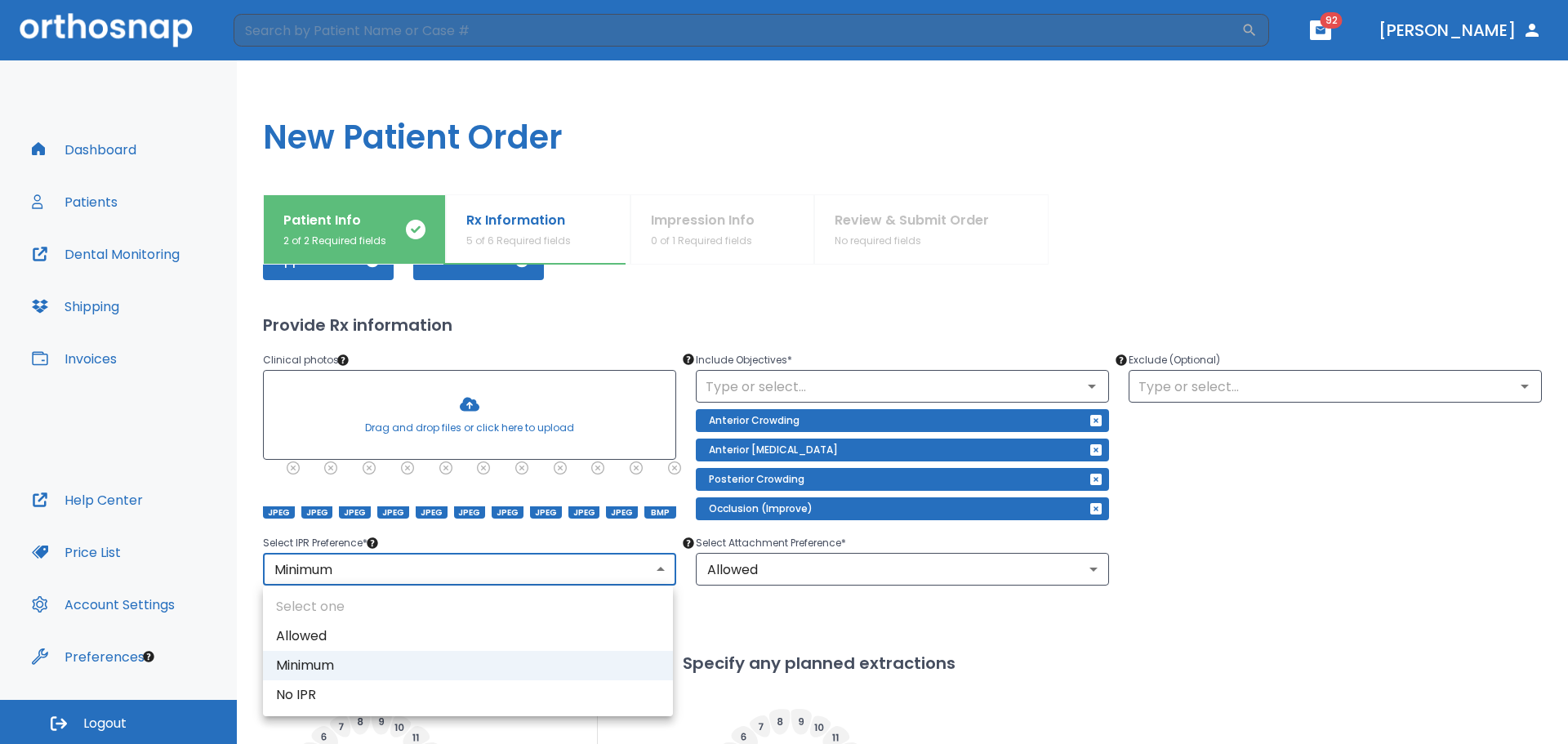
click at [421, 646] on li "Allowed" at bounding box center [468, 636] width 410 height 29
type input "1"
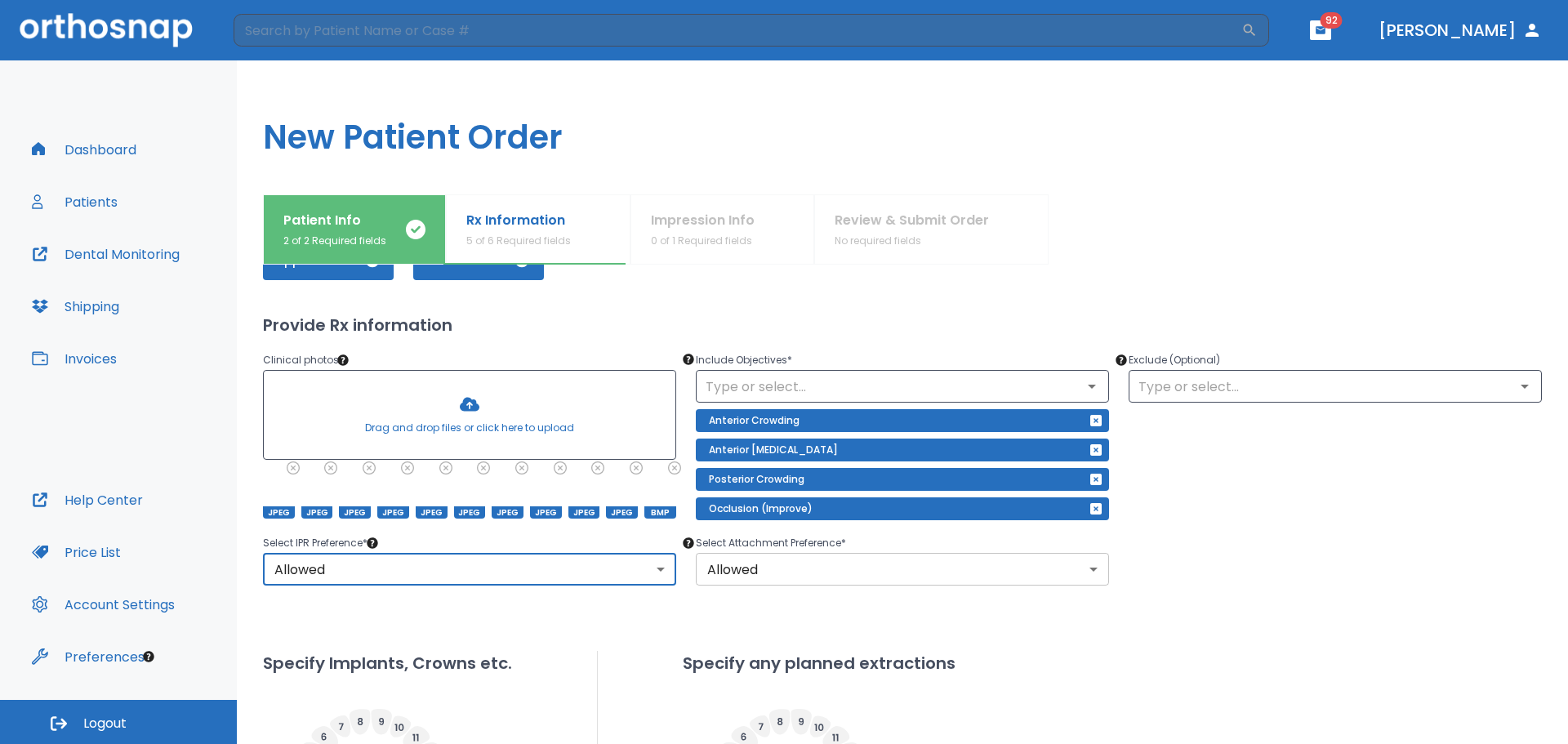
click at [840, 577] on body "​ 92 Dr. Camenzuli Dashboard Patients Dental Monitoring Shipping Invoices Help …" at bounding box center [784, 372] width 1568 height 744
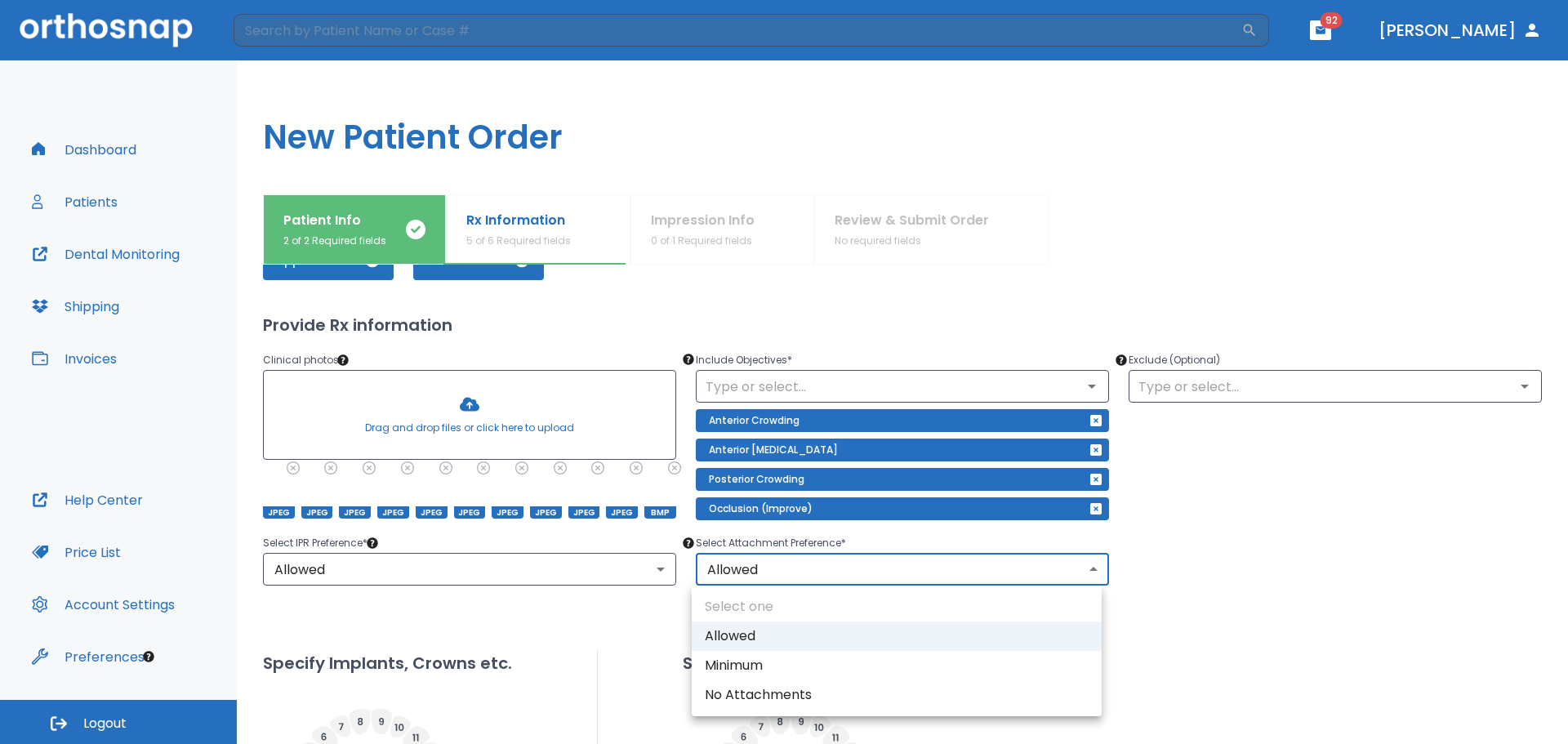
drag, startPoint x: 849, startPoint y: 577, endPoint x: 862, endPoint y: 575, distance: 13.2
click at [850, 577] on div at bounding box center [784, 372] width 1568 height 744
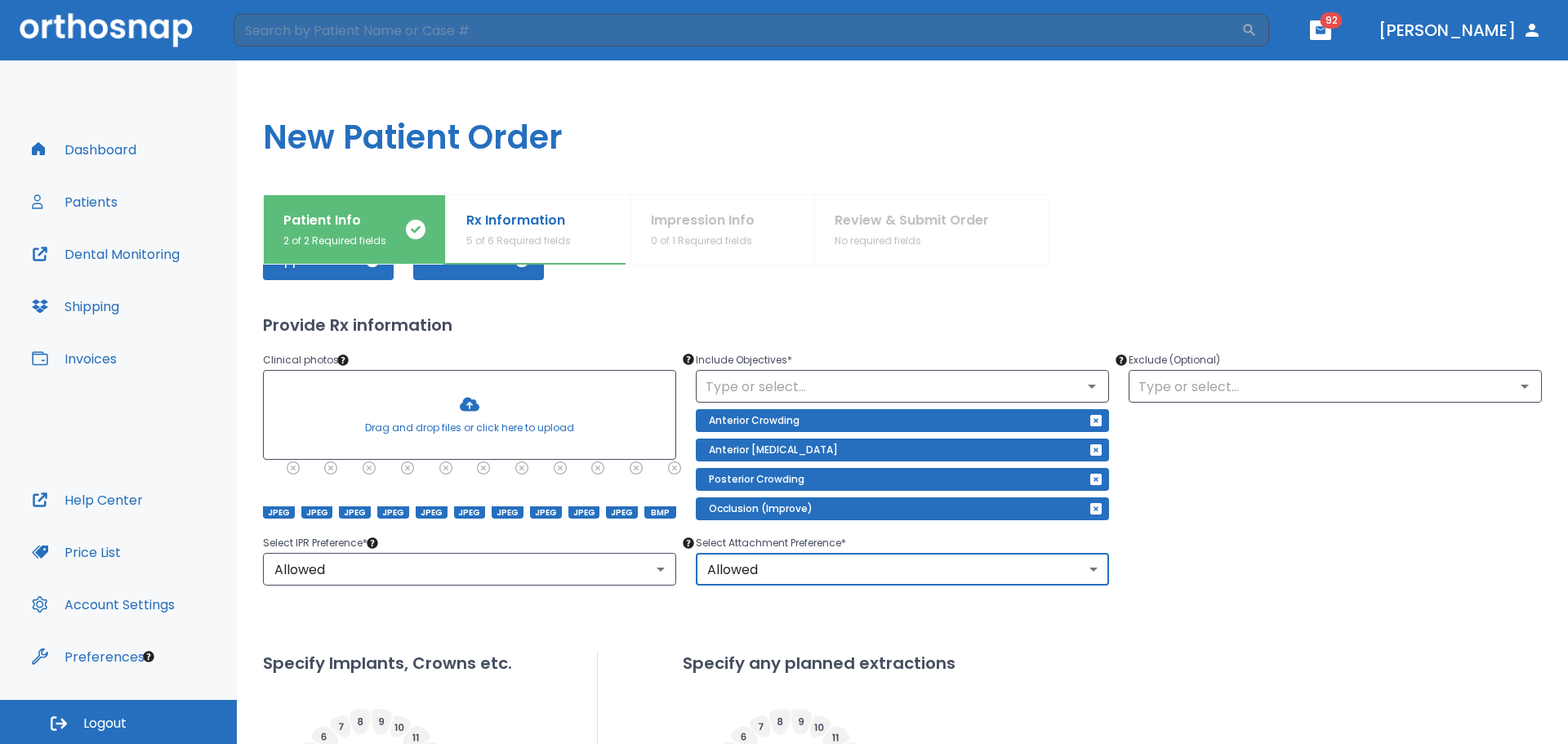
scroll to position [521, 0]
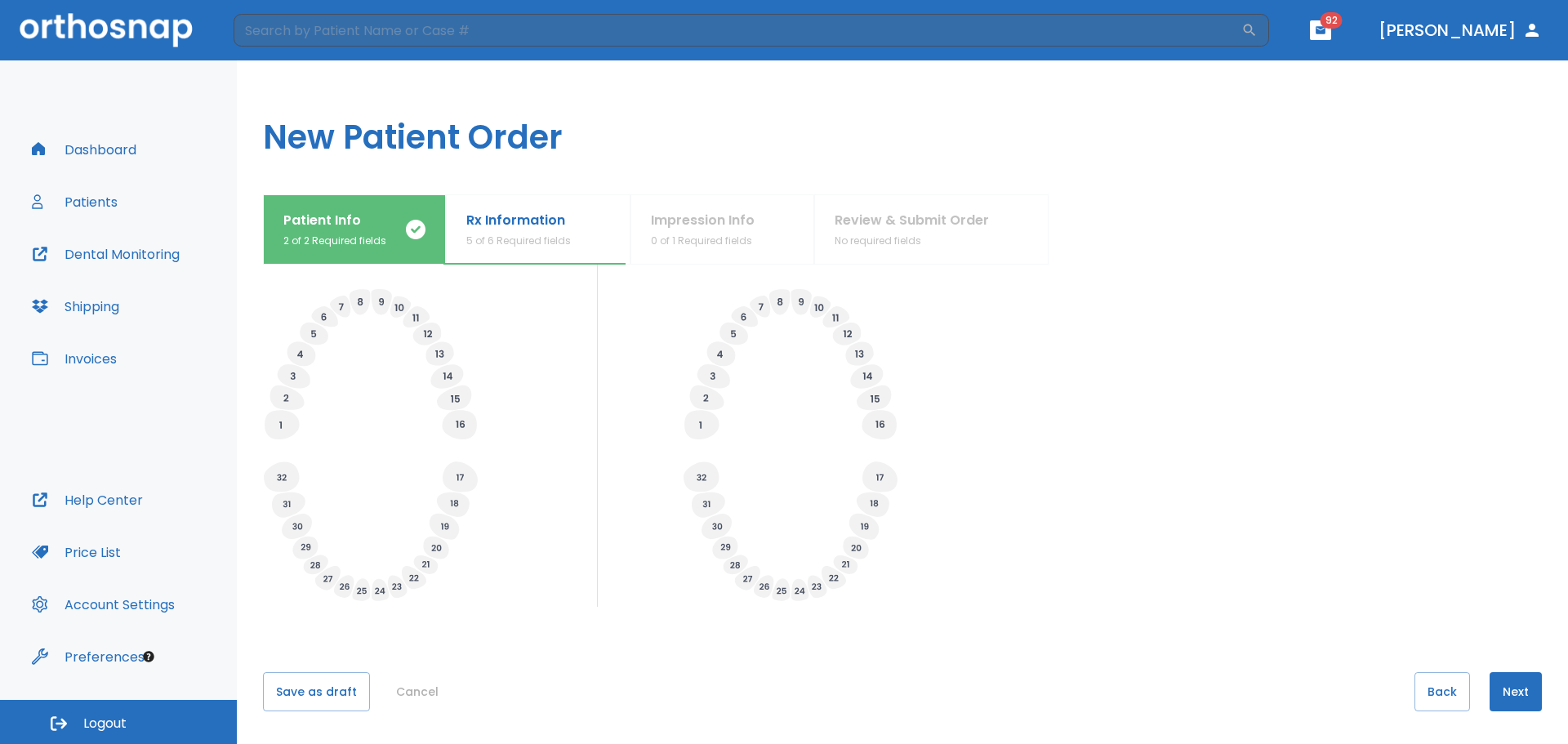
click at [1500, 686] on button "Next" at bounding box center [1515, 691] width 53 height 39
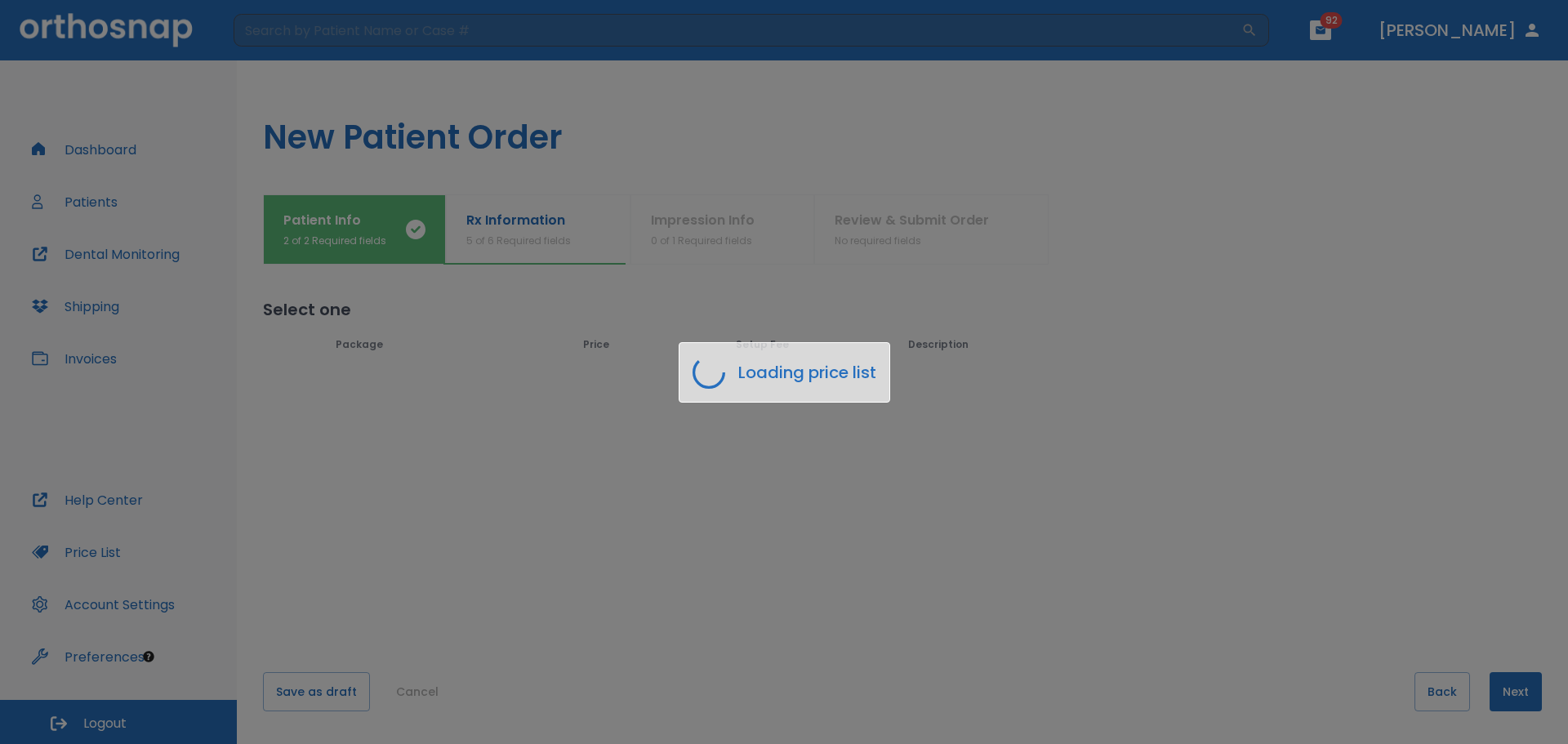
scroll to position [0, 0]
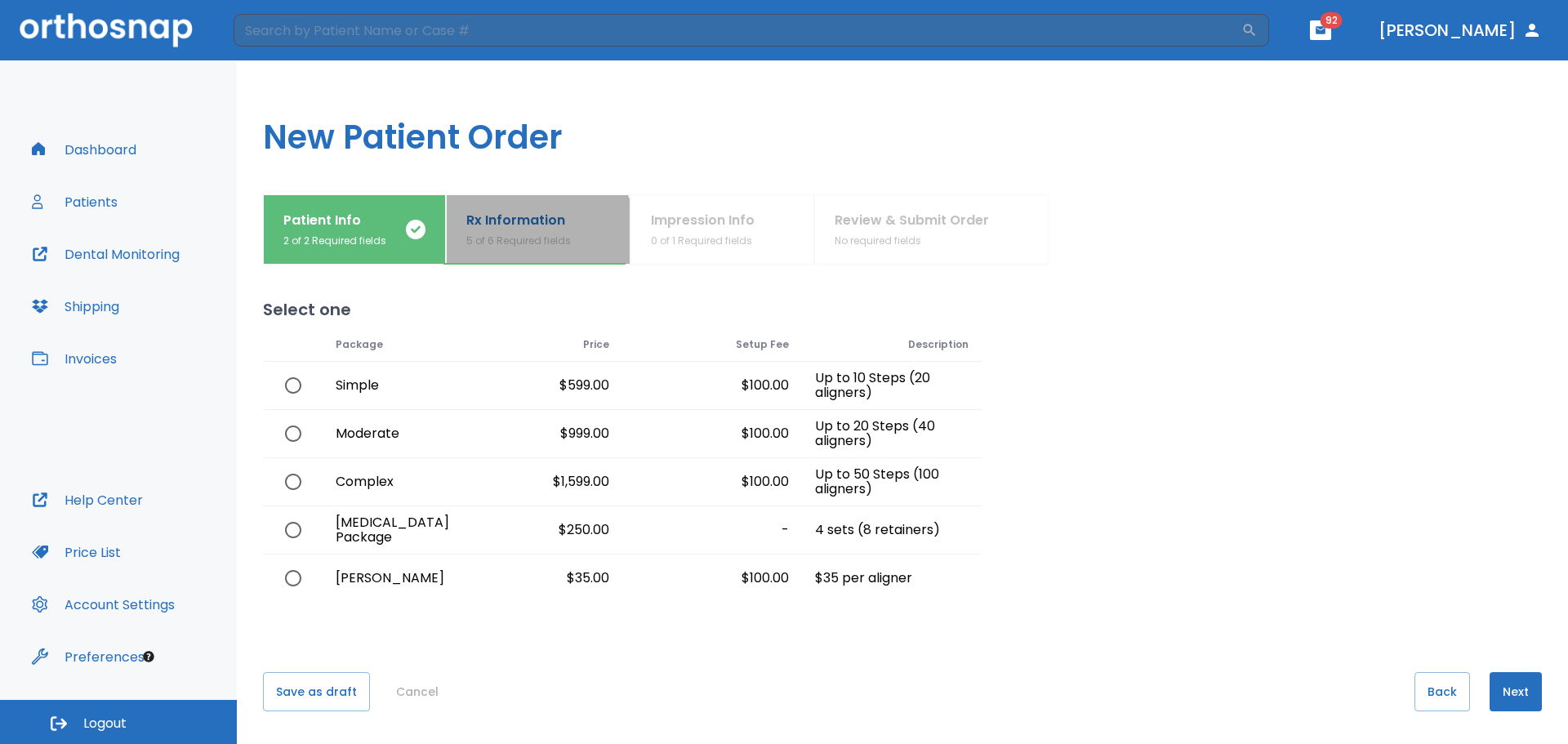
click at [518, 235] on p "5 of 6 Required fields" at bounding box center [518, 241] width 104 height 15
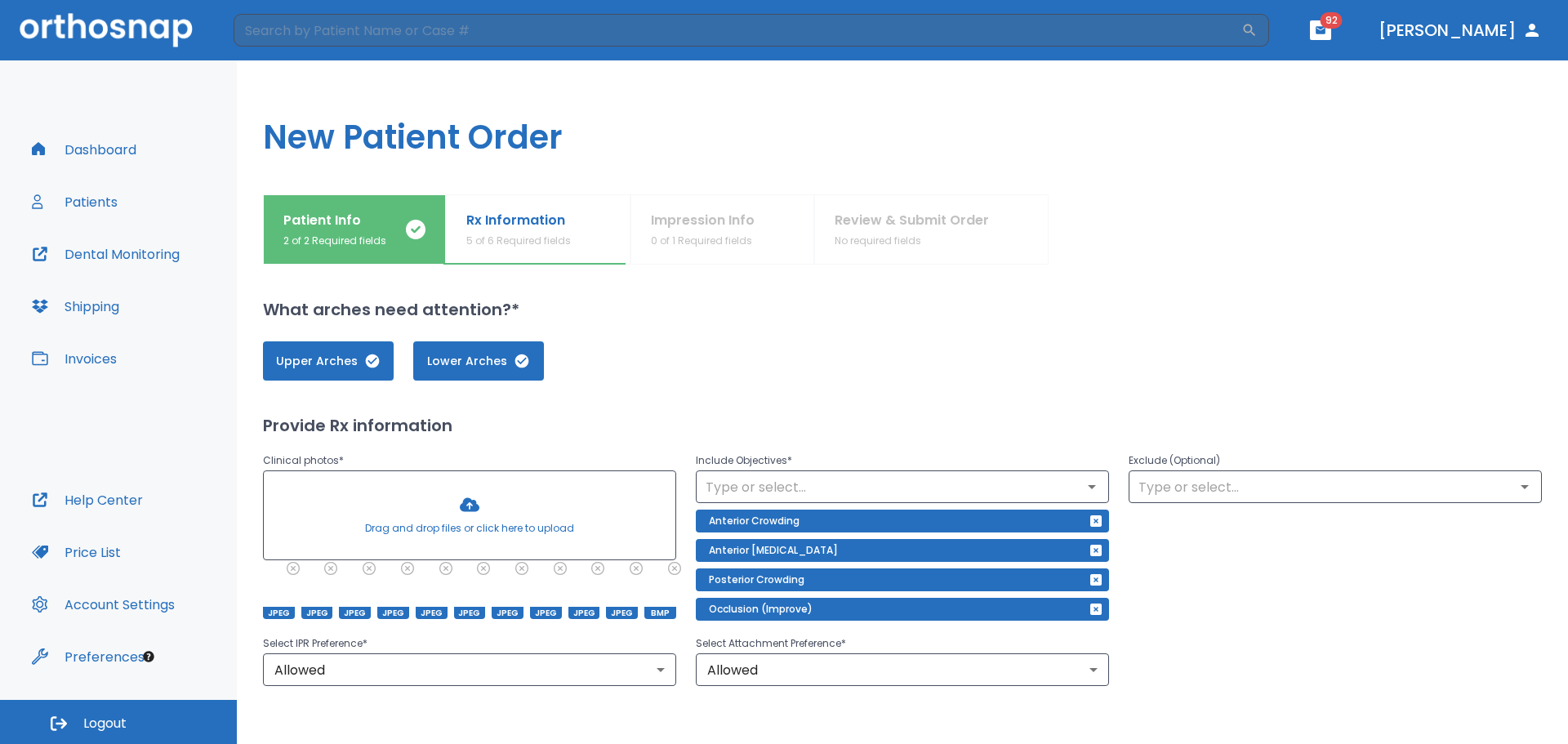
click at [365, 231] on div "Patient Info 2 of 2 Required fields" at bounding box center [334, 230] width 103 height 38
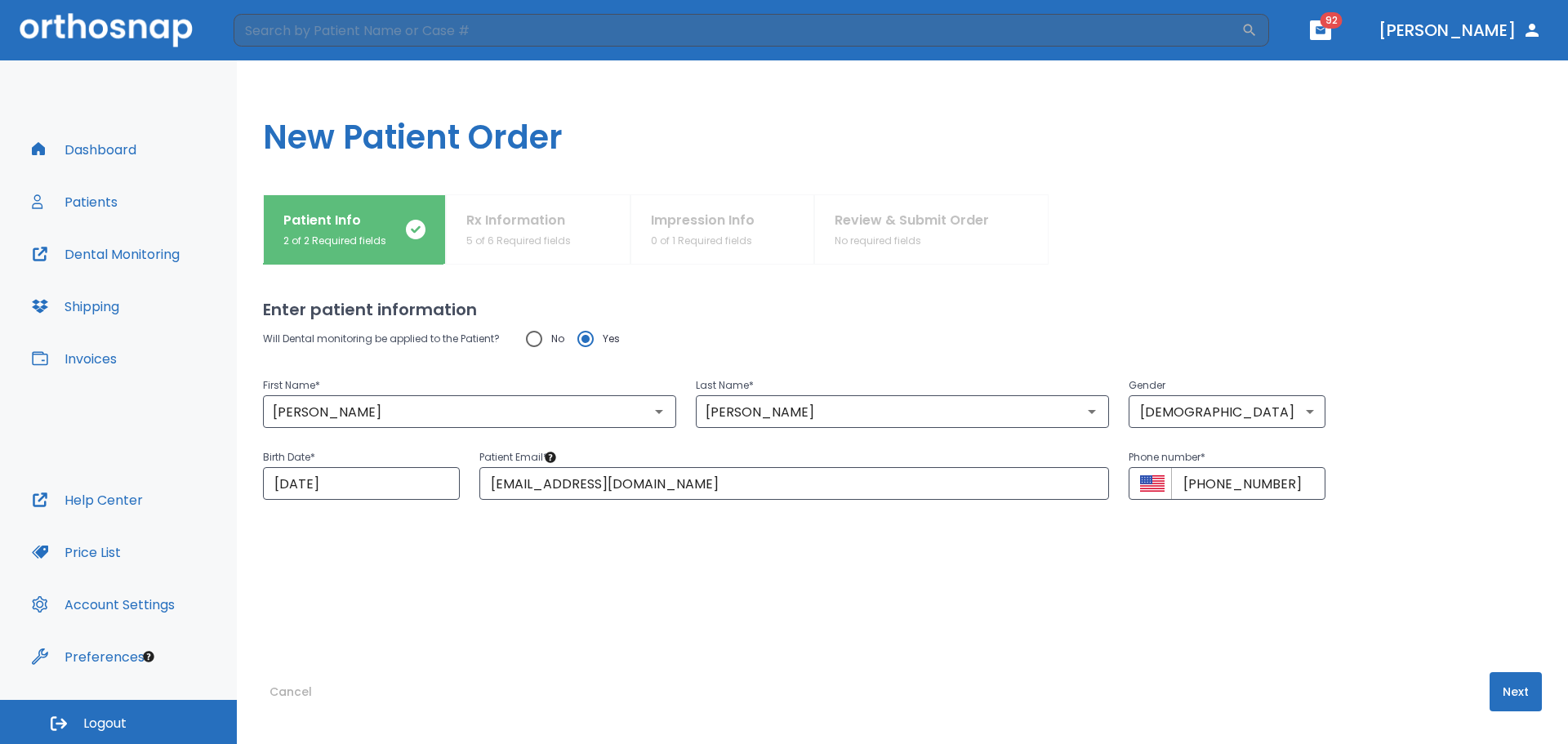
click at [1515, 685] on button "Next" at bounding box center [1515, 691] width 53 height 39
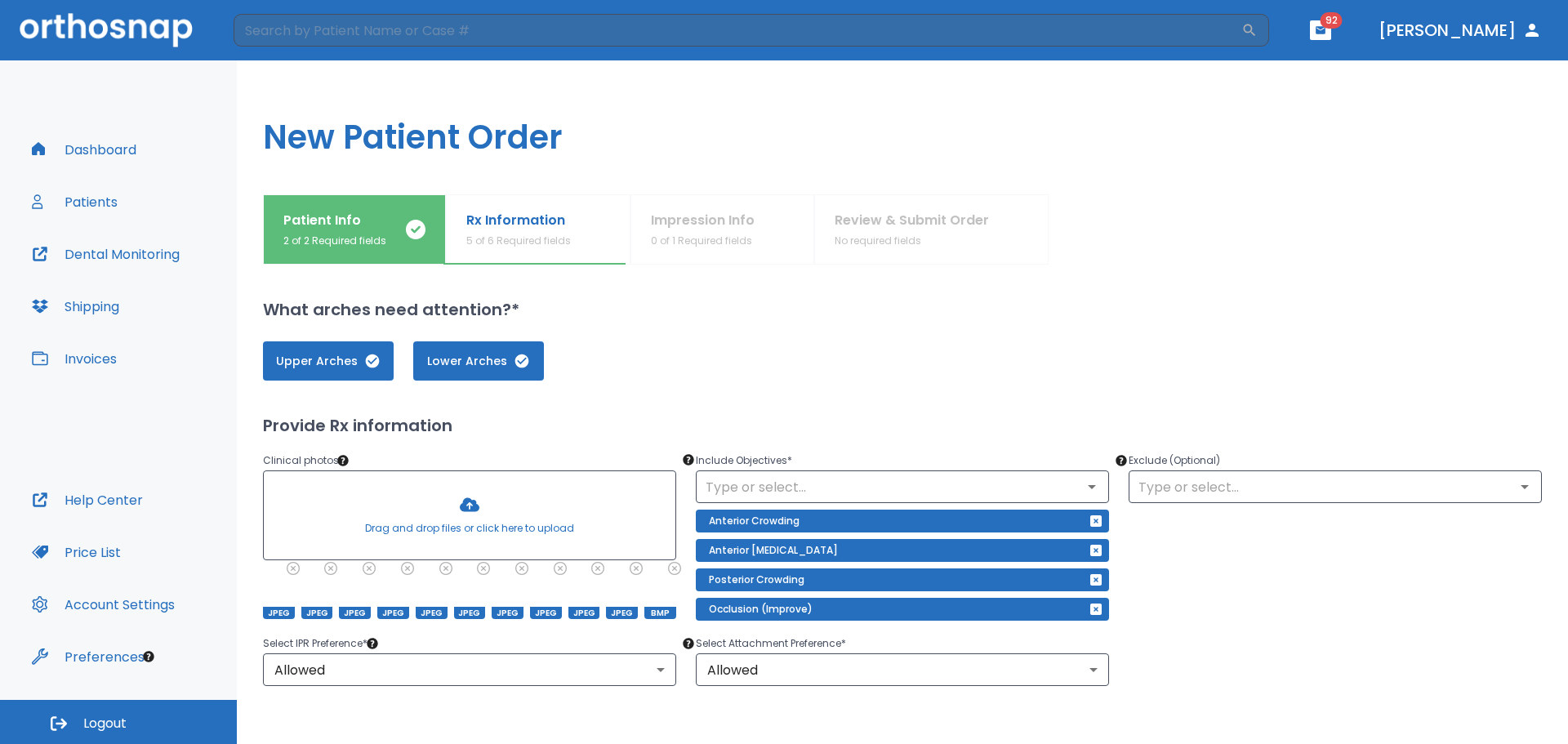
click at [556, 227] on p "Rx Information" at bounding box center [518, 221] width 104 height 20
click at [526, 235] on p "5 of 6 Required fields" at bounding box center [518, 241] width 104 height 15
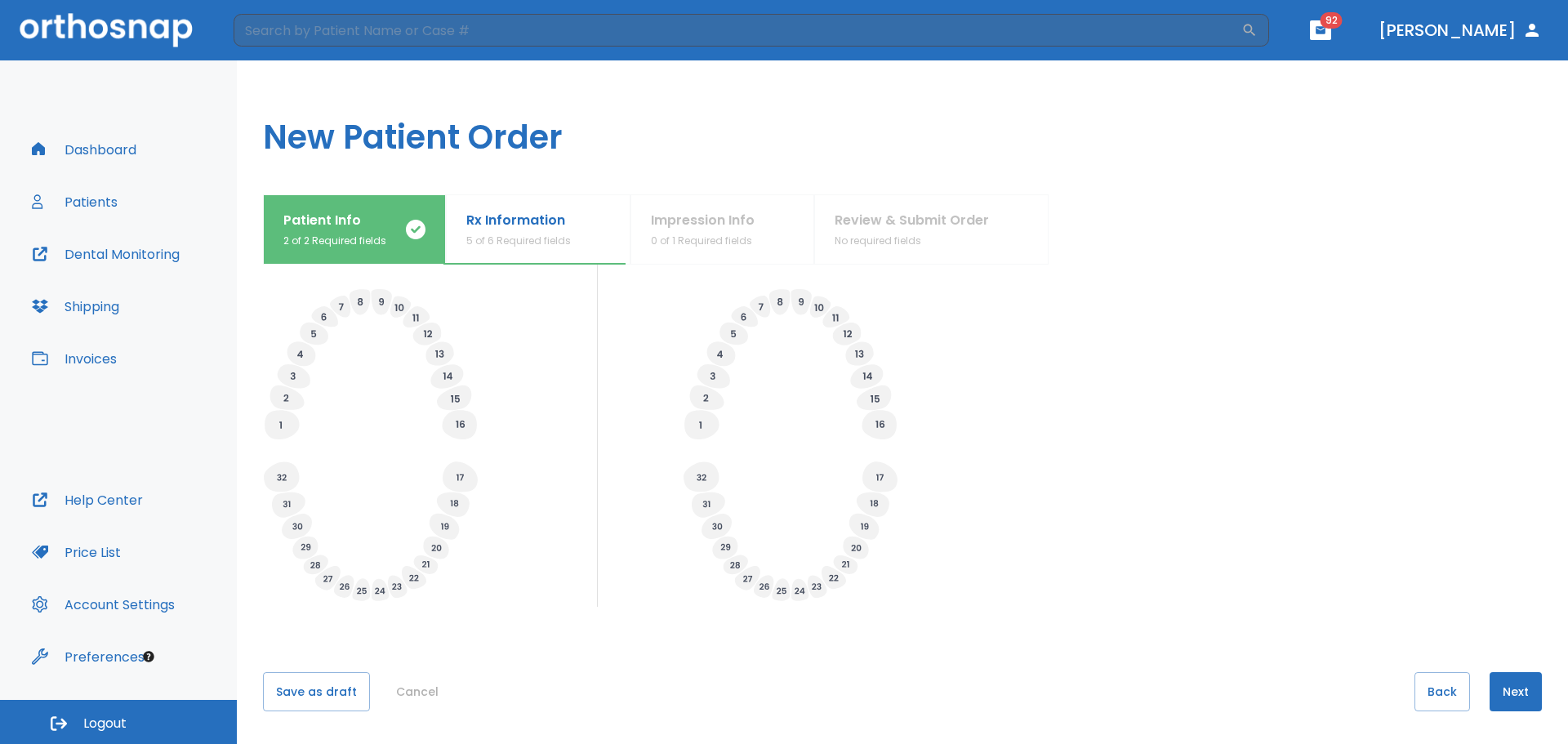
click at [1519, 686] on button "Next" at bounding box center [1515, 691] width 53 height 39
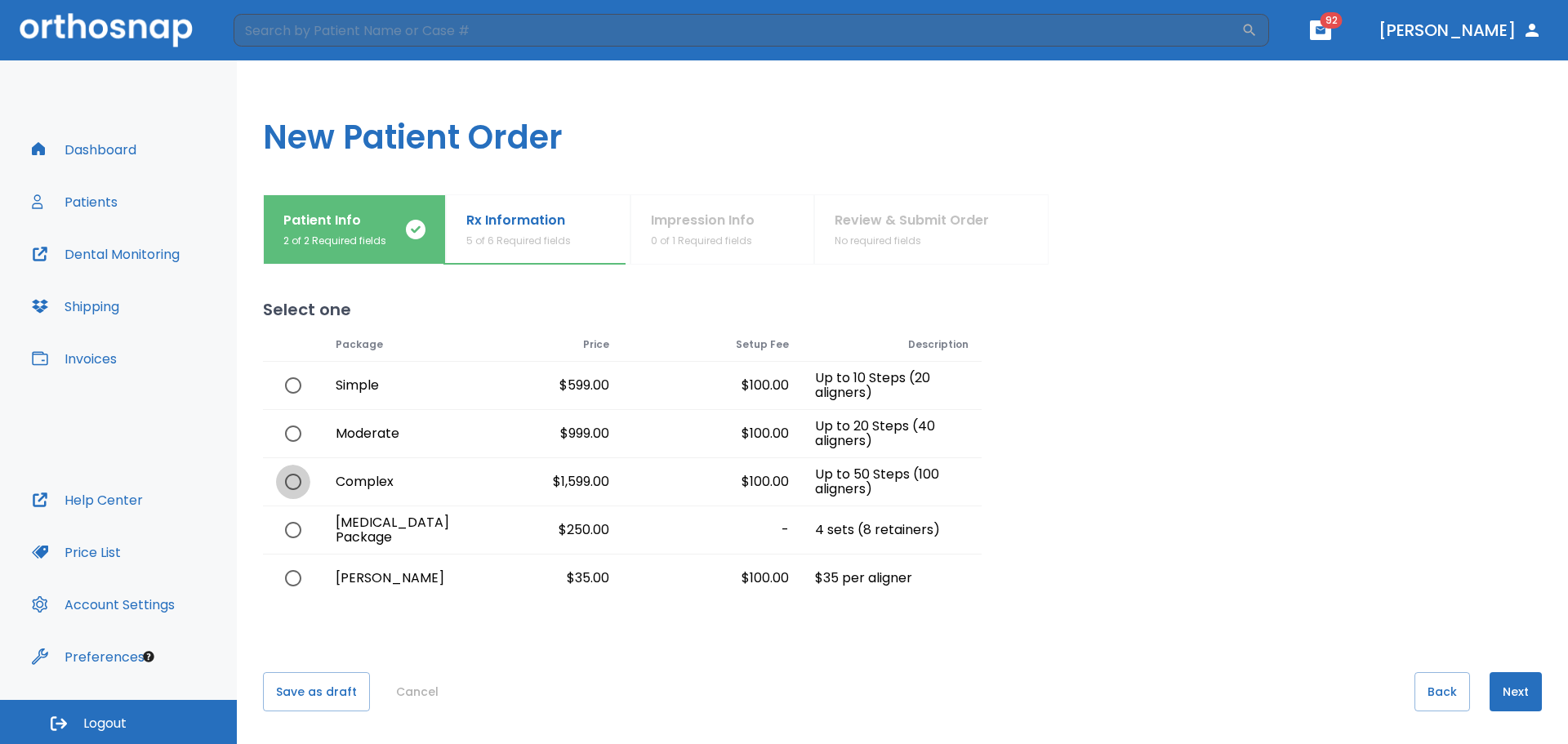
click at [289, 478] on input "radio" at bounding box center [293, 482] width 34 height 34
radio input "true"
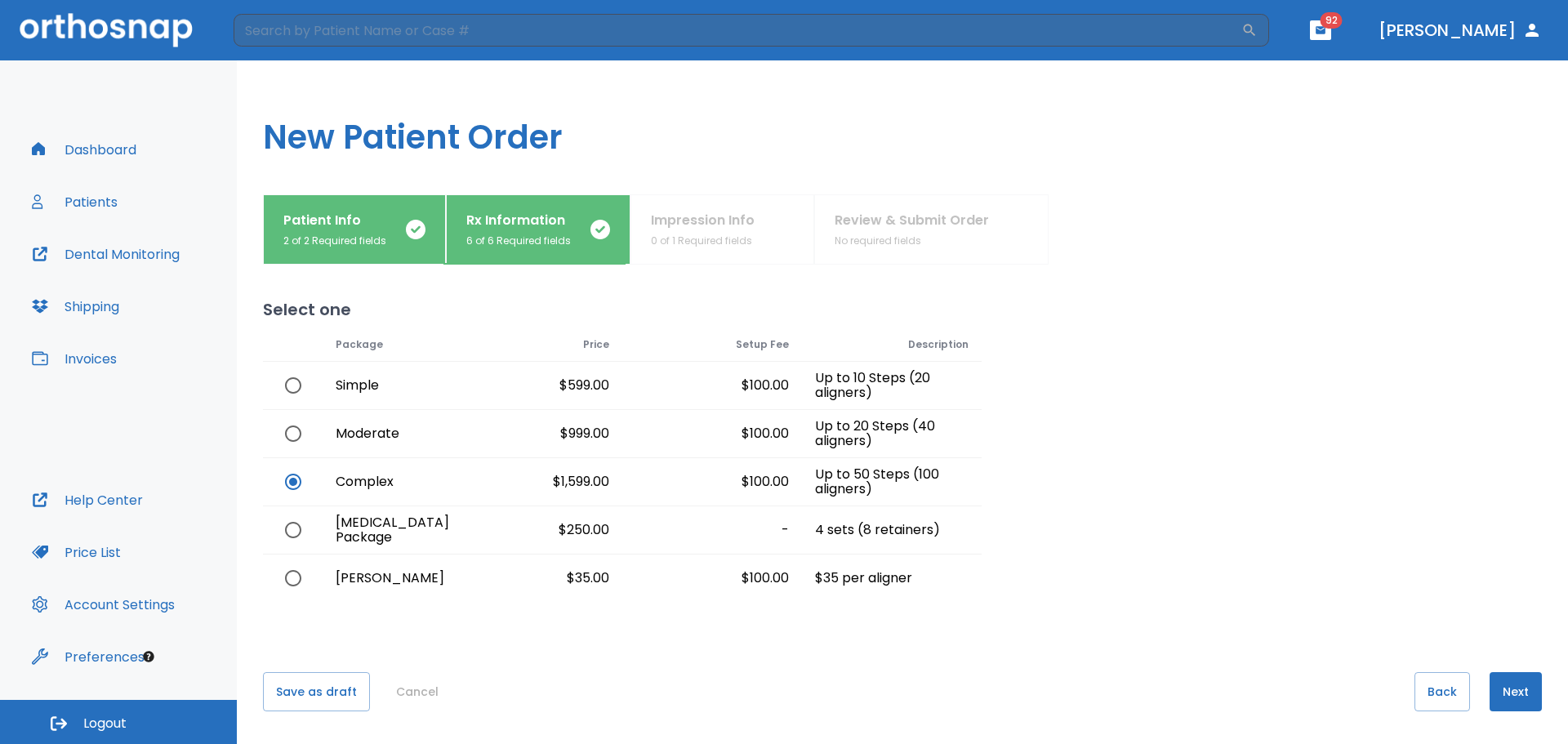
click at [1519, 690] on button "Next" at bounding box center [1515, 691] width 53 height 39
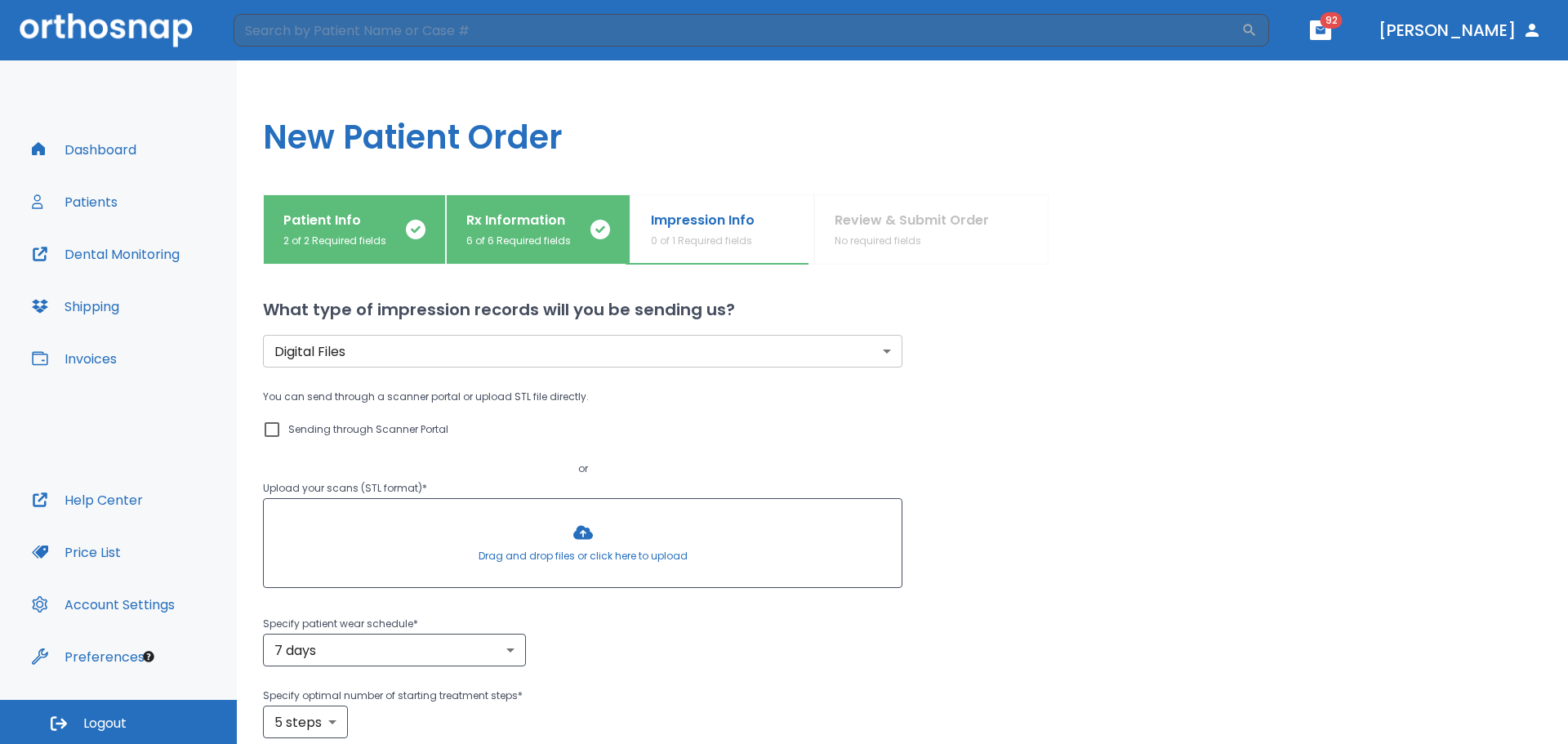
click at [376, 421] on p "Sending through Scanner Portal" at bounding box center [369, 429] width 160 height 20
click at [282, 421] on input "Sending through Scanner Portal" at bounding box center [271, 429] width 20 height 20
checkbox input "true"
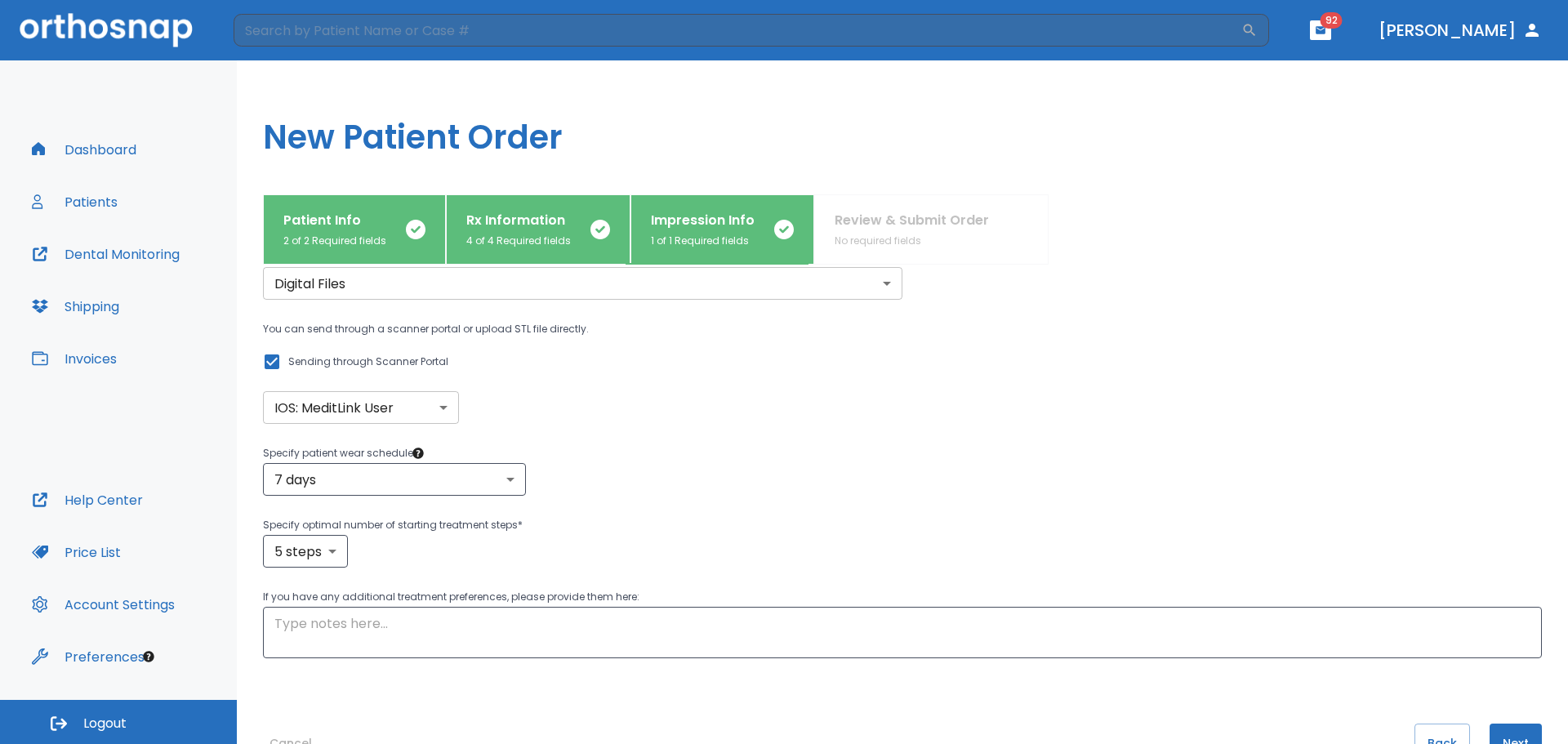
scroll to position [82, 0]
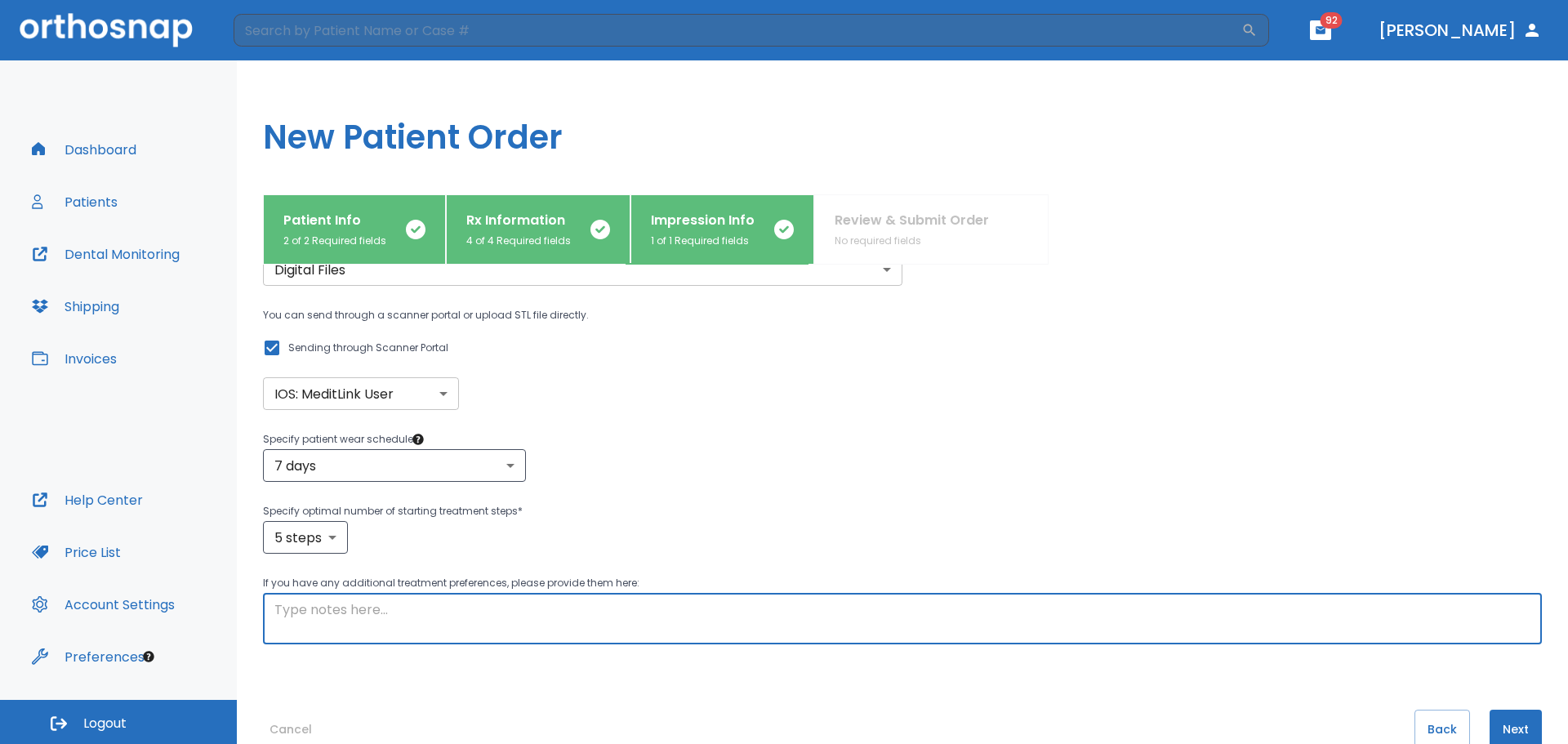
click at [586, 605] on textarea at bounding box center [902, 620] width 1256 height 38
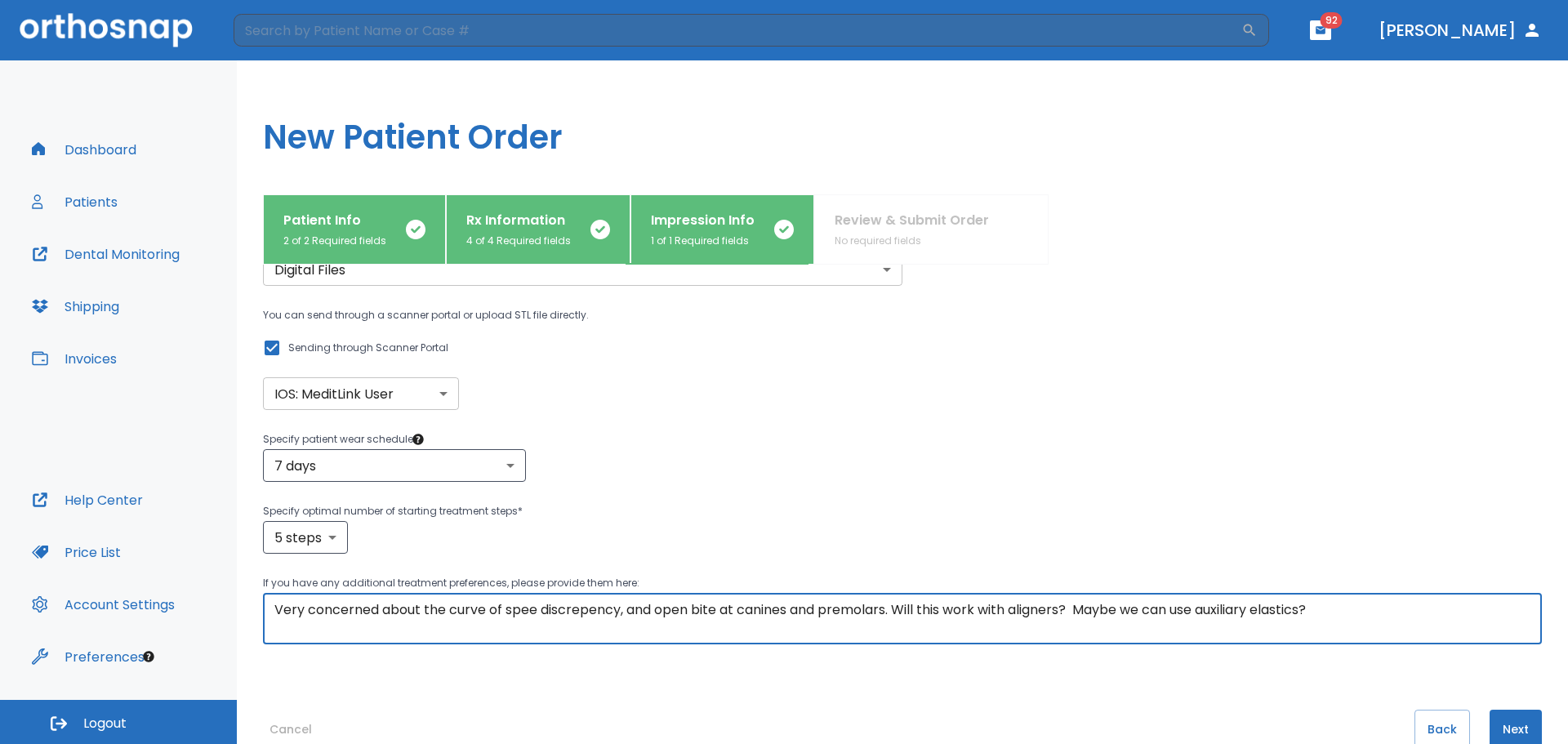
type textarea "Very concerned about the curve of spee discrepency, and open bite at canines an…"
click at [1508, 723] on button "Next" at bounding box center [1515, 729] width 53 height 39
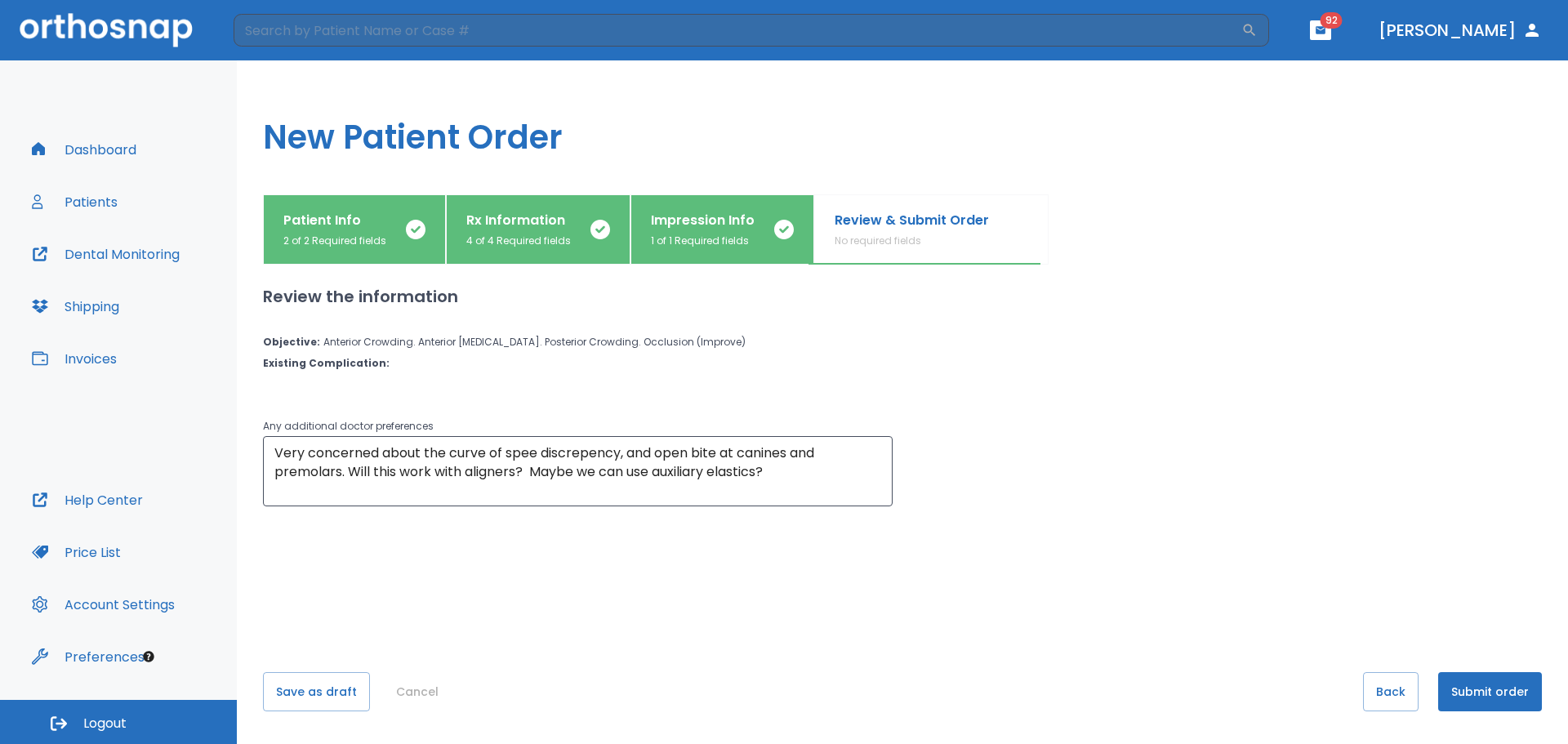
scroll to position [0, 0]
click at [1464, 694] on button "Submit order" at bounding box center [1490, 691] width 103 height 39
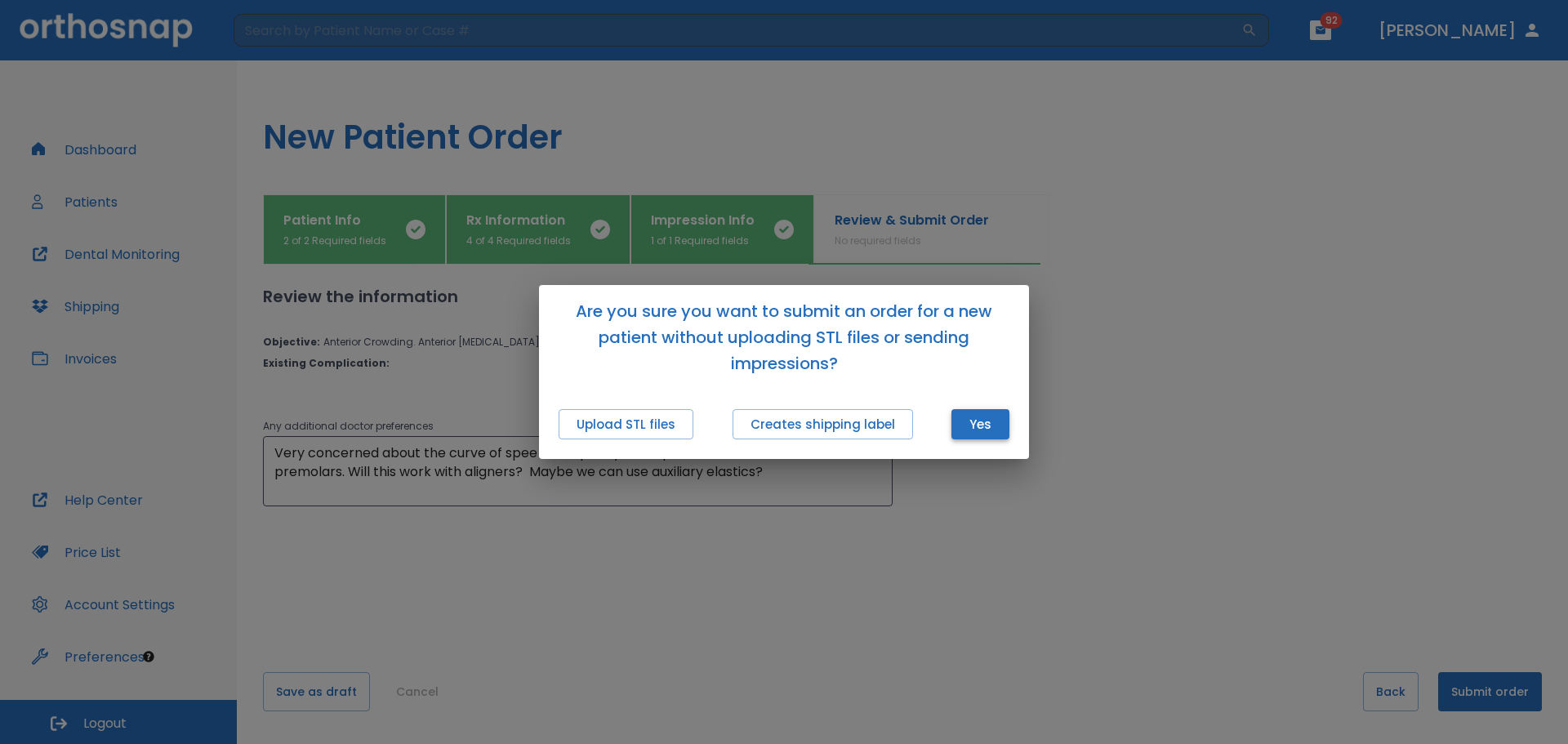
click at [988, 430] on button "Yes" at bounding box center [980, 424] width 58 height 30
